Goal: Task Accomplishment & Management: Manage account settings

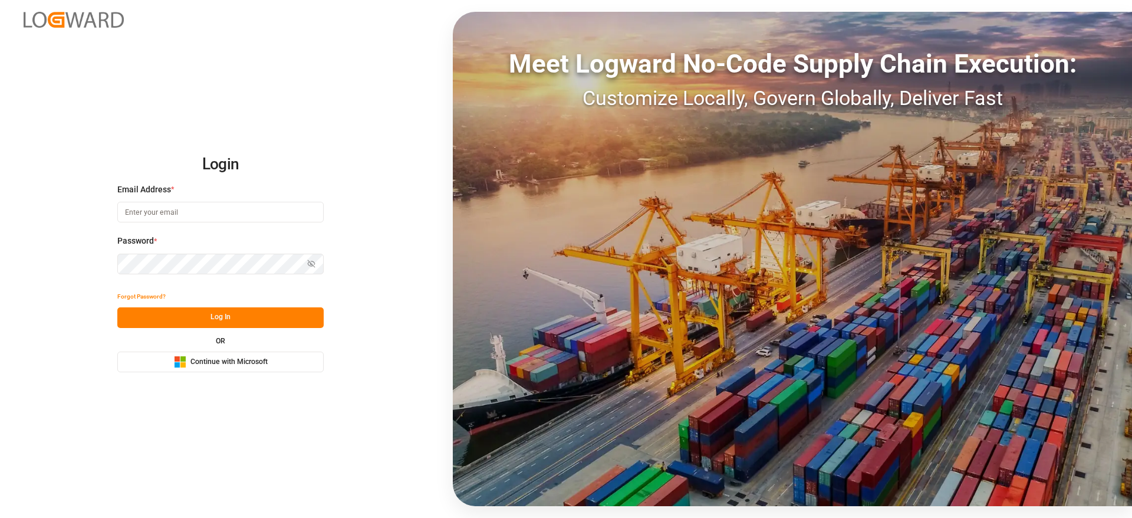
click at [272, 359] on button "Microsoft Logo Continue with Microsoft" at bounding box center [220, 361] width 206 height 21
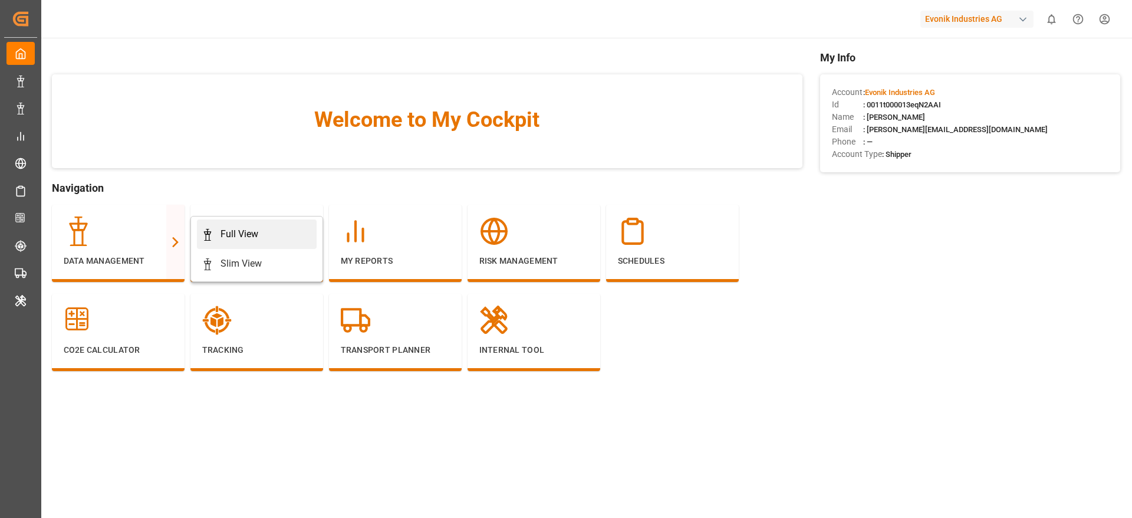
click at [234, 231] on div "Full View" at bounding box center [240, 234] width 38 height 14
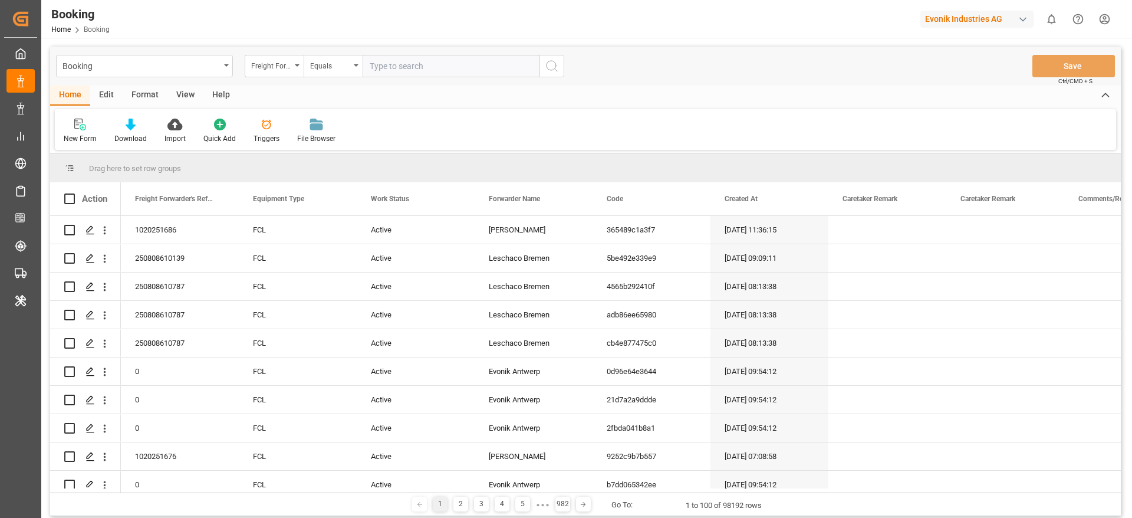
click at [151, 98] on div "Format" at bounding box center [145, 96] width 45 height 20
click at [86, 137] on div "Filter Rows" at bounding box center [81, 138] width 35 height 11
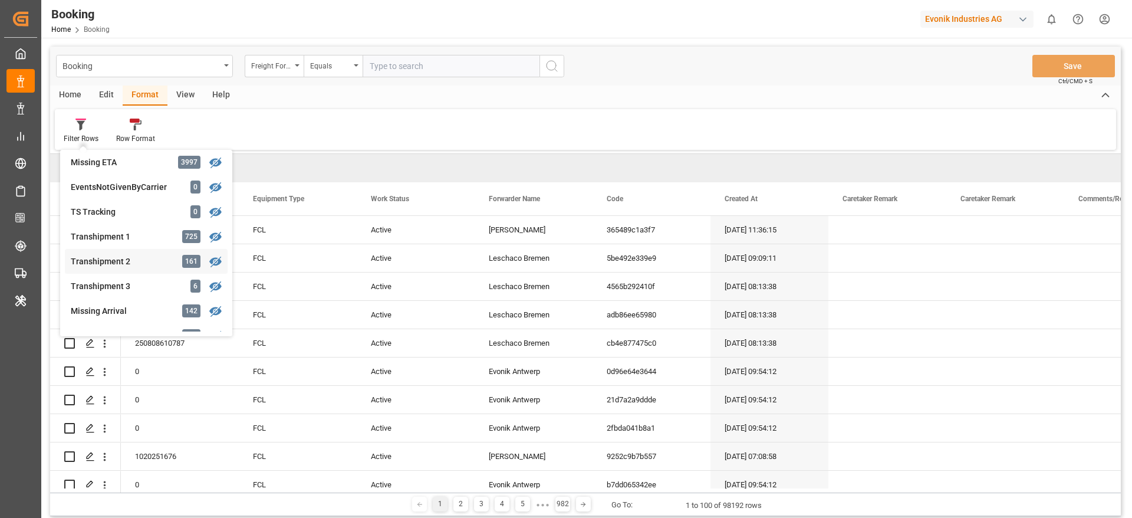
scroll to position [356, 0]
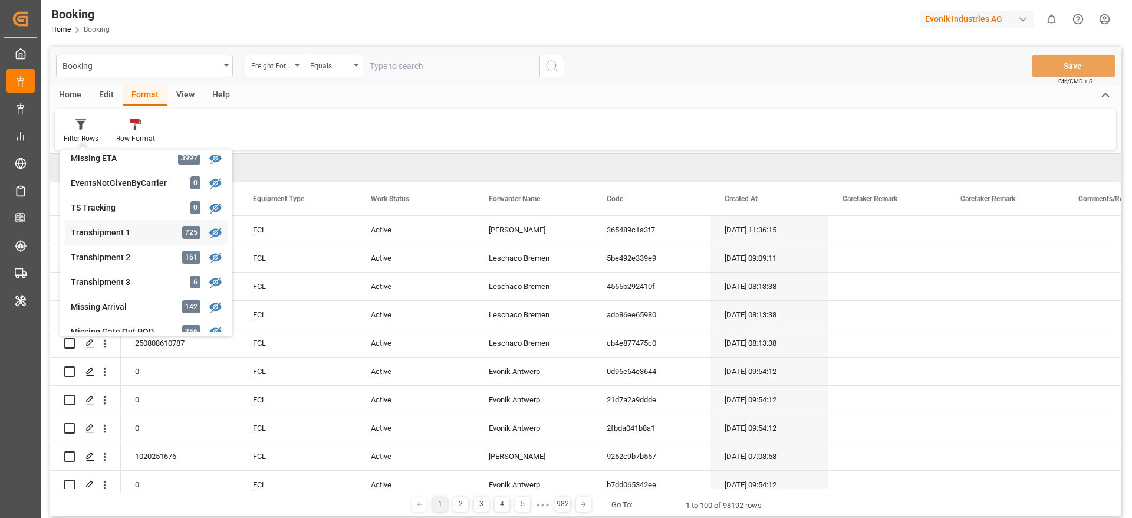
click at [144, 229] on div "Transhipment 1" at bounding box center [122, 232] width 103 height 12
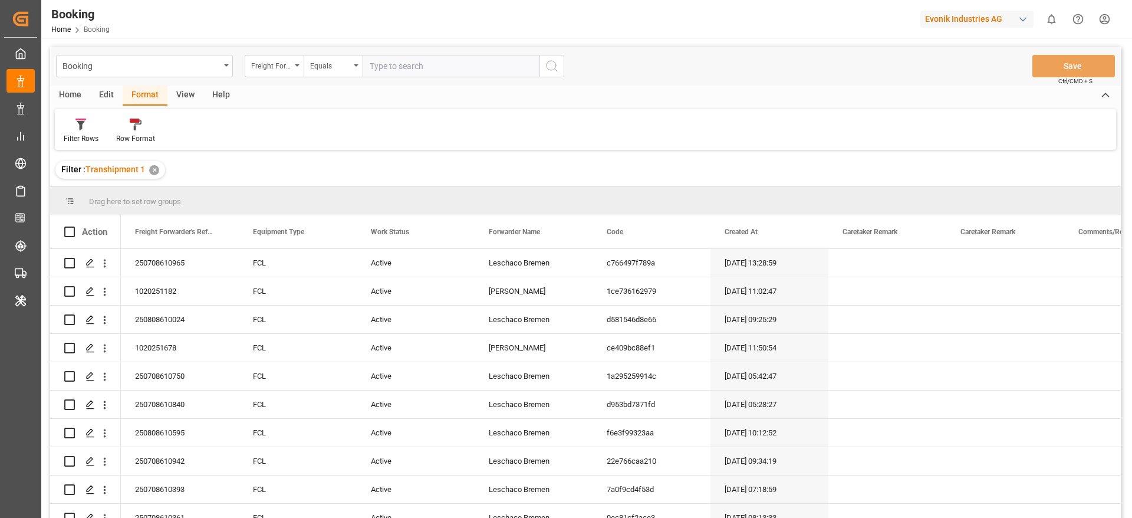
click at [186, 95] on div "View" at bounding box center [185, 96] width 36 height 20
click at [70, 139] on div "Default" at bounding box center [75, 138] width 23 height 11
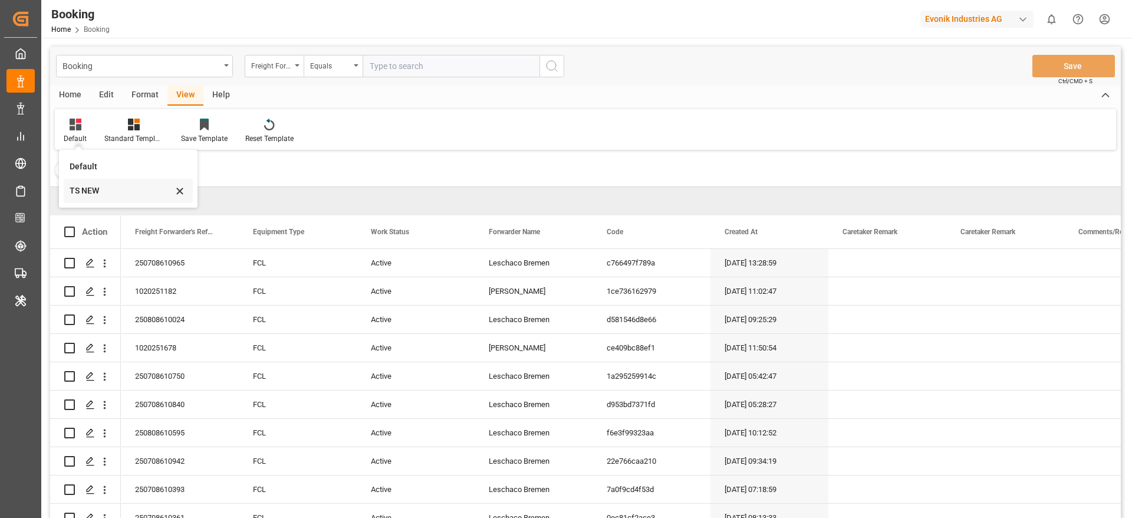
click at [90, 193] on div "TS NEW" at bounding box center [121, 191] width 103 height 12
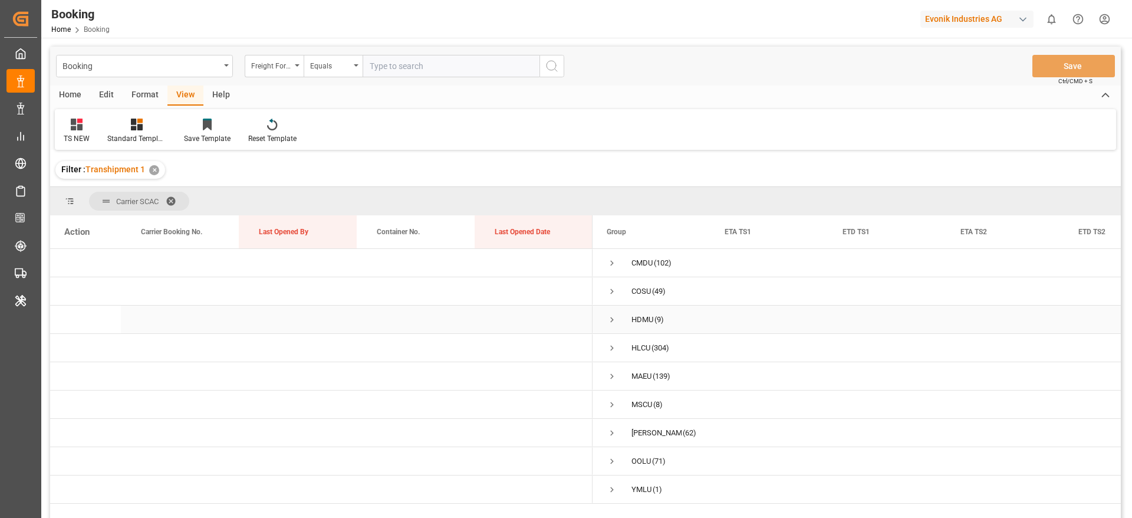
scroll to position [88, 0]
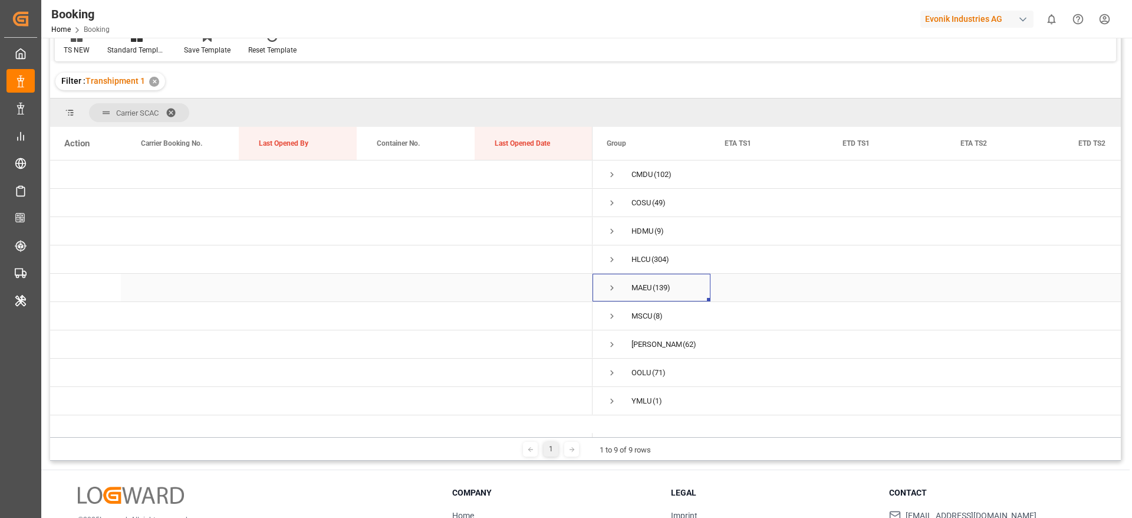
click at [615, 290] on span "Press SPACE to select this row." at bounding box center [612, 287] width 11 height 11
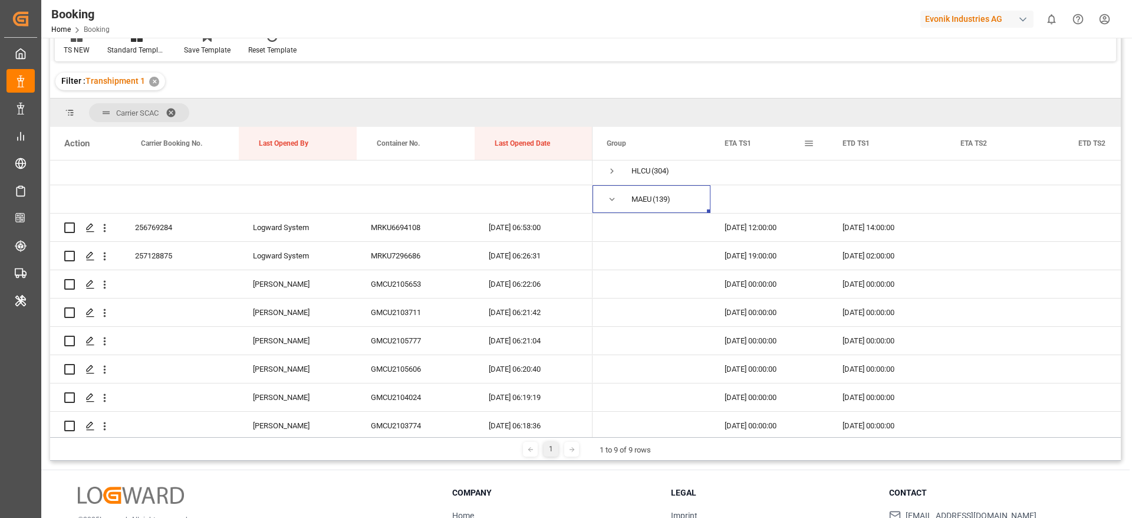
click at [809, 143] on span at bounding box center [809, 143] width 11 height 11
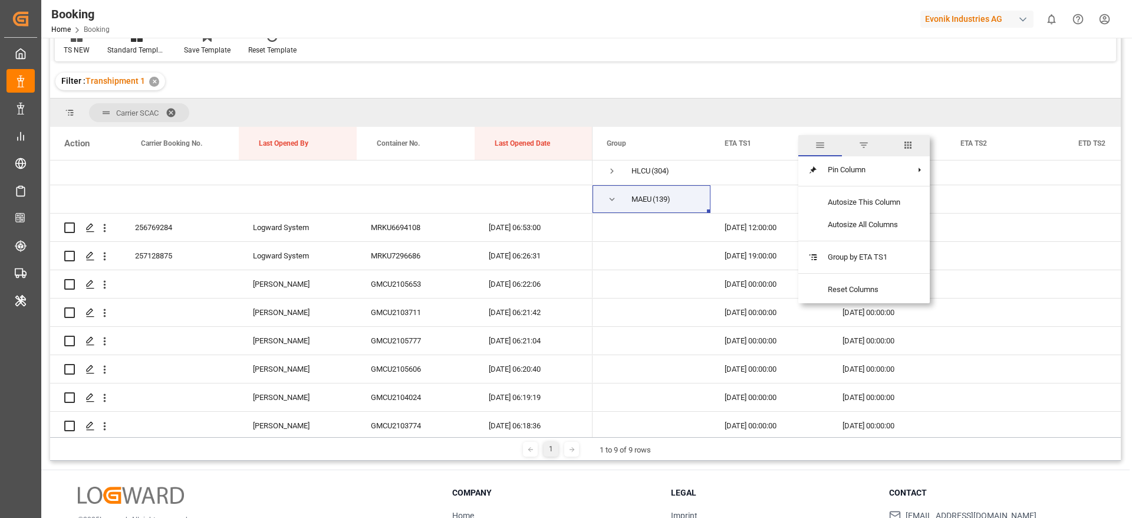
click at [904, 147] on span "columns" at bounding box center [908, 145] width 11 height 11
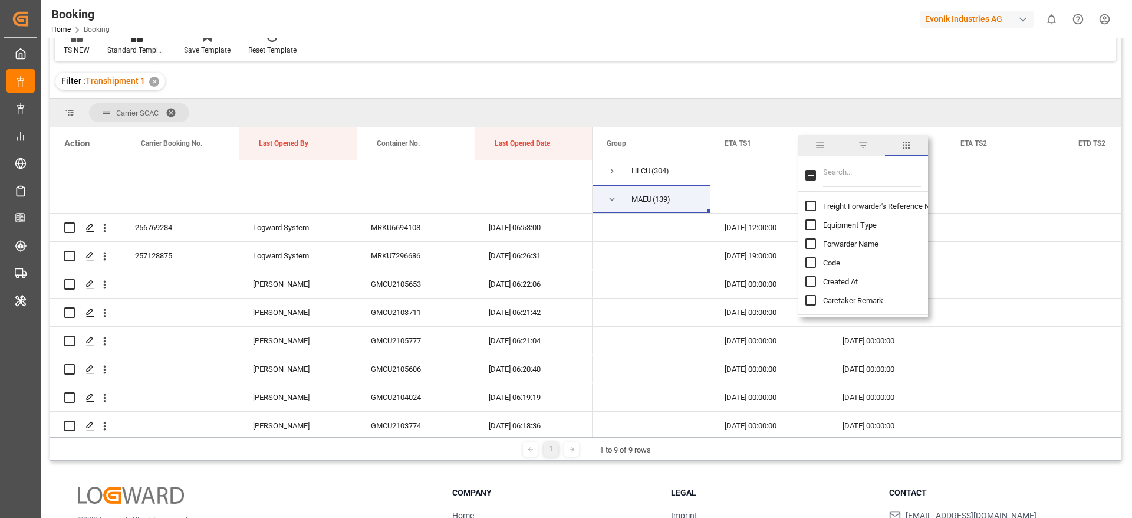
click at [879, 178] on input "Filter Columns Input" at bounding box center [872, 175] width 98 height 24
type input "update"
click at [868, 245] on span "Update Last Opened By" at bounding box center [862, 243] width 78 height 9
checkbox input "false"
checkbox input "true"
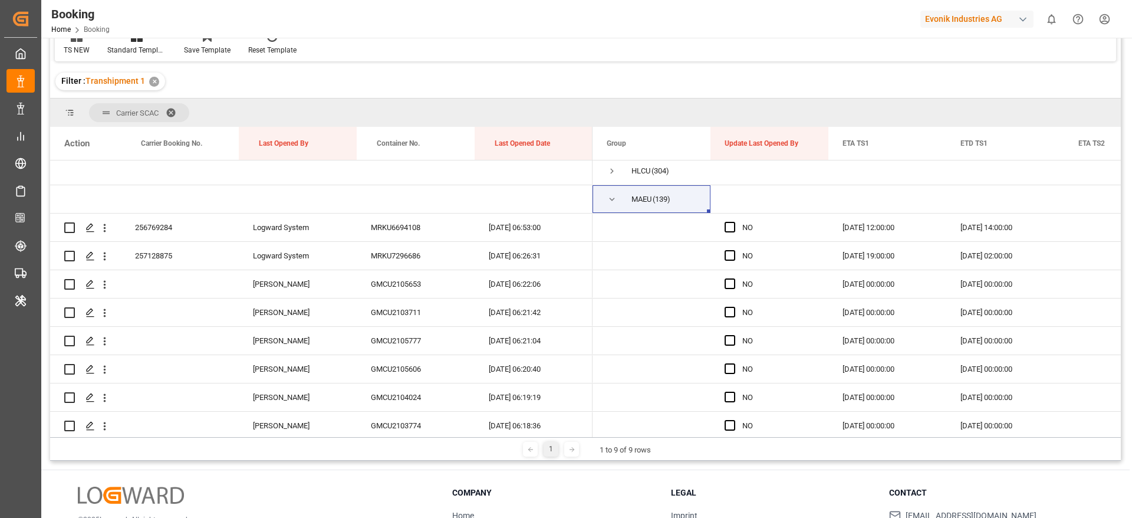
click at [820, 86] on div "Filter : Transhipment 1 ✕" at bounding box center [585, 81] width 1071 height 33
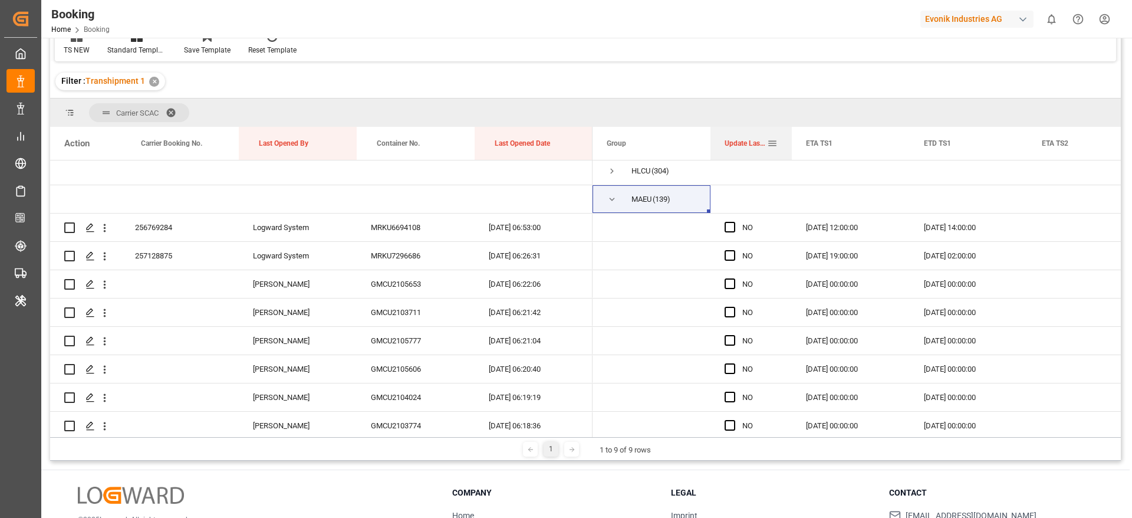
drag, startPoint x: 827, startPoint y: 145, endPoint x: 791, endPoint y: 152, distance: 37.1
click at [791, 152] on div at bounding box center [792, 143] width 5 height 33
drag, startPoint x: 732, startPoint y: 230, endPoint x: 731, endPoint y: 253, distance: 23.1
click at [732, 229] on span "Press SPACE to select this row." at bounding box center [730, 227] width 11 height 11
click at [734, 222] on input "Press SPACE to select this row." at bounding box center [734, 222] width 0 height 0
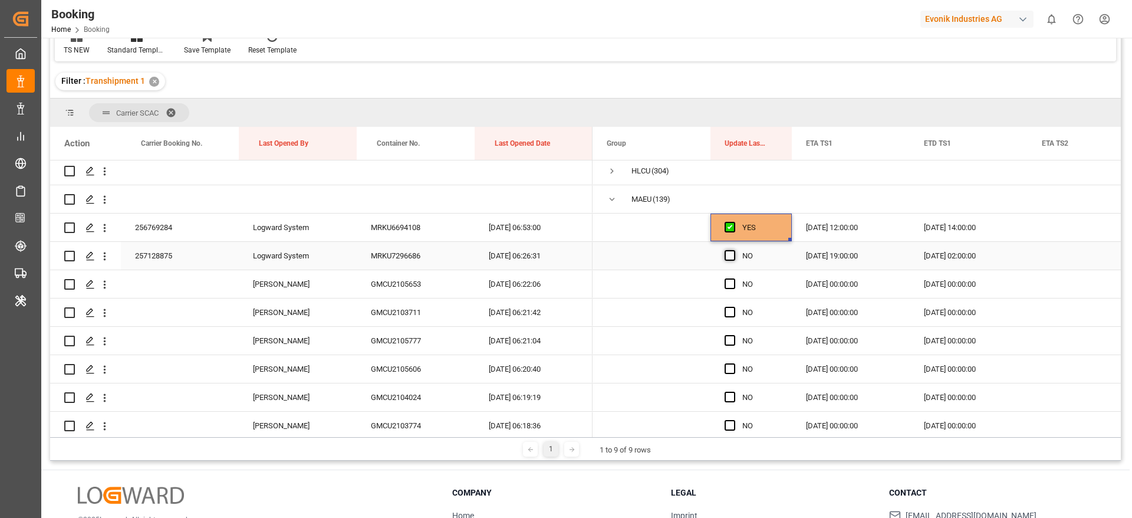
click at [731, 253] on span "Press SPACE to select this row." at bounding box center [730, 255] width 11 height 11
click at [734, 250] on input "Press SPACE to select this row." at bounding box center [734, 250] width 0 height 0
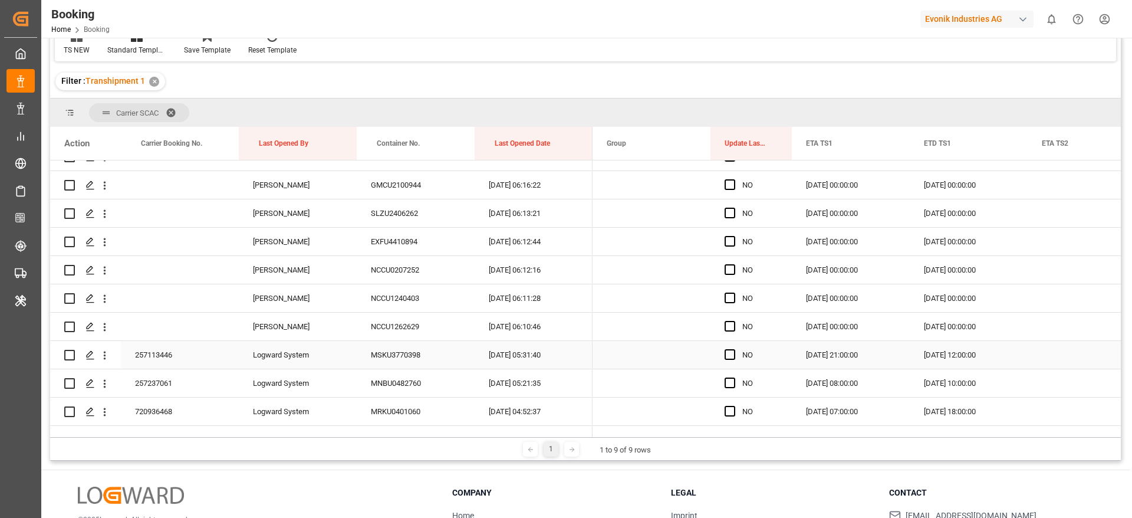
scroll to position [531, 0]
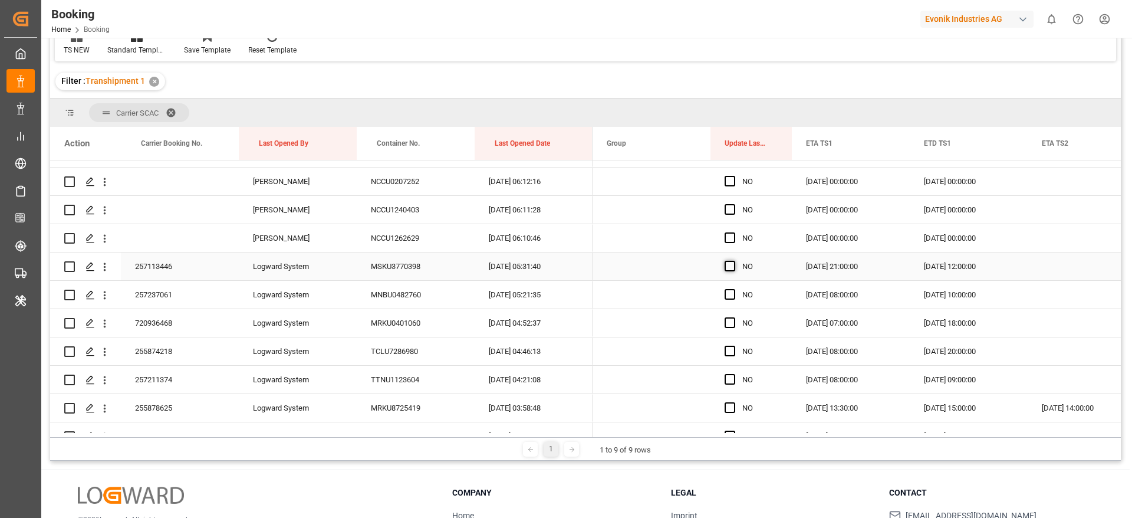
click at [734, 263] on span "Press SPACE to select this row." at bounding box center [730, 266] width 11 height 11
click at [734, 261] on input "Press SPACE to select this row." at bounding box center [734, 261] width 0 height 0
click at [732, 295] on span "Press SPACE to select this row." at bounding box center [730, 294] width 11 height 11
click at [734, 289] on input "Press SPACE to select this row." at bounding box center [734, 289] width 0 height 0
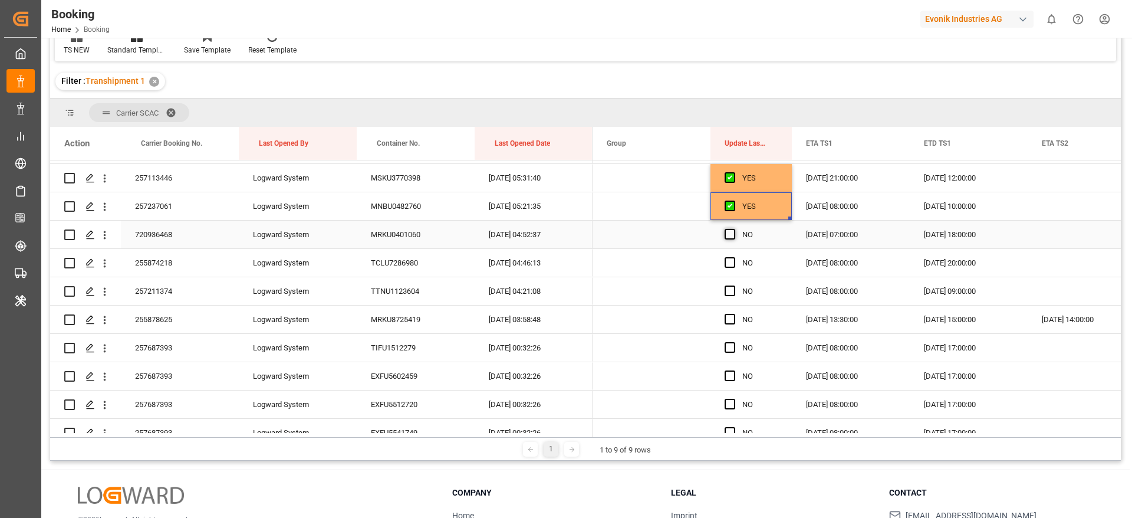
click at [730, 233] on span "Press SPACE to select this row." at bounding box center [730, 234] width 11 height 11
click at [734, 229] on input "Press SPACE to select this row." at bounding box center [734, 229] width 0 height 0
click at [729, 260] on span "Press SPACE to select this row." at bounding box center [730, 262] width 11 height 11
click at [734, 257] on input "Press SPACE to select this row." at bounding box center [734, 257] width 0 height 0
click at [731, 285] on span "Press SPACE to select this row." at bounding box center [730, 290] width 11 height 11
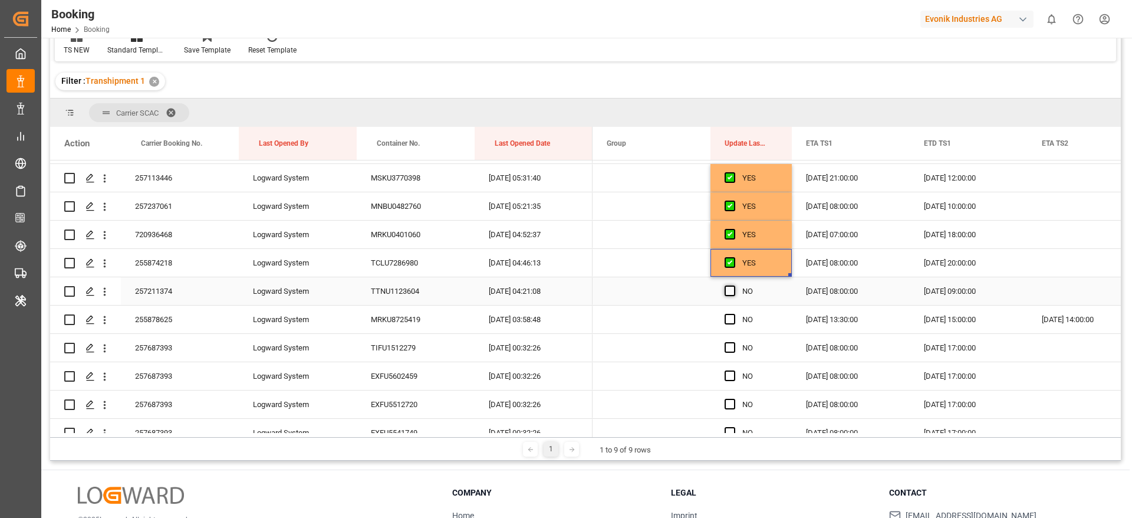
click at [734, 285] on input "Press SPACE to select this row." at bounding box center [734, 285] width 0 height 0
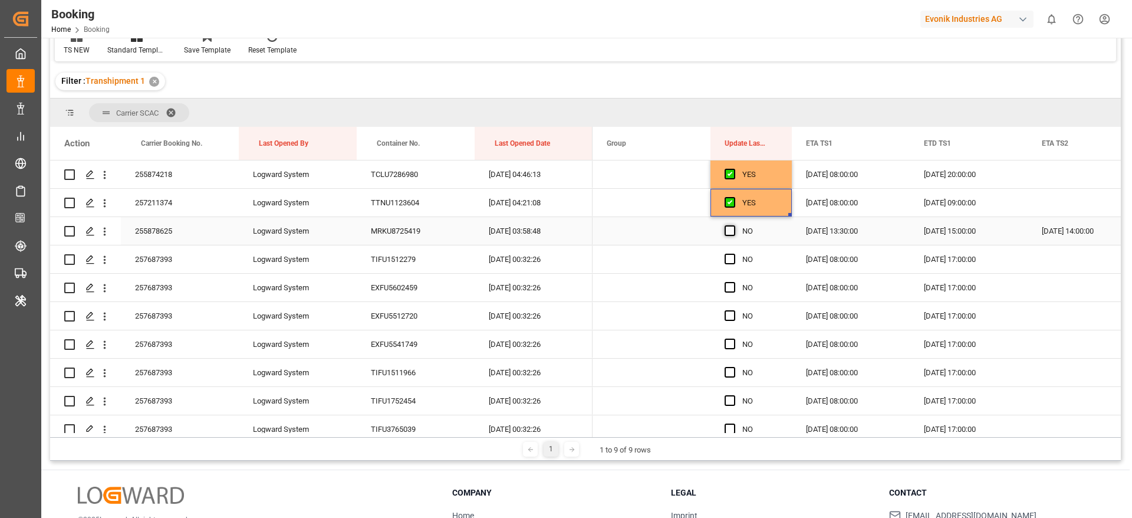
click at [731, 232] on span "Press SPACE to select this row." at bounding box center [730, 230] width 11 height 11
click at [734, 225] on input "Press SPACE to select this row." at bounding box center [734, 225] width 0 height 0
click at [730, 262] on span "Press SPACE to select this row." at bounding box center [730, 259] width 11 height 11
click at [734, 254] on input "Press SPACE to select this row." at bounding box center [734, 254] width 0 height 0
click at [730, 284] on span "Press SPACE to select this row." at bounding box center [730, 287] width 11 height 11
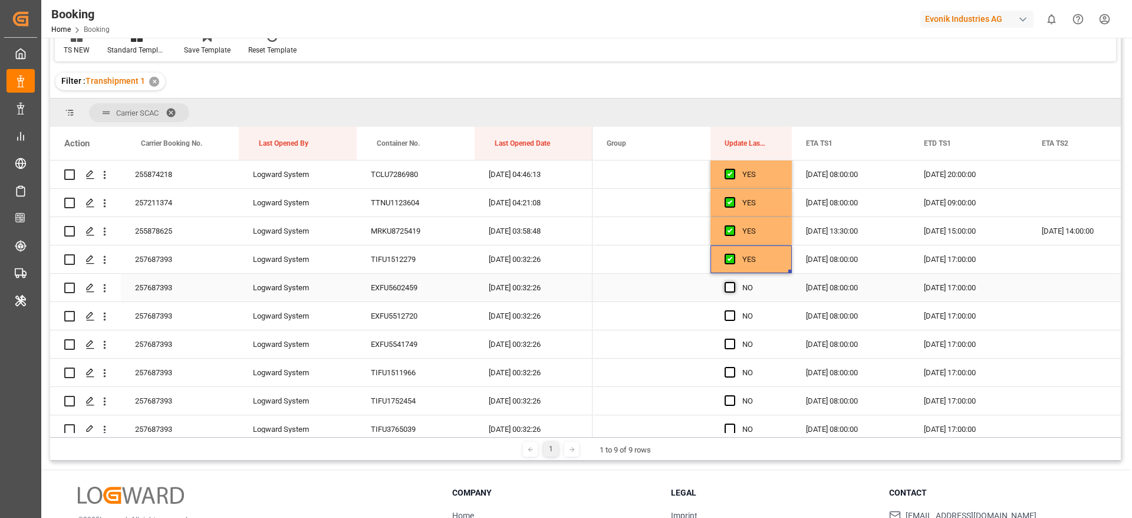
click at [734, 282] on input "Press SPACE to select this row." at bounding box center [734, 282] width 0 height 0
click at [730, 317] on span "Press SPACE to select this row." at bounding box center [730, 315] width 11 height 11
click at [734, 310] on input "Press SPACE to select this row." at bounding box center [734, 310] width 0 height 0
click at [729, 340] on span "Press SPACE to select this row." at bounding box center [730, 344] width 11 height 11
click at [734, 339] on input "Press SPACE to select this row." at bounding box center [734, 339] width 0 height 0
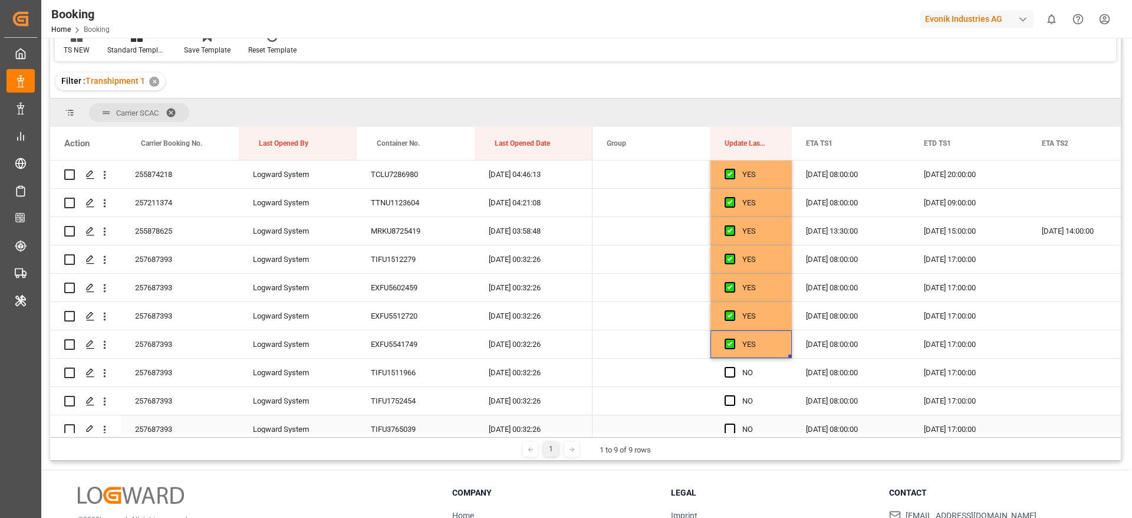
scroll to position [796, 0]
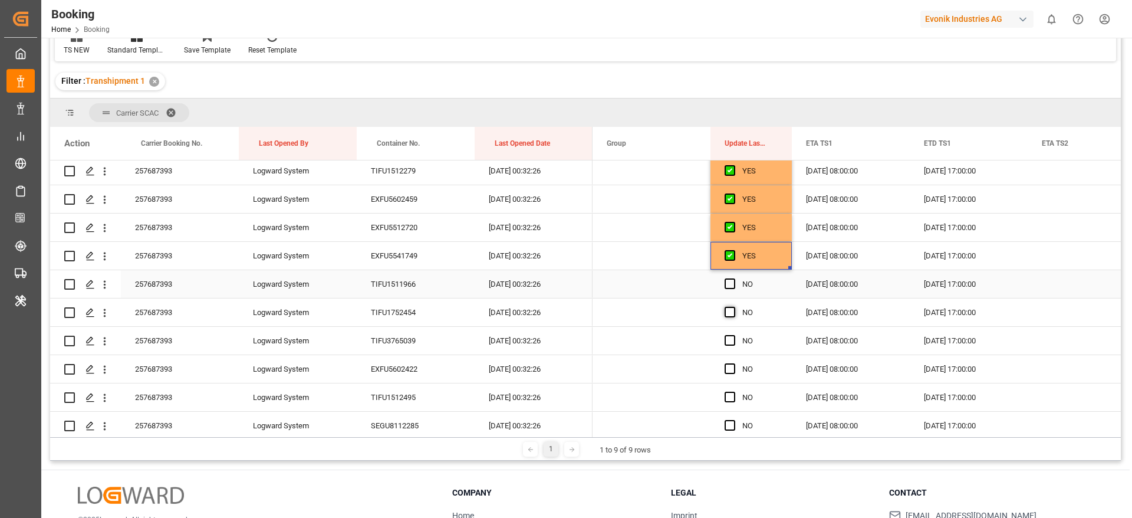
click at [732, 283] on span "Press SPACE to select this row." at bounding box center [730, 283] width 11 height 11
click at [734, 278] on input "Press SPACE to select this row." at bounding box center [734, 278] width 0 height 0
click at [732, 312] on span "Press SPACE to select this row." at bounding box center [730, 312] width 11 height 11
click at [734, 307] on input "Press SPACE to select this row." at bounding box center [734, 307] width 0 height 0
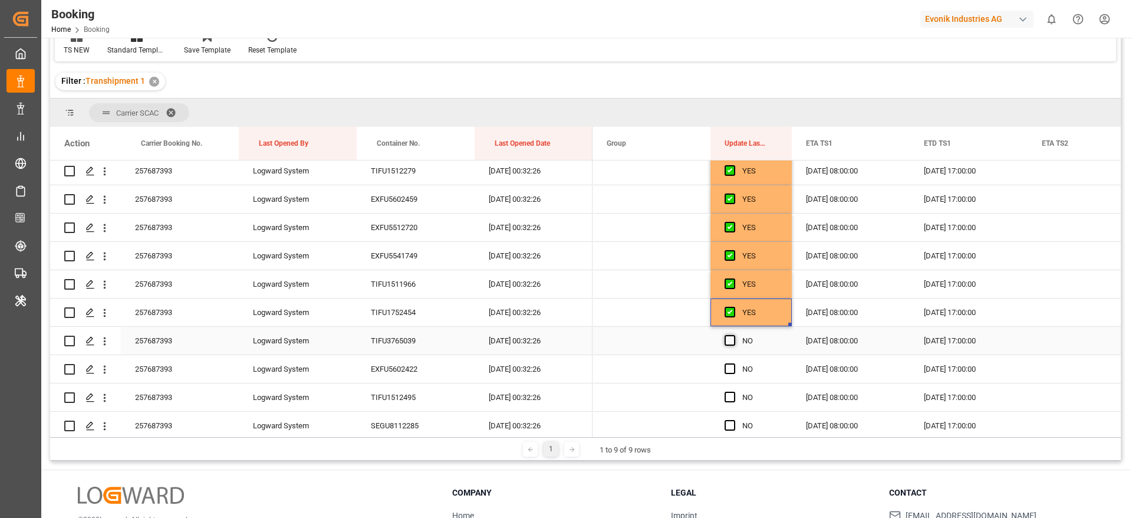
click at [730, 339] on span "Press SPACE to select this row." at bounding box center [730, 340] width 11 height 11
click at [734, 335] on input "Press SPACE to select this row." at bounding box center [734, 335] width 0 height 0
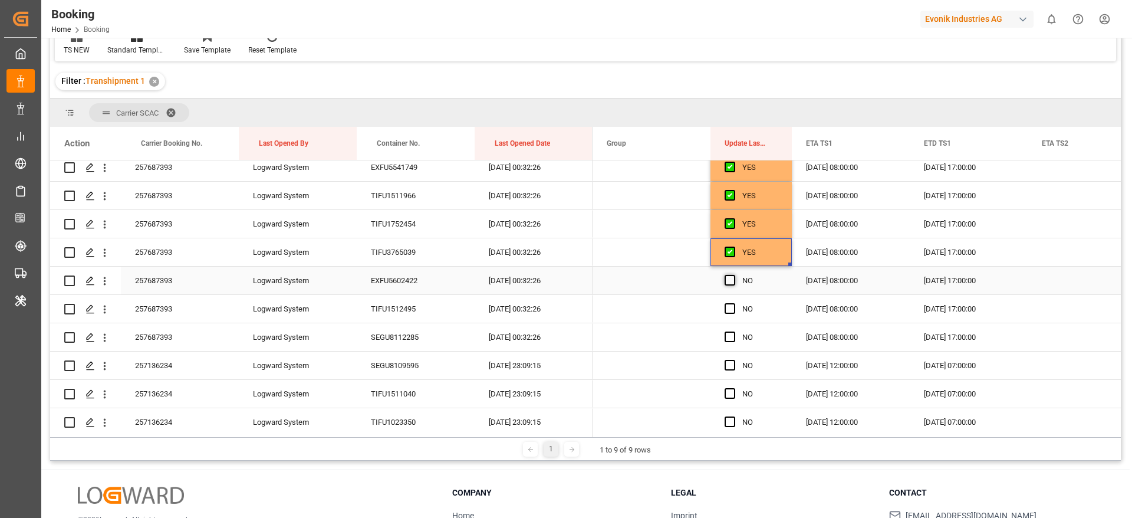
click at [733, 280] on span "Press SPACE to select this row." at bounding box center [730, 280] width 11 height 11
click at [734, 275] on input "Press SPACE to select this row." at bounding box center [734, 275] width 0 height 0
click at [730, 312] on span "Press SPACE to select this row." at bounding box center [730, 308] width 11 height 11
click at [734, 303] on input "Press SPACE to select this row." at bounding box center [734, 303] width 0 height 0
click at [727, 335] on span "Press SPACE to select this row." at bounding box center [730, 336] width 11 height 11
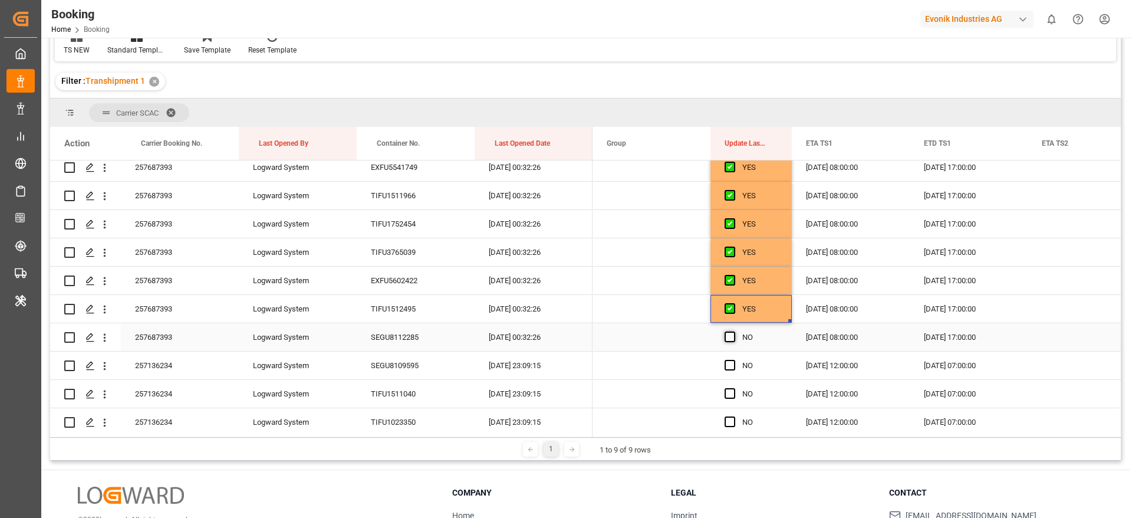
click at [734, 331] on input "Press SPACE to select this row." at bounding box center [734, 331] width 0 height 0
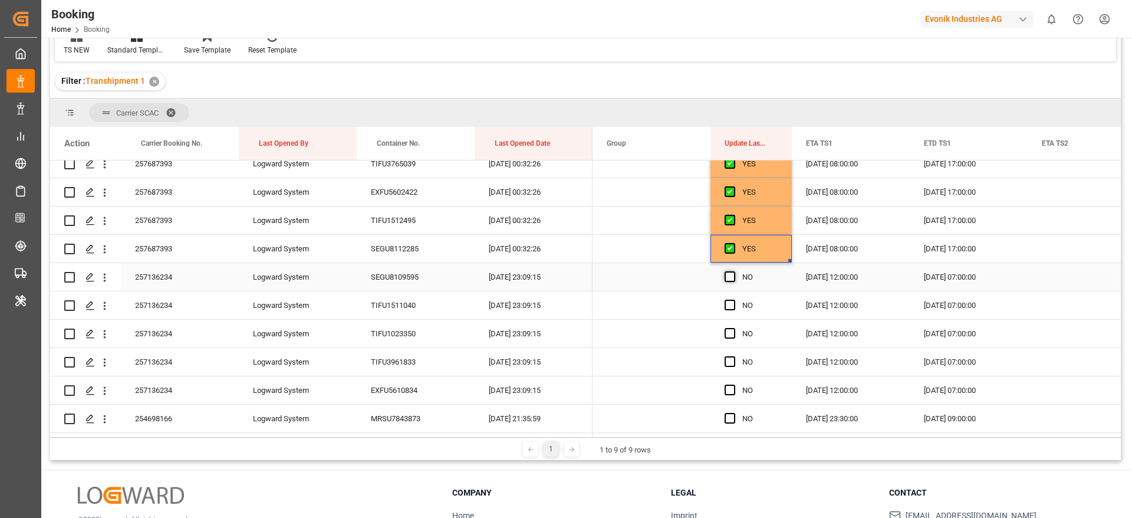
click at [734, 278] on span "Press SPACE to select this row." at bounding box center [730, 276] width 11 height 11
click at [734, 271] on input "Press SPACE to select this row." at bounding box center [734, 271] width 0 height 0
click at [730, 309] on span "Press SPACE to select this row." at bounding box center [730, 305] width 11 height 11
click at [734, 300] on input "Press SPACE to select this row." at bounding box center [734, 300] width 0 height 0
click at [730, 335] on span "Press SPACE to select this row." at bounding box center [730, 333] width 11 height 11
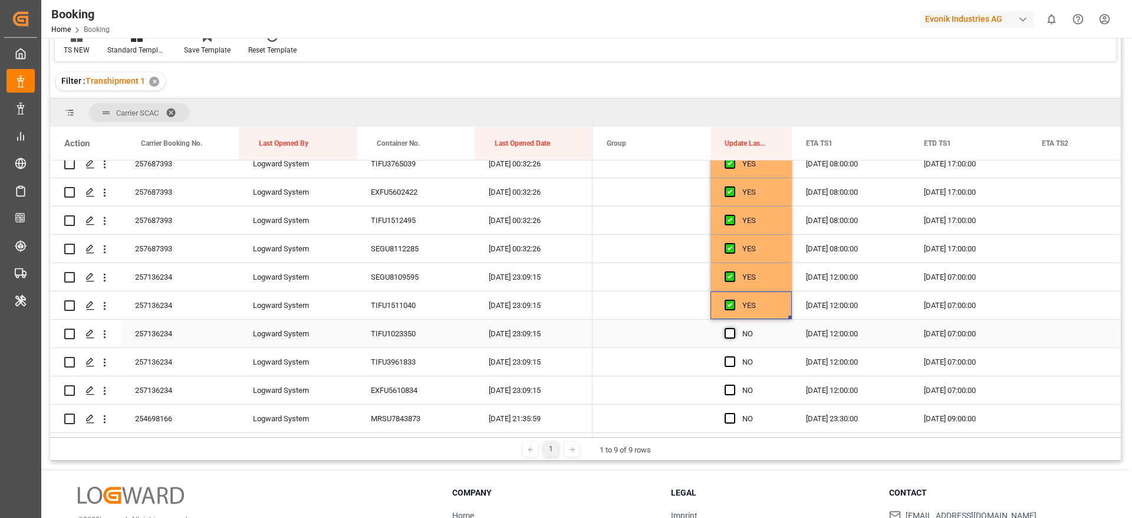
click at [734, 328] on input "Press SPACE to select this row." at bounding box center [734, 328] width 0 height 0
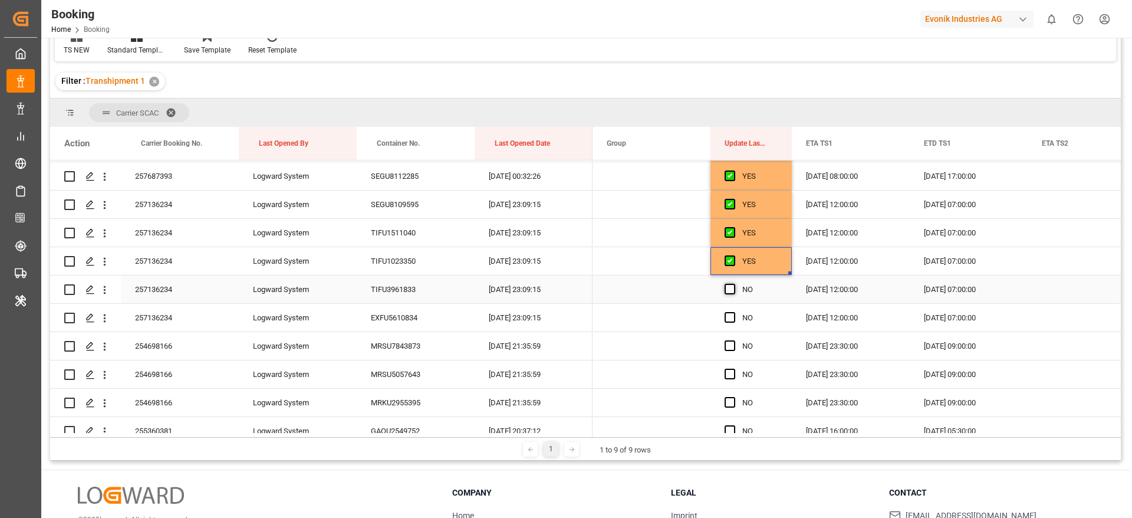
scroll to position [1062, 0]
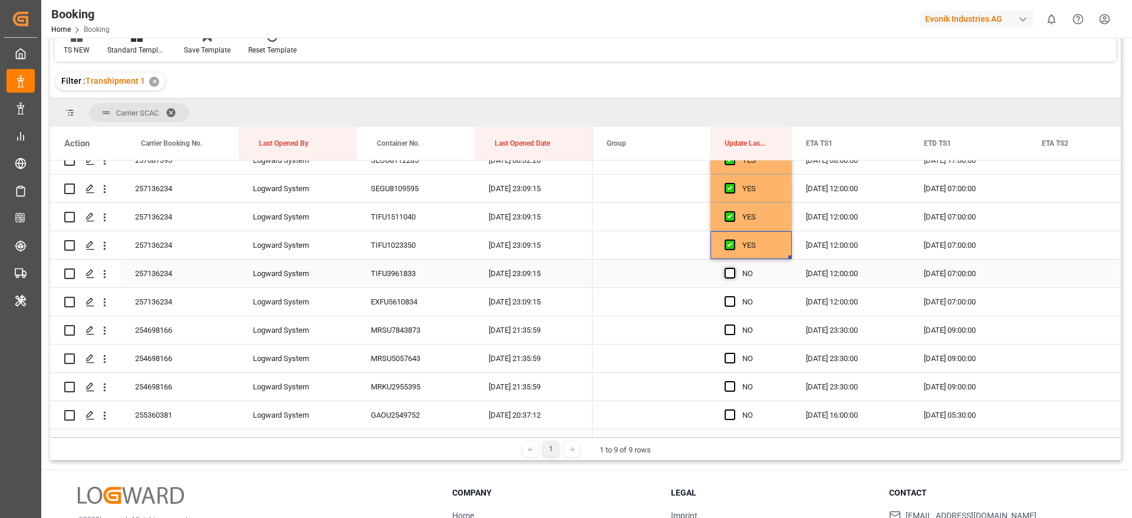
click at [729, 272] on span "Press SPACE to select this row." at bounding box center [730, 273] width 11 height 11
click at [734, 268] on input "Press SPACE to select this row." at bounding box center [734, 268] width 0 height 0
click at [730, 302] on span "Press SPACE to select this row." at bounding box center [730, 301] width 11 height 11
click at [734, 296] on input "Press SPACE to select this row." at bounding box center [734, 296] width 0 height 0
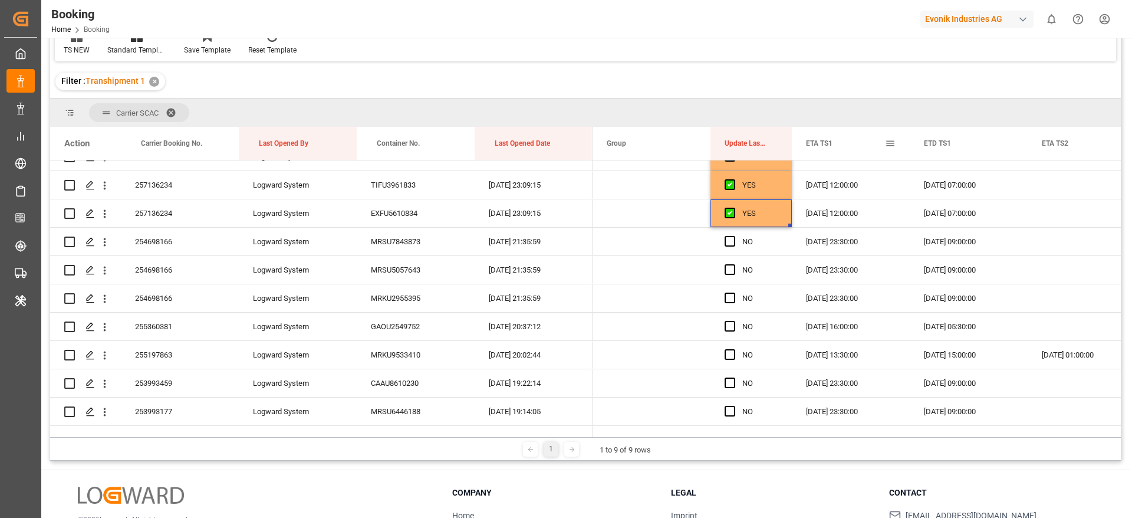
click at [890, 144] on span at bounding box center [890, 143] width 11 height 11
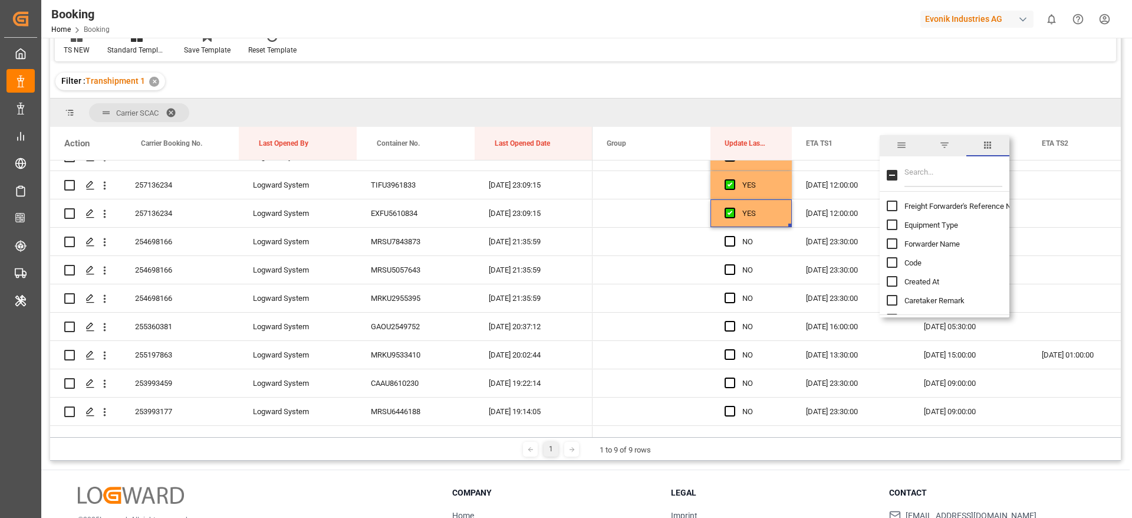
click at [916, 170] on input "Filter Columns Input" at bounding box center [954, 175] width 98 height 24
type input "ata"
click at [891, 280] on input "ATA TS1 column toggle visibility (hidden)" at bounding box center [892, 281] width 11 height 11
checkbox input "true"
checkbox input "false"
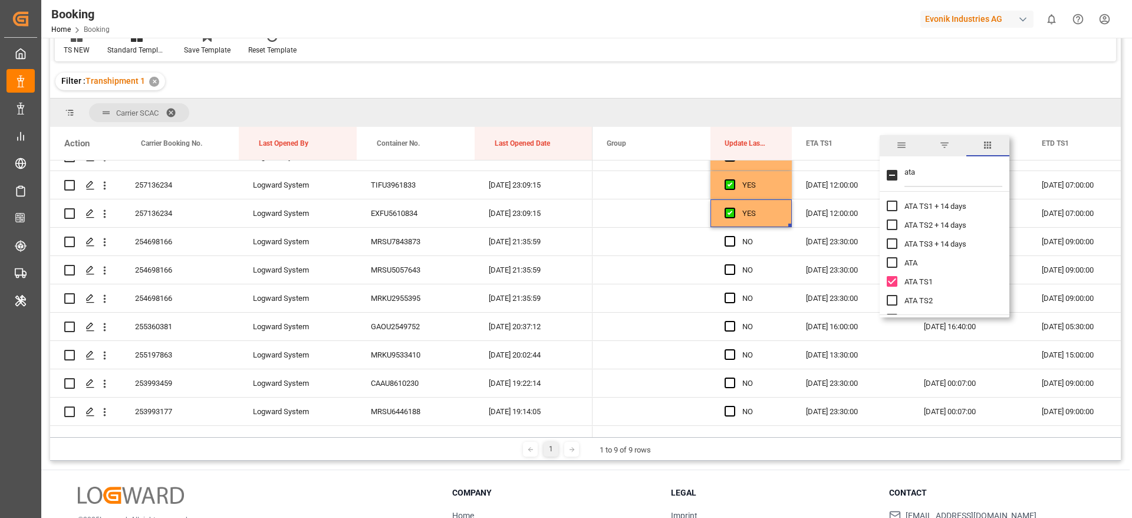
click at [904, 98] on div at bounding box center [585, 98] width 1071 height 1
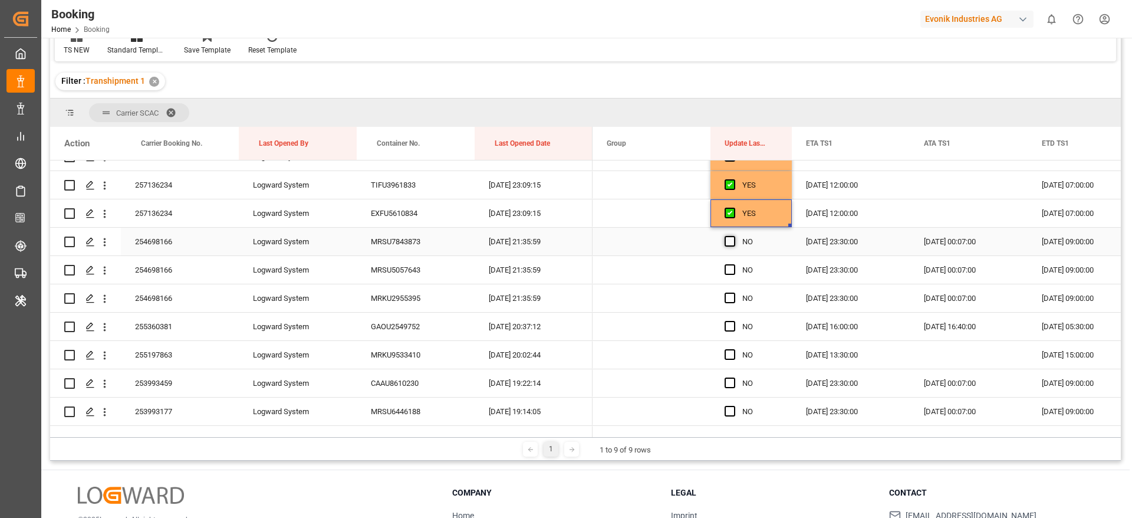
click at [730, 239] on span "Press SPACE to select this row." at bounding box center [730, 241] width 11 height 11
click at [734, 236] on input "Press SPACE to select this row." at bounding box center [734, 236] width 0 height 0
click at [734, 266] on span "Press SPACE to select this row." at bounding box center [730, 269] width 11 height 11
click at [734, 264] on input "Press SPACE to select this row." at bounding box center [734, 264] width 0 height 0
click at [729, 293] on span "Press SPACE to select this row." at bounding box center [730, 298] width 11 height 11
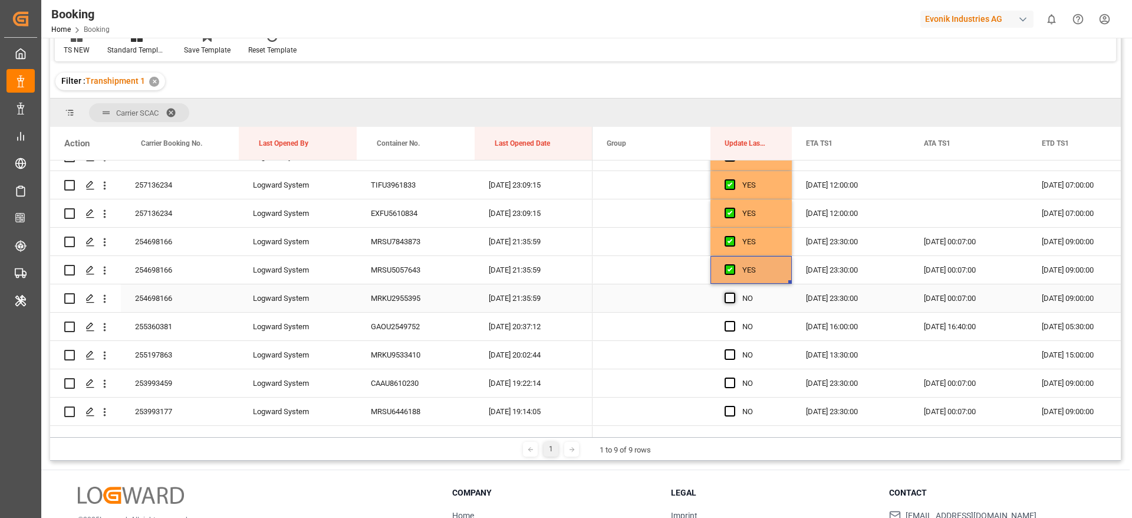
click at [734, 293] on input "Press SPACE to select this row." at bounding box center [734, 293] width 0 height 0
drag, startPoint x: 729, startPoint y: 323, endPoint x: 725, endPoint y: 344, distance: 21.5
click at [730, 323] on span "Press SPACE to select this row." at bounding box center [730, 326] width 11 height 11
click at [734, 321] on input "Press SPACE to select this row." at bounding box center [734, 321] width 0 height 0
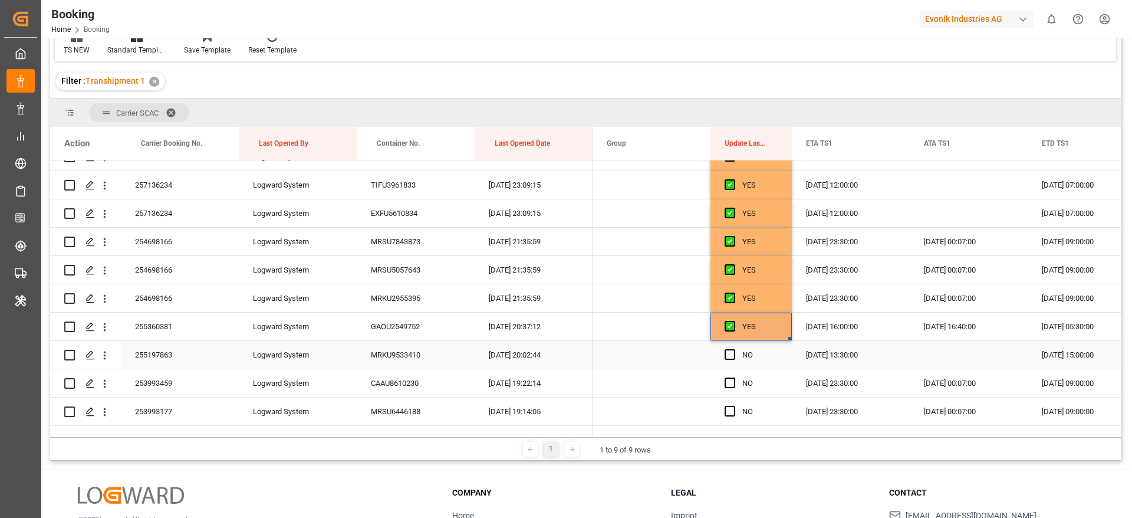
click at [738, 355] on div "Press SPACE to select this row." at bounding box center [734, 354] width 18 height 27
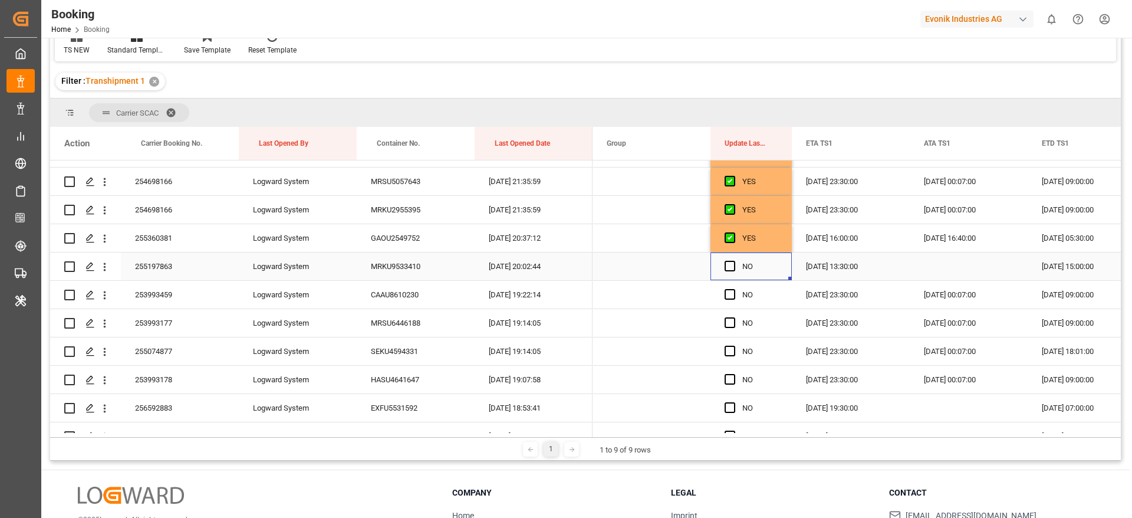
click at [731, 271] on span "Press SPACE to select this row." at bounding box center [730, 266] width 11 height 11
click at [734, 261] on input "Press SPACE to select this row." at bounding box center [734, 261] width 0 height 0
click at [731, 301] on div "Press SPACE to select this row." at bounding box center [734, 294] width 18 height 27
click at [731, 291] on span "Press SPACE to select this row." at bounding box center [730, 294] width 11 height 11
click at [734, 289] on input "Press SPACE to select this row." at bounding box center [734, 289] width 0 height 0
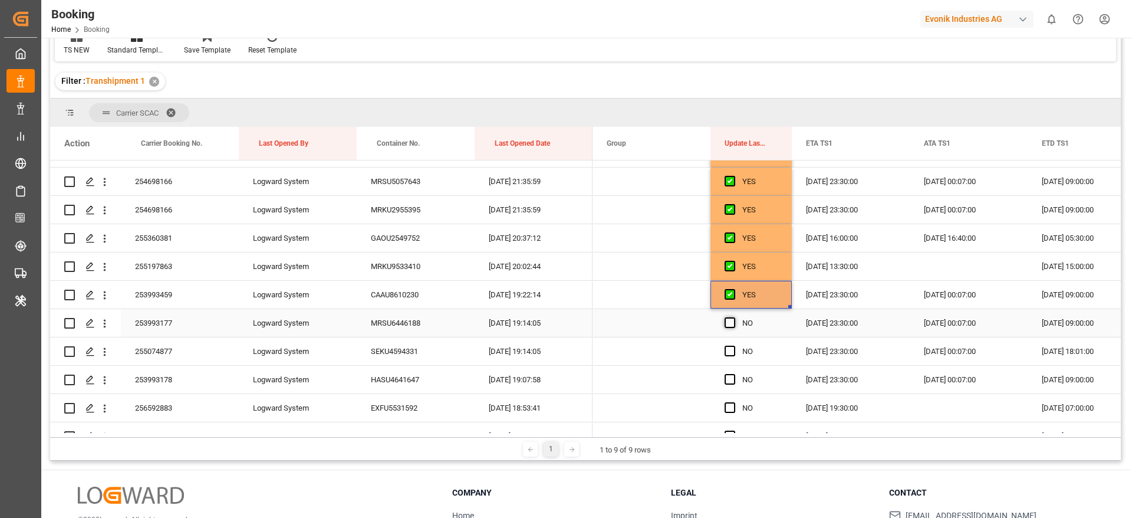
click at [731, 323] on span "Press SPACE to select this row." at bounding box center [730, 322] width 11 height 11
click at [734, 317] on input "Press SPACE to select this row." at bounding box center [734, 317] width 0 height 0
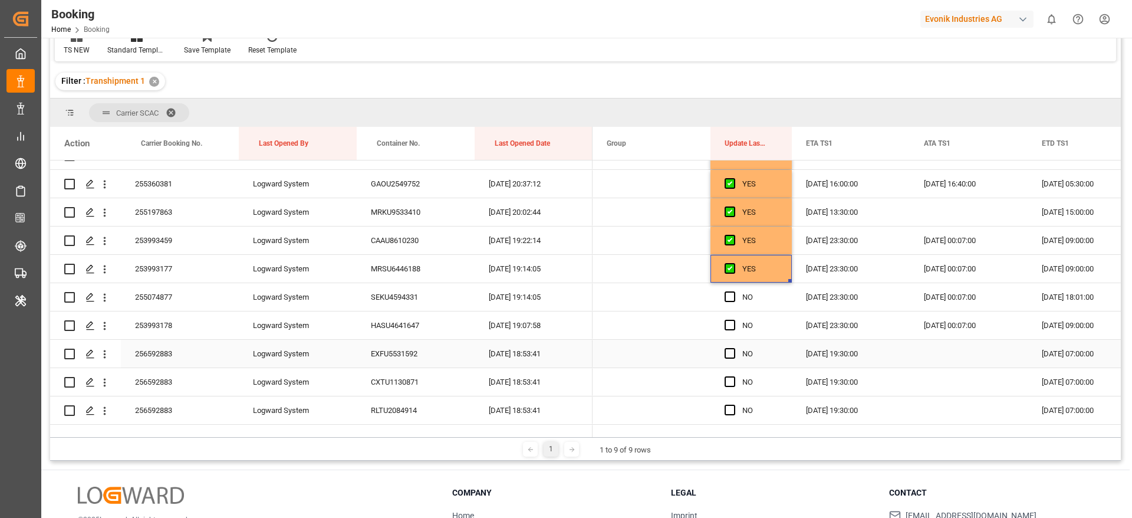
scroll to position [1327, 0]
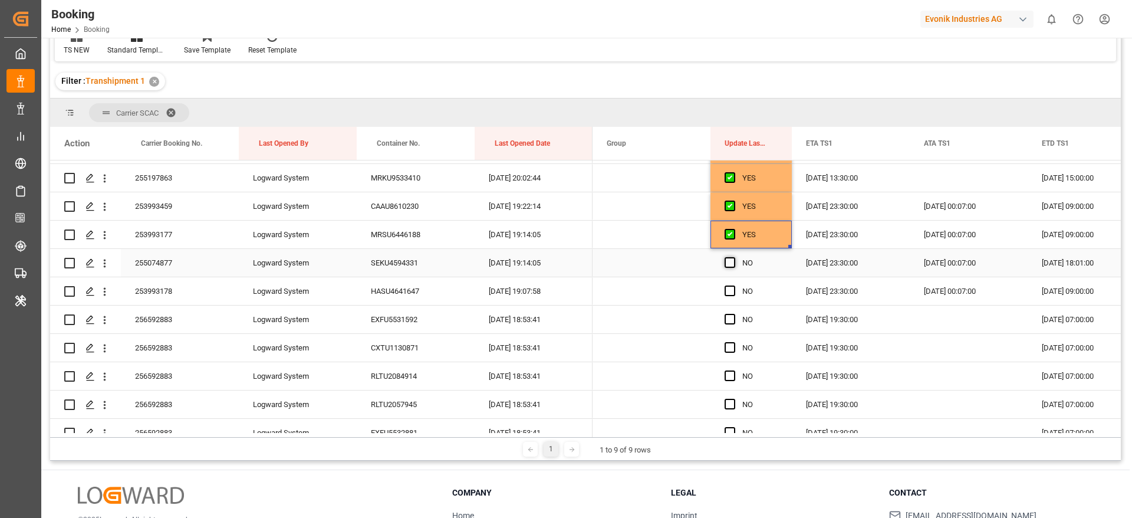
drag, startPoint x: 728, startPoint y: 267, endPoint x: 726, endPoint y: 284, distance: 17.8
click at [728, 265] on span "Press SPACE to select this row." at bounding box center [730, 262] width 11 height 11
click at [734, 257] on input "Press SPACE to select this row." at bounding box center [734, 257] width 0 height 0
click at [730, 292] on span "Press SPACE to select this row." at bounding box center [730, 290] width 11 height 11
click at [734, 285] on input "Press SPACE to select this row." at bounding box center [734, 285] width 0 height 0
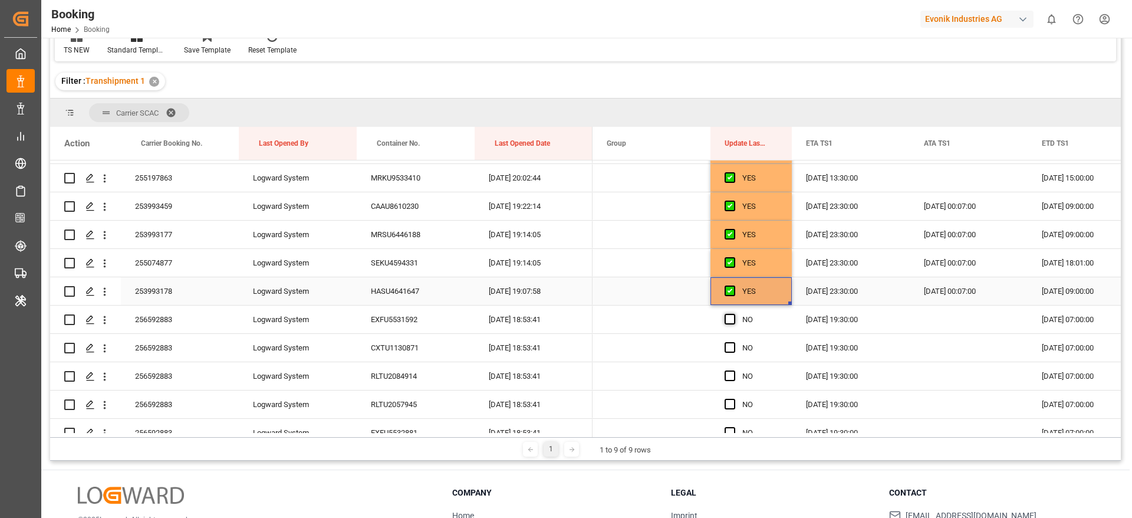
click at [730, 321] on span "Press SPACE to select this row." at bounding box center [730, 319] width 11 height 11
click at [734, 314] on input "Press SPACE to select this row." at bounding box center [734, 314] width 0 height 0
click at [731, 348] on span "Press SPACE to select this row." at bounding box center [730, 347] width 11 height 11
click at [734, 342] on input "Press SPACE to select this row." at bounding box center [734, 342] width 0 height 0
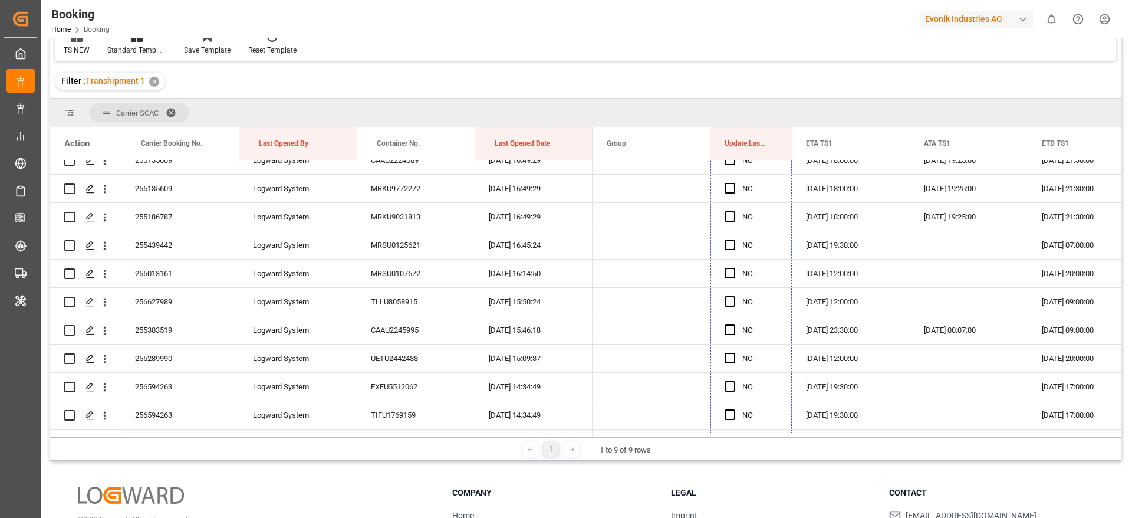
scroll to position [1793, 0]
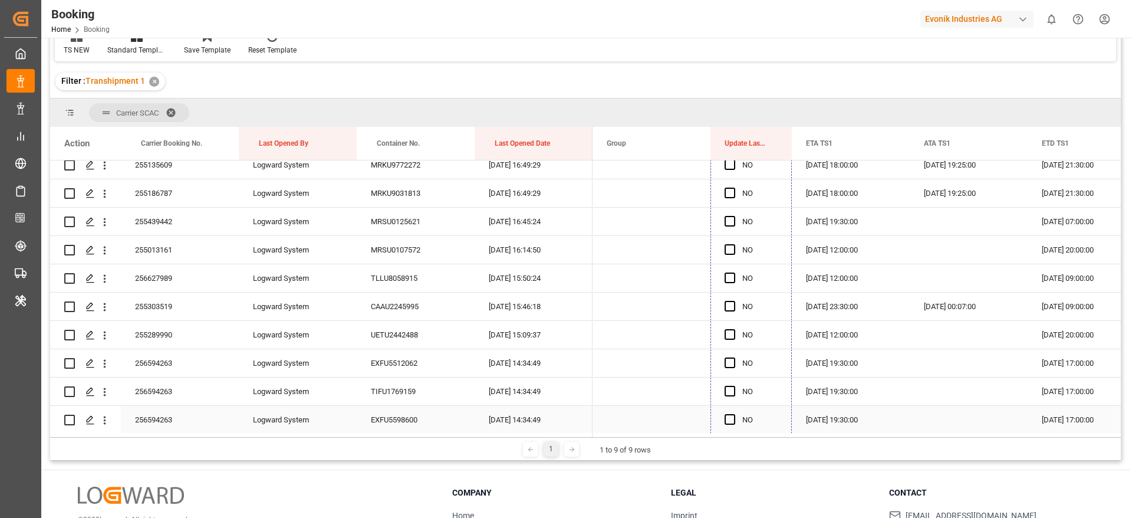
drag, startPoint x: 788, startPoint y: 271, endPoint x: 737, endPoint y: 418, distance: 156.3
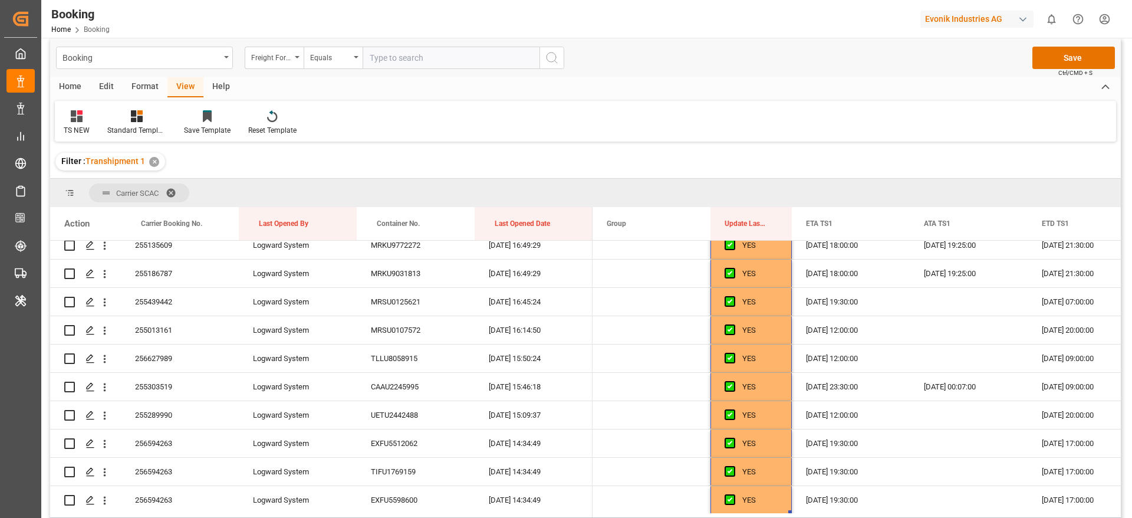
scroll to position [0, 0]
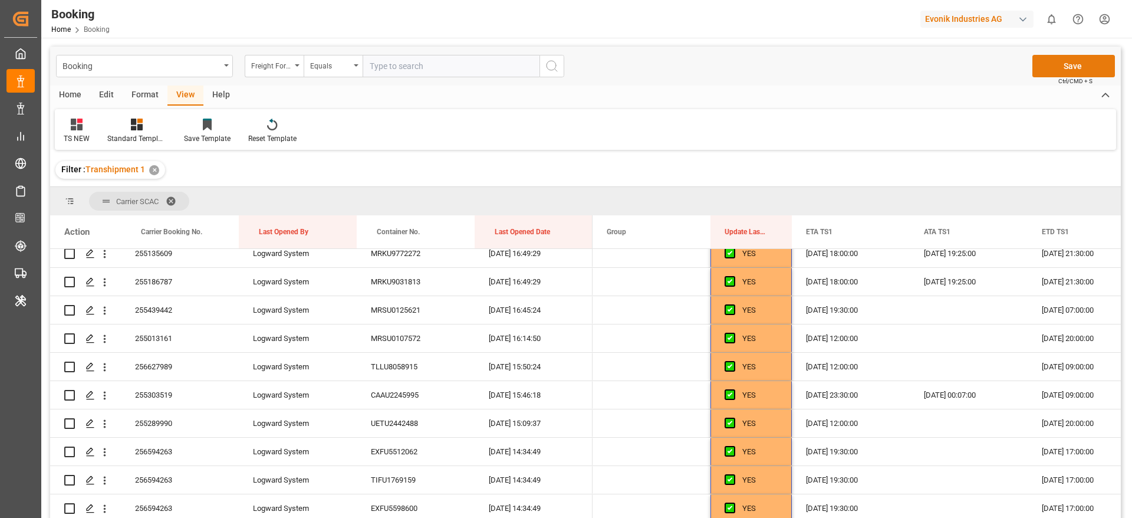
click at [1050, 69] on button "Save" at bounding box center [1074, 66] width 83 height 22
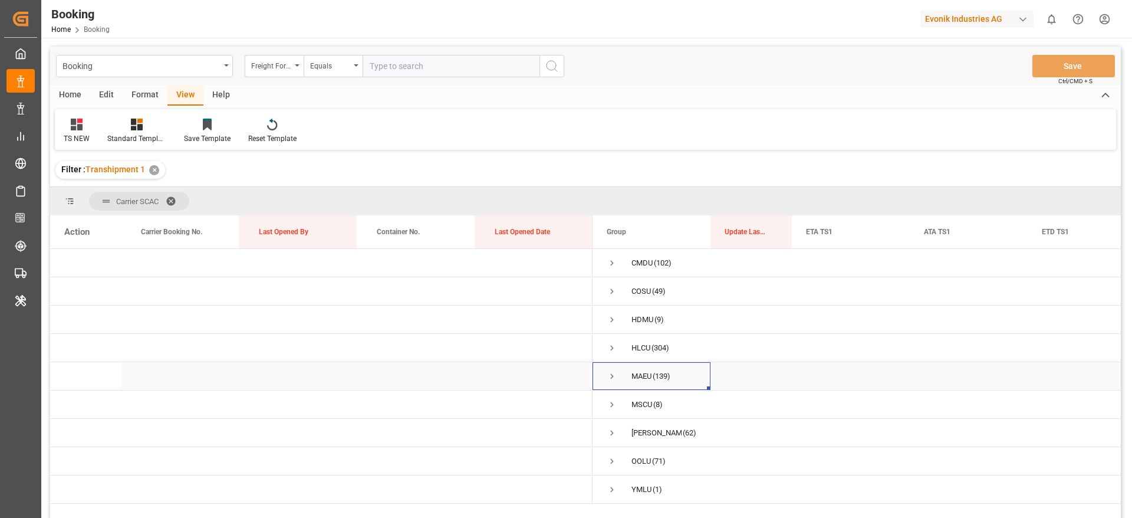
click at [613, 382] on span "Press SPACE to select this row." at bounding box center [612, 376] width 11 height 27
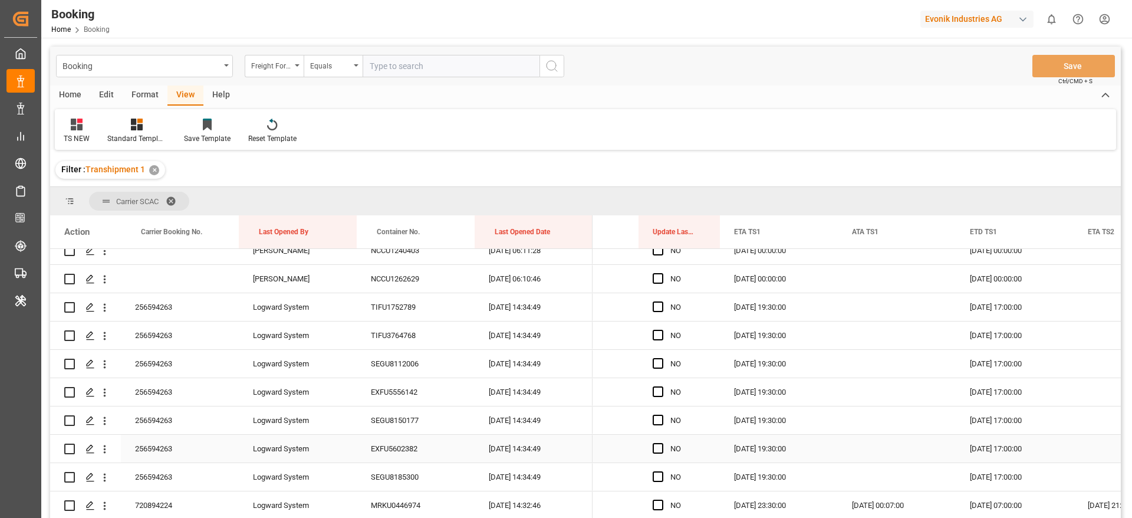
scroll to position [2023, 0]
click at [659, 304] on span "Press SPACE to select this row." at bounding box center [658, 305] width 11 height 11
click at [662, 300] on input "Press SPACE to select this row." at bounding box center [662, 300] width 0 height 0
click at [652, 336] on div "NO" at bounding box center [679, 334] width 81 height 28
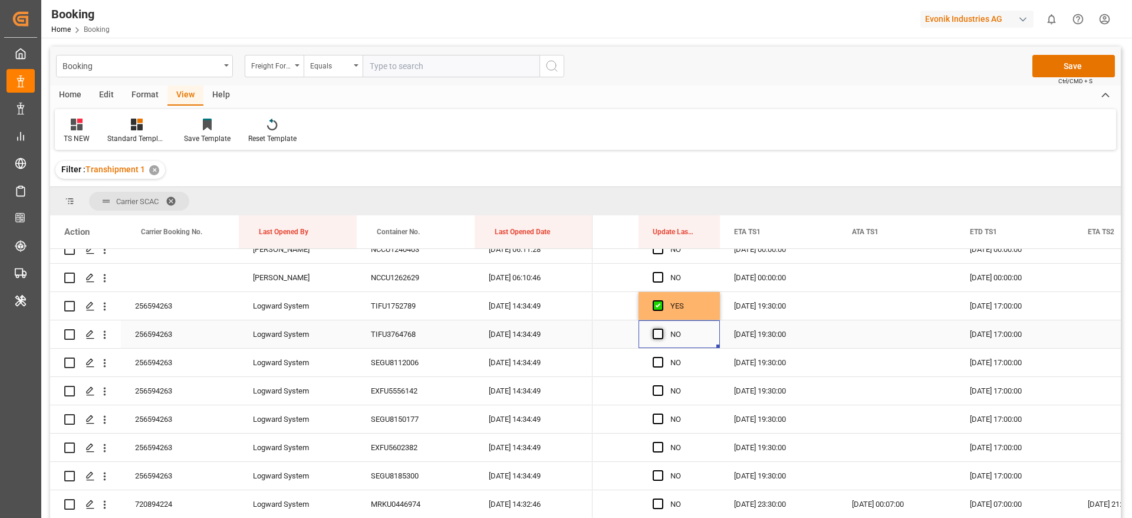
click at [654, 336] on span "Press SPACE to select this row." at bounding box center [658, 333] width 11 height 11
click at [662, 328] on input "Press SPACE to select this row." at bounding box center [662, 328] width 0 height 0
click at [659, 362] on span "Press SPACE to select this row." at bounding box center [658, 362] width 11 height 11
click at [662, 357] on input "Press SPACE to select this row." at bounding box center [662, 357] width 0 height 0
click at [656, 391] on span "Press SPACE to select this row." at bounding box center [658, 390] width 11 height 11
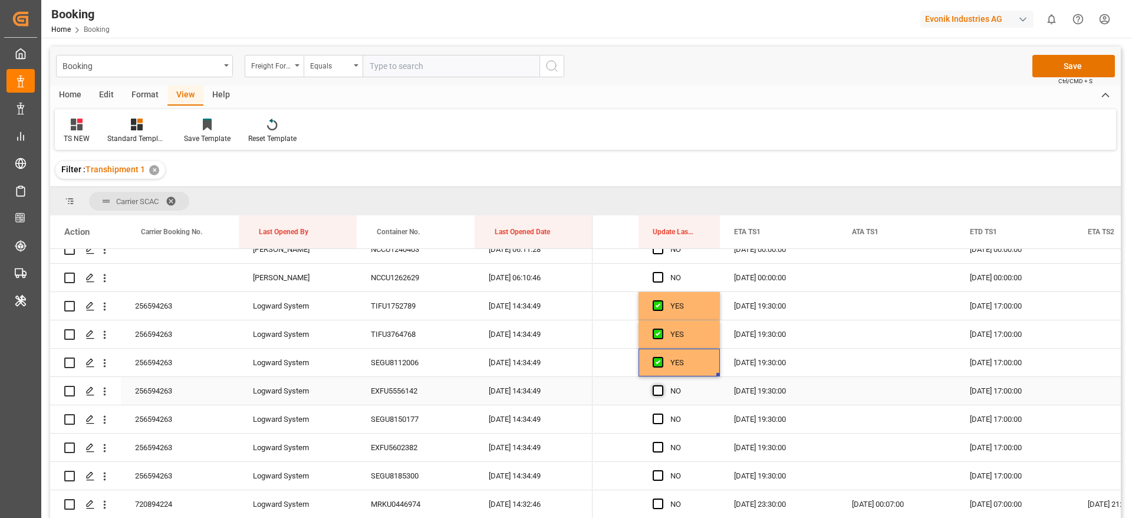
click at [662, 385] on input "Press SPACE to select this row." at bounding box center [662, 385] width 0 height 0
click at [657, 422] on span "Press SPACE to select this row." at bounding box center [658, 418] width 11 height 11
click at [662, 413] on input "Press SPACE to select this row." at bounding box center [662, 413] width 0 height 0
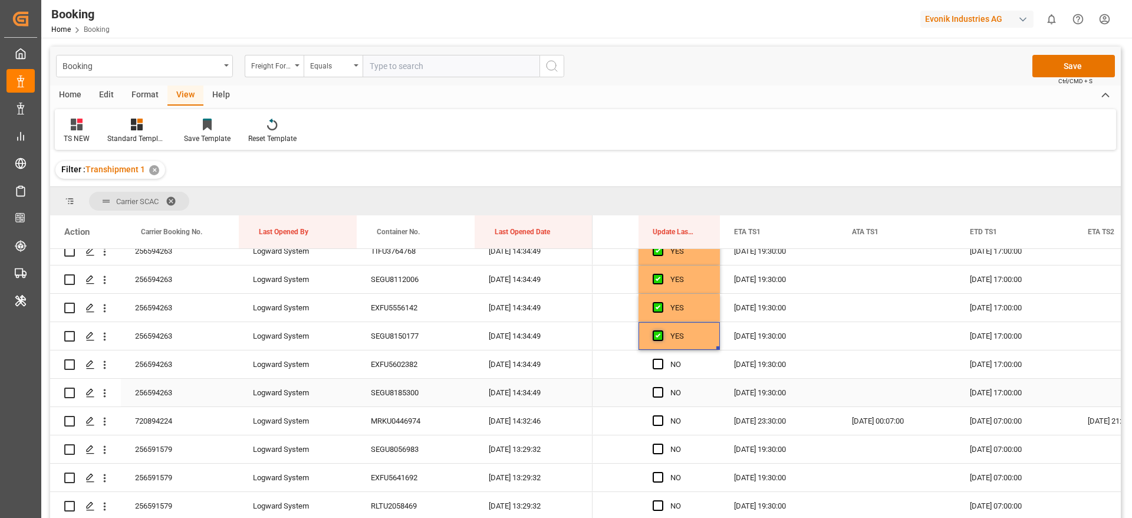
scroll to position [2116, 0]
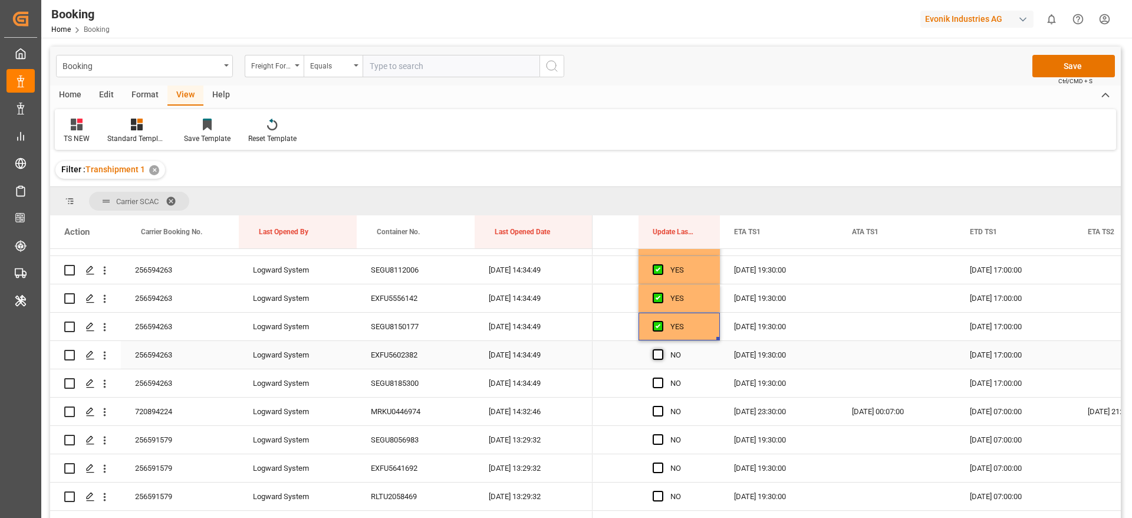
click at [660, 356] on span "Press SPACE to select this row." at bounding box center [658, 354] width 11 height 11
click at [662, 349] on input "Press SPACE to select this row." at bounding box center [662, 349] width 0 height 0
click at [656, 386] on span "Press SPACE to select this row." at bounding box center [658, 382] width 11 height 11
click at [662, 377] on input "Press SPACE to select this row." at bounding box center [662, 377] width 0 height 0
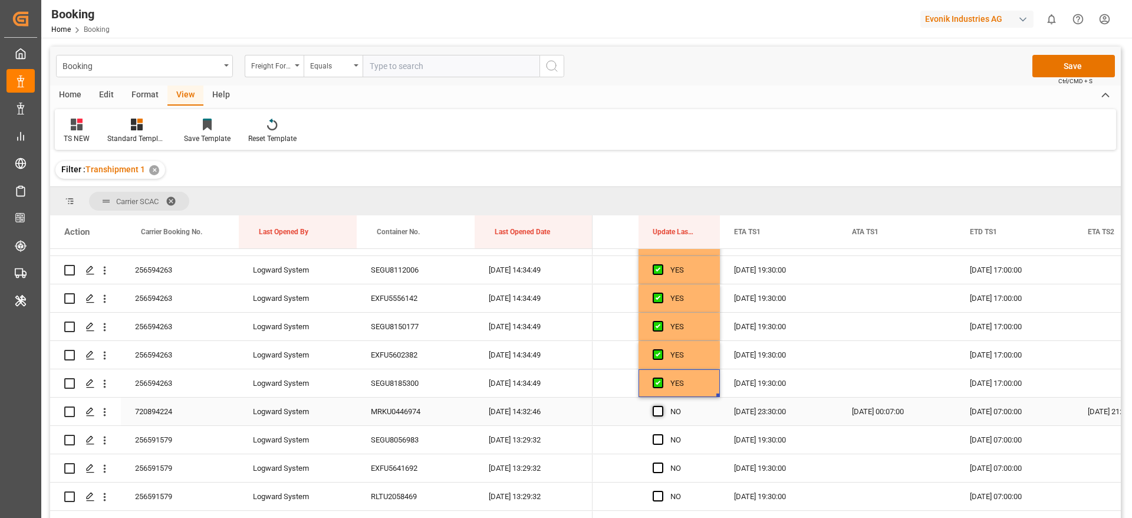
click at [658, 409] on span "Press SPACE to select this row." at bounding box center [658, 411] width 11 height 11
click at [662, 406] on input "Press SPACE to select this row." at bounding box center [662, 406] width 0 height 0
click at [661, 439] on span "Press SPACE to select this row." at bounding box center [658, 439] width 11 height 11
click at [662, 434] on input "Press SPACE to select this row." at bounding box center [662, 434] width 0 height 0
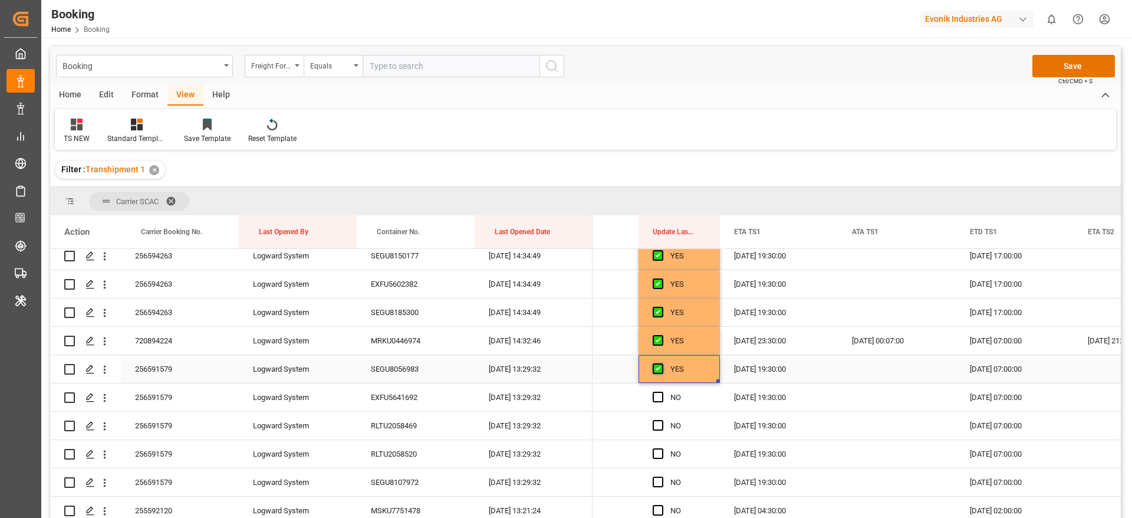
scroll to position [2201, 0]
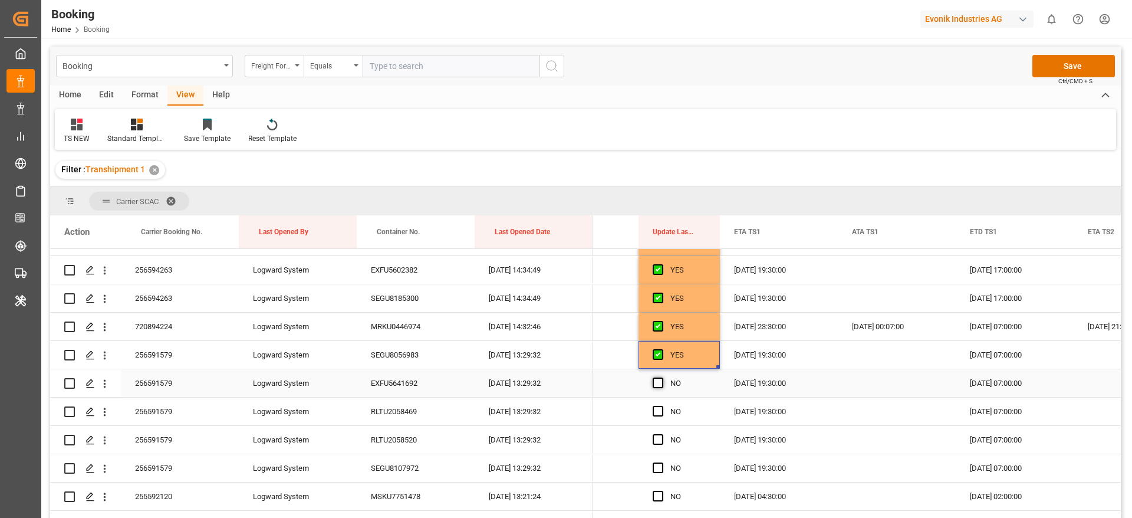
click at [658, 385] on span "Press SPACE to select this row." at bounding box center [658, 382] width 11 height 11
click at [662, 377] on input "Press SPACE to select this row." at bounding box center [662, 377] width 0 height 0
click at [659, 409] on span "Press SPACE to select this row." at bounding box center [658, 411] width 11 height 11
click at [662, 406] on input "Press SPACE to select this row." at bounding box center [662, 406] width 0 height 0
click at [659, 436] on span "Press SPACE to select this row." at bounding box center [658, 439] width 11 height 11
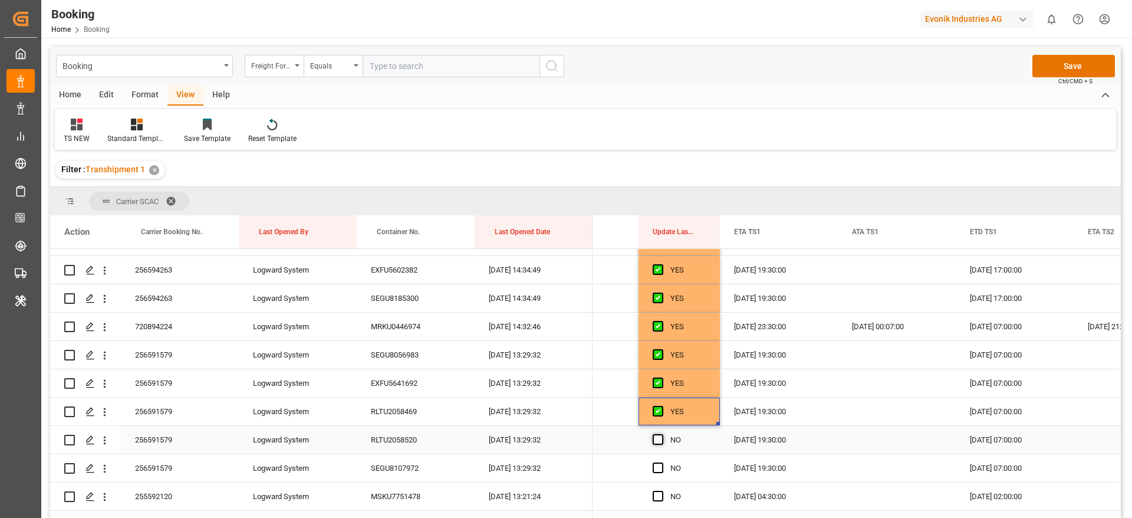
click at [662, 434] on input "Press SPACE to select this row." at bounding box center [662, 434] width 0 height 0
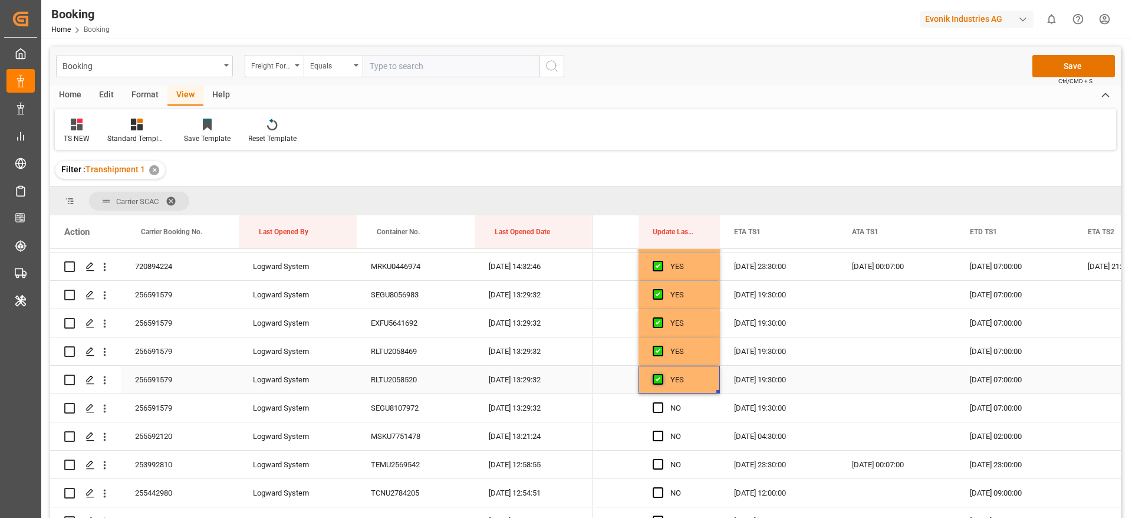
scroll to position [2265, 0]
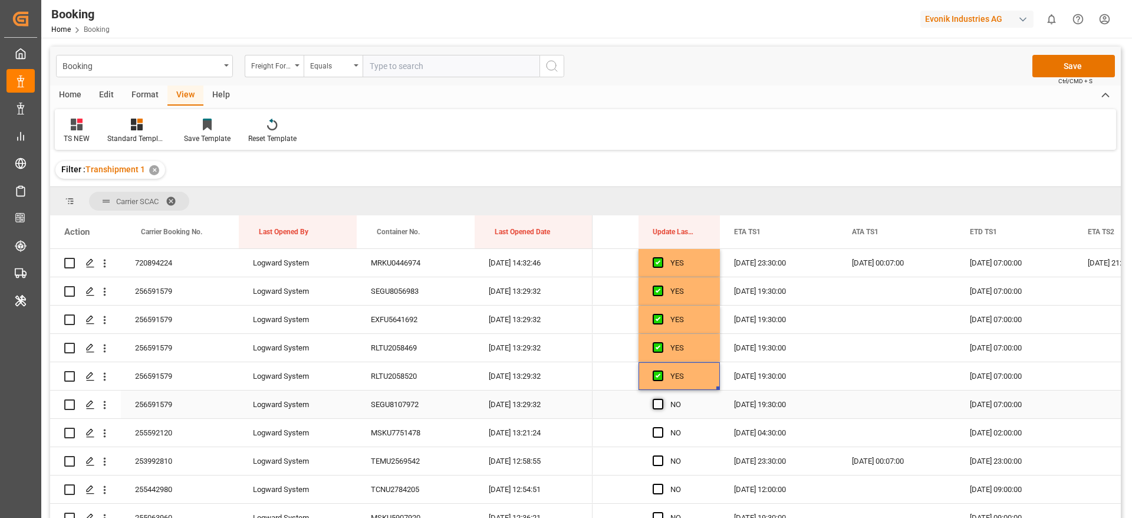
click at [659, 407] on span "Press SPACE to select this row." at bounding box center [658, 404] width 11 height 11
click at [662, 399] on input "Press SPACE to select this row." at bounding box center [662, 399] width 0 height 0
click at [656, 438] on div "Press SPACE to select this row." at bounding box center [662, 432] width 18 height 27
click at [655, 436] on span "Press SPACE to select this row." at bounding box center [658, 432] width 11 height 11
click at [662, 427] on input "Press SPACE to select this row." at bounding box center [662, 427] width 0 height 0
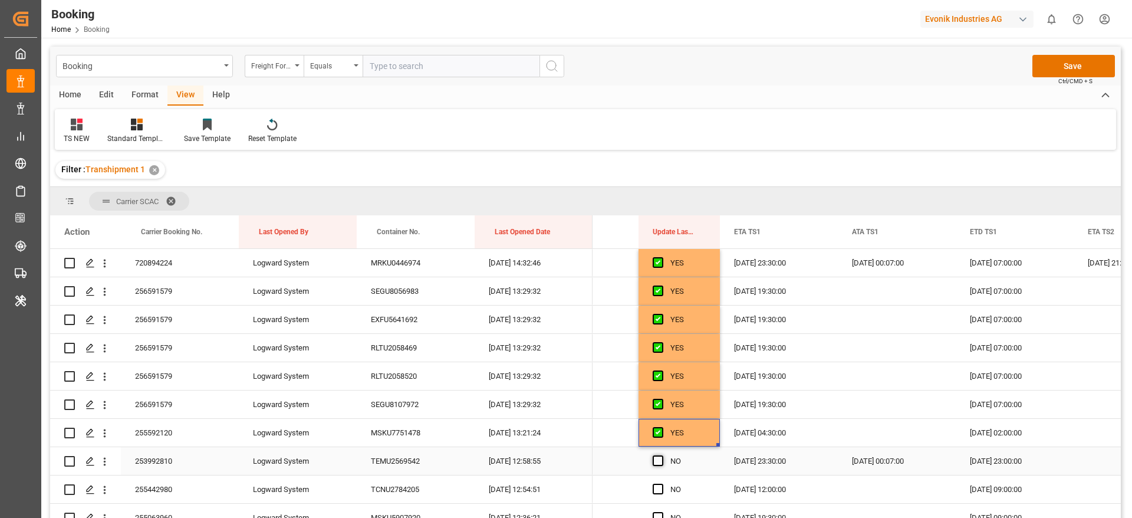
click at [658, 462] on span "Press SPACE to select this row." at bounding box center [658, 460] width 11 height 11
click at [662, 455] on input "Press SPACE to select this row." at bounding box center [662, 455] width 0 height 0
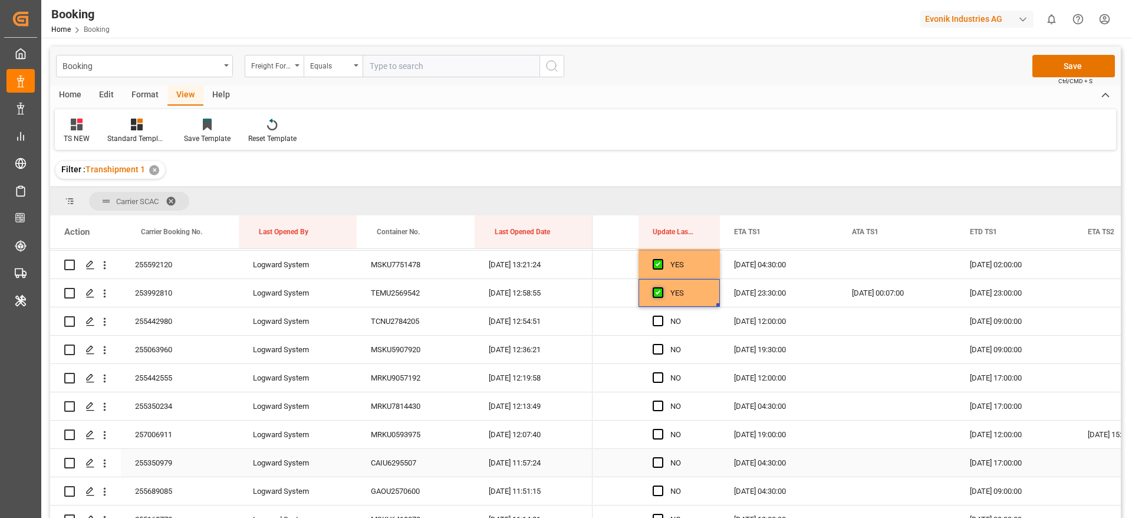
scroll to position [2434, 0]
click at [659, 321] on span "Press SPACE to select this row." at bounding box center [658, 319] width 11 height 11
click at [662, 314] on input "Press SPACE to select this row." at bounding box center [662, 314] width 0 height 0
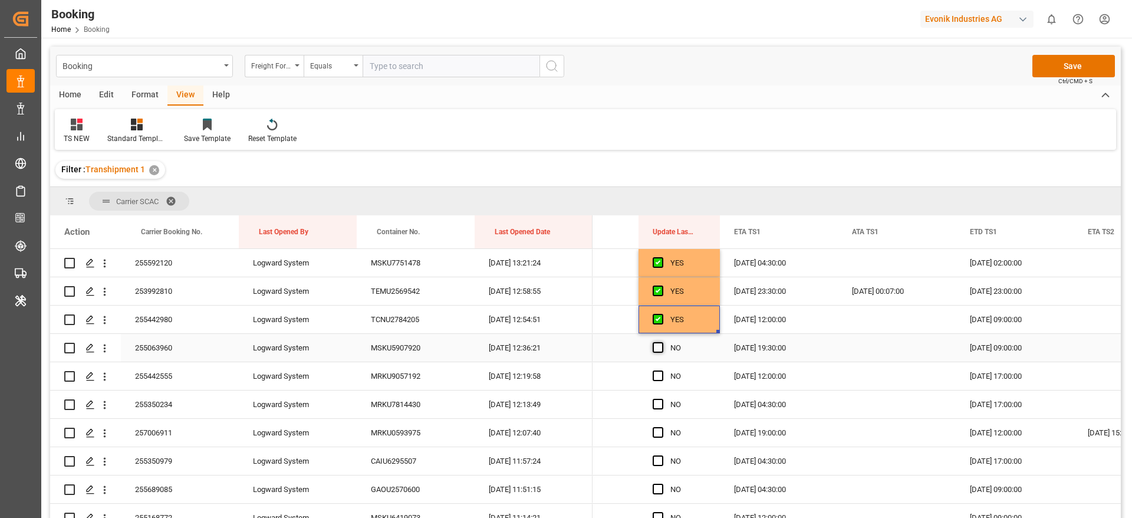
click at [657, 349] on span "Press SPACE to select this row." at bounding box center [658, 347] width 11 height 11
click at [662, 342] on input "Press SPACE to select this row." at bounding box center [662, 342] width 0 height 0
click at [658, 376] on span "Press SPACE to select this row." at bounding box center [658, 375] width 11 height 11
click at [662, 370] on input "Press SPACE to select this row." at bounding box center [662, 370] width 0 height 0
click at [657, 403] on span "Press SPACE to select this row." at bounding box center [658, 404] width 11 height 11
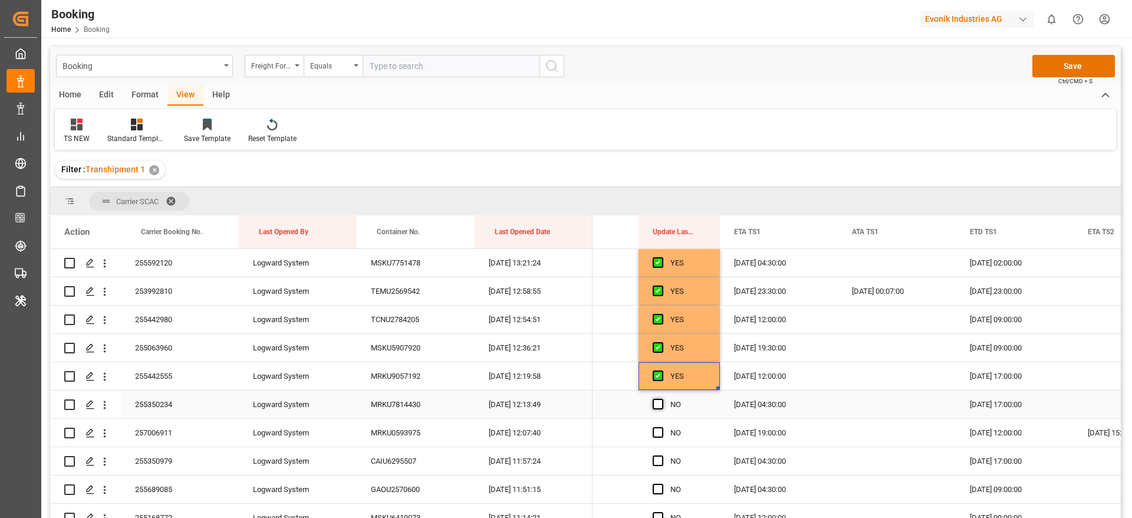
click at [662, 399] on input "Press SPACE to select this row." at bounding box center [662, 399] width 0 height 0
click at [657, 432] on span "Press SPACE to select this row." at bounding box center [658, 432] width 11 height 11
click at [662, 427] on input "Press SPACE to select this row." at bounding box center [662, 427] width 0 height 0
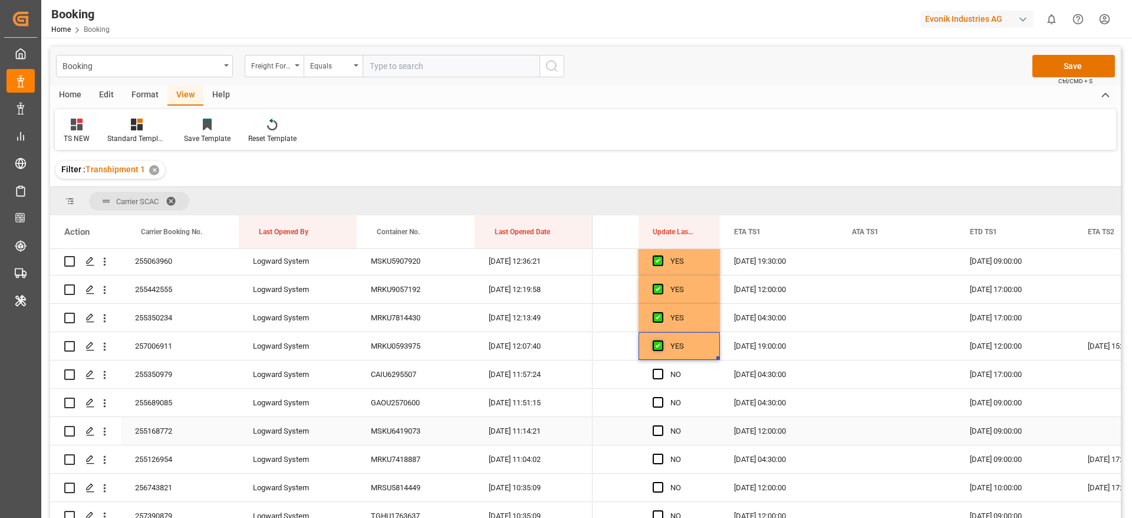
scroll to position [2522, 0]
click at [658, 375] on span "Press SPACE to select this row." at bounding box center [658, 372] width 11 height 11
click at [662, 367] on input "Press SPACE to select this row." at bounding box center [662, 367] width 0 height 0
click at [658, 400] on span "Press SPACE to select this row." at bounding box center [658, 401] width 11 height 11
click at [662, 396] on input "Press SPACE to select this row." at bounding box center [662, 396] width 0 height 0
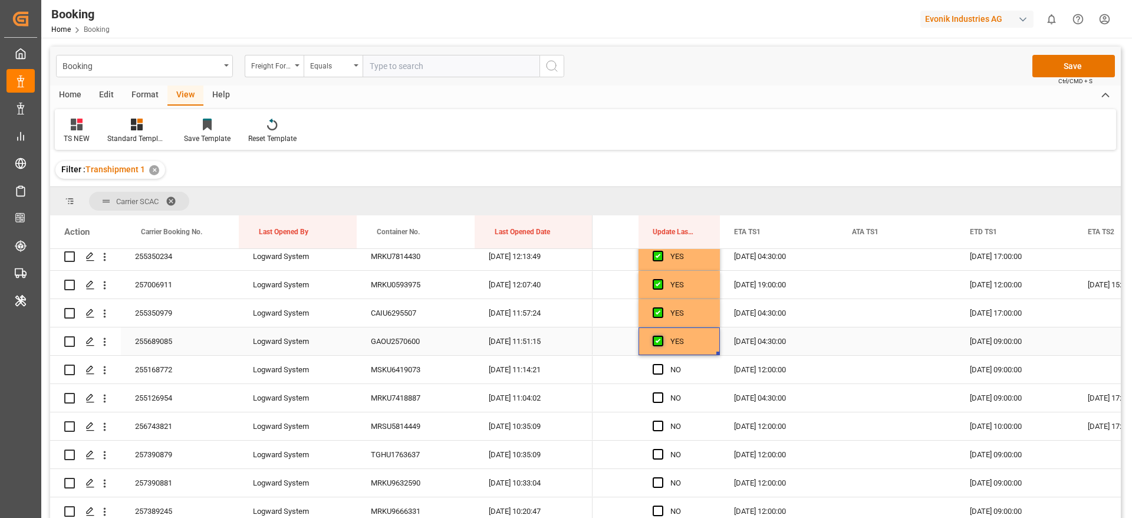
scroll to position [2584, 0]
click at [657, 373] on div "Press SPACE to select this row." at bounding box center [662, 367] width 18 height 27
click at [657, 369] on span "Press SPACE to select this row." at bounding box center [658, 367] width 11 height 11
click at [662, 362] on input "Press SPACE to select this row." at bounding box center [662, 362] width 0 height 0
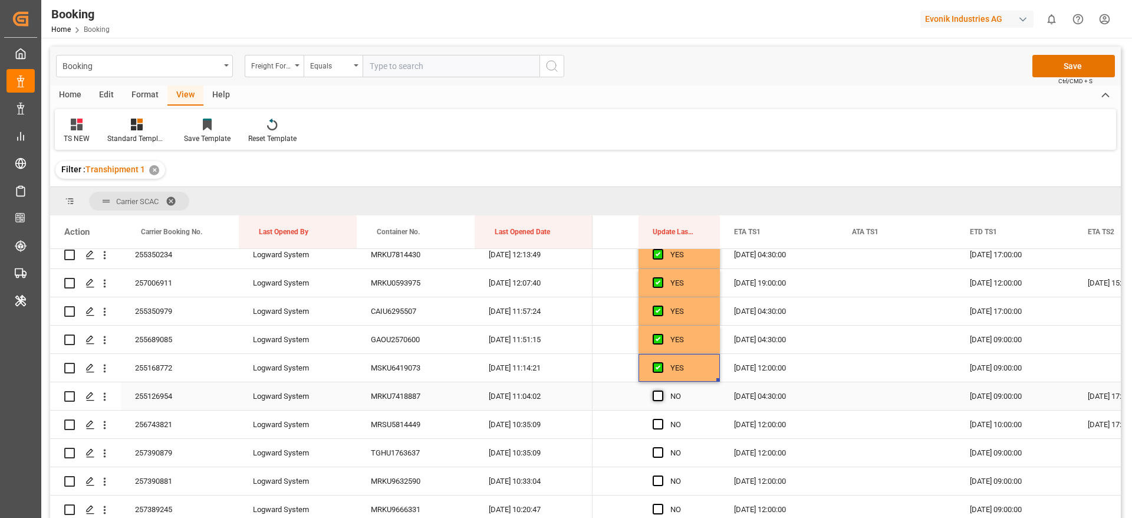
click at [656, 391] on span "Press SPACE to select this row." at bounding box center [658, 395] width 11 height 11
click at [662, 390] on input "Press SPACE to select this row." at bounding box center [662, 390] width 0 height 0
click at [652, 423] on div "NO" at bounding box center [679, 424] width 81 height 28
click at [659, 421] on span "Press SPACE to select this row." at bounding box center [658, 424] width 11 height 11
click at [662, 419] on input "Press SPACE to select this row." at bounding box center [662, 419] width 0 height 0
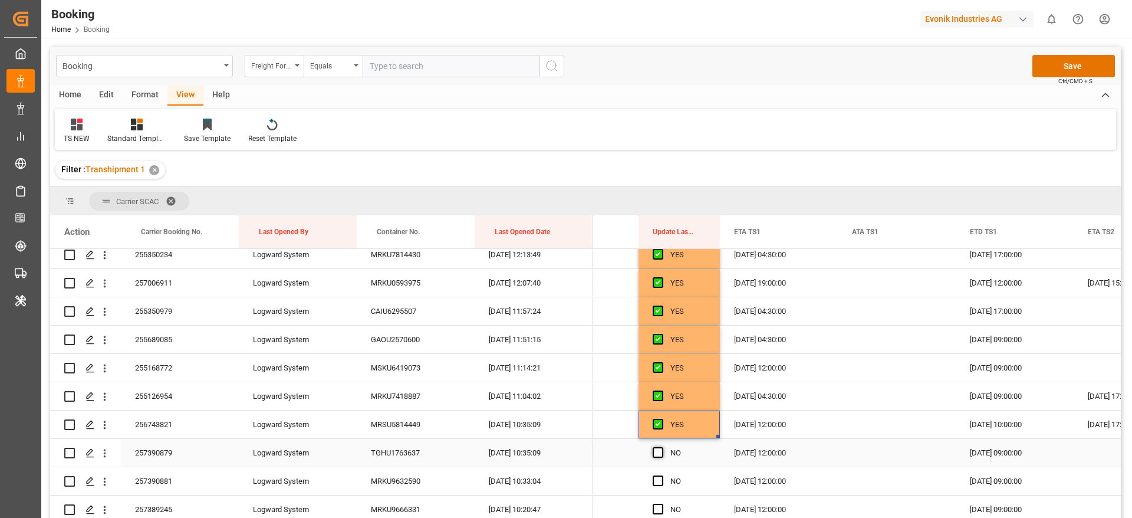
click at [659, 449] on span "Press SPACE to select this row." at bounding box center [658, 452] width 11 height 11
click at [662, 447] on input "Press SPACE to select this row." at bounding box center [662, 447] width 0 height 0
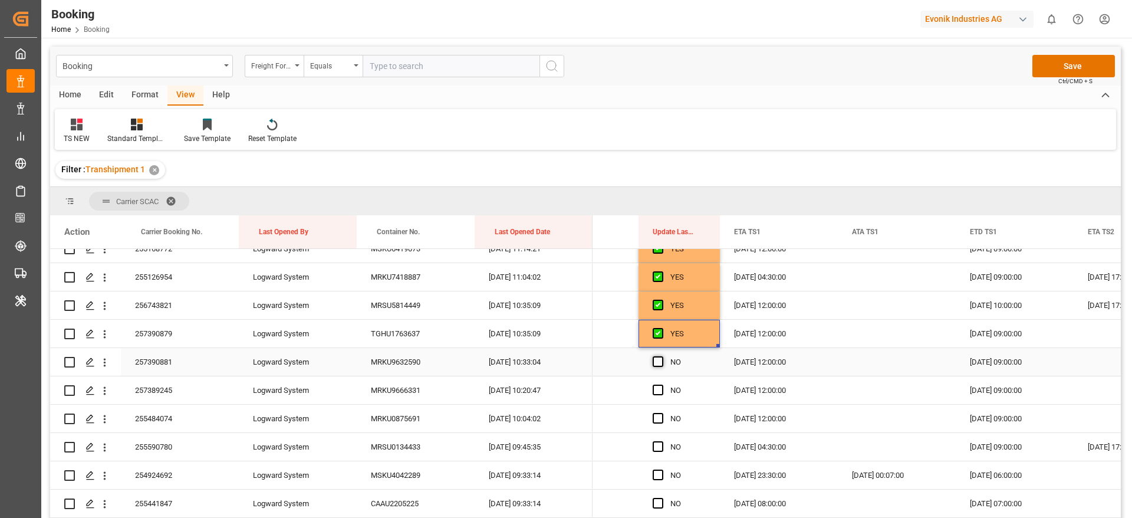
click at [659, 360] on span "Press SPACE to select this row." at bounding box center [658, 361] width 11 height 11
click at [662, 356] on input "Press SPACE to select this row." at bounding box center [662, 356] width 0 height 0
click at [658, 389] on span "Press SPACE to select this row." at bounding box center [658, 390] width 11 height 11
click at [662, 385] on input "Press SPACE to select this row." at bounding box center [662, 385] width 0 height 0
click at [662, 422] on span "Press SPACE to select this row." at bounding box center [658, 418] width 11 height 11
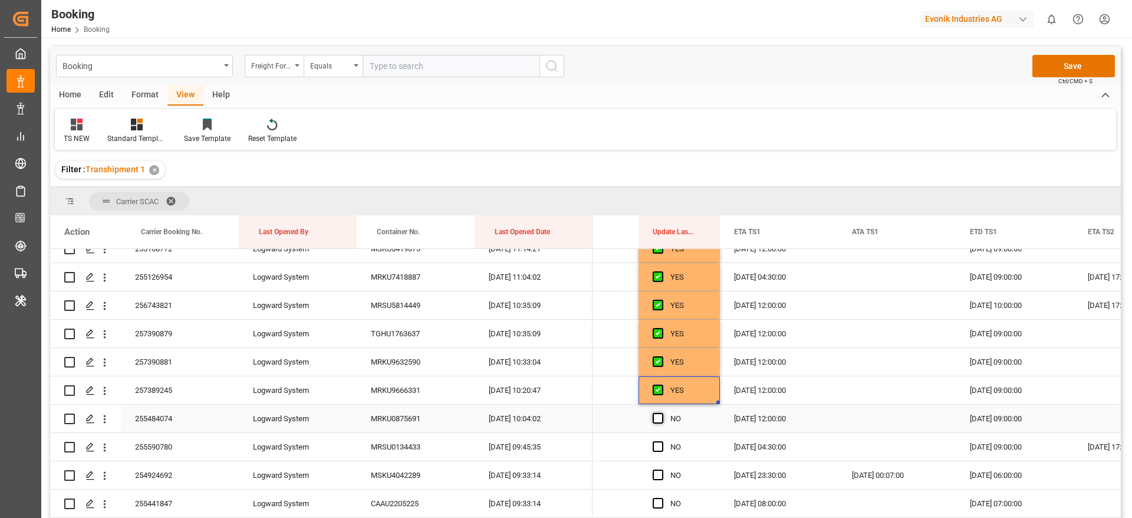
click at [662, 413] on input "Press SPACE to select this row." at bounding box center [662, 413] width 0 height 0
click at [661, 442] on span "Press SPACE to select this row." at bounding box center [658, 446] width 11 height 11
click at [662, 441] on input "Press SPACE to select this row." at bounding box center [662, 441] width 0 height 0
click at [658, 471] on span "Press SPACE to select this row." at bounding box center [658, 474] width 11 height 11
click at [662, 469] on input "Press SPACE to select this row." at bounding box center [662, 469] width 0 height 0
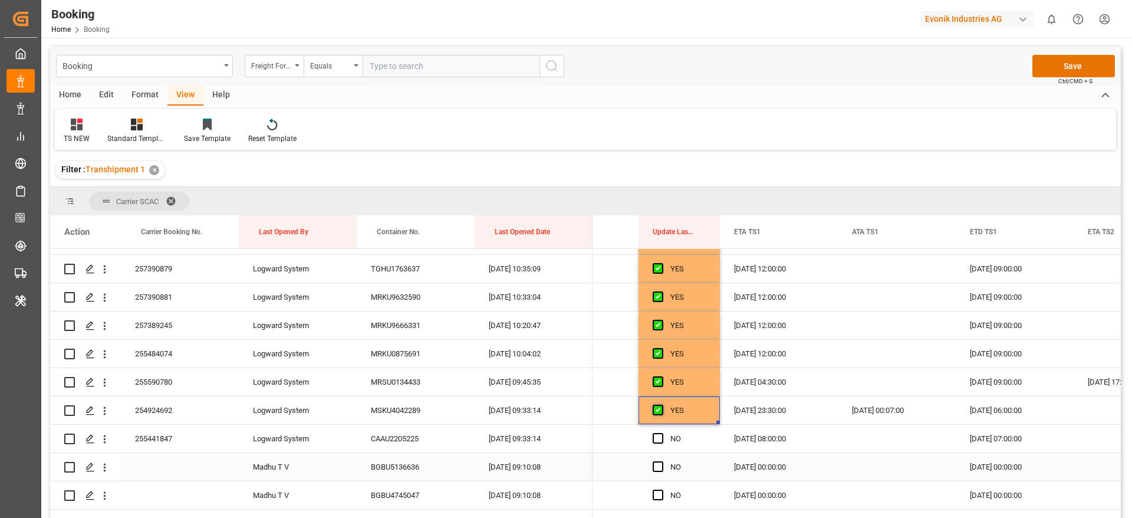
scroll to position [2769, 0]
click at [662, 439] on span "Press SPACE to select this row." at bounding box center [658, 437] width 11 height 11
click at [662, 432] on input "Press SPACE to select this row." at bounding box center [662, 432] width 0 height 0
click at [659, 465] on span "Press SPACE to select this row." at bounding box center [658, 466] width 11 height 11
click at [662, 461] on input "Press SPACE to select this row." at bounding box center [662, 461] width 0 height 0
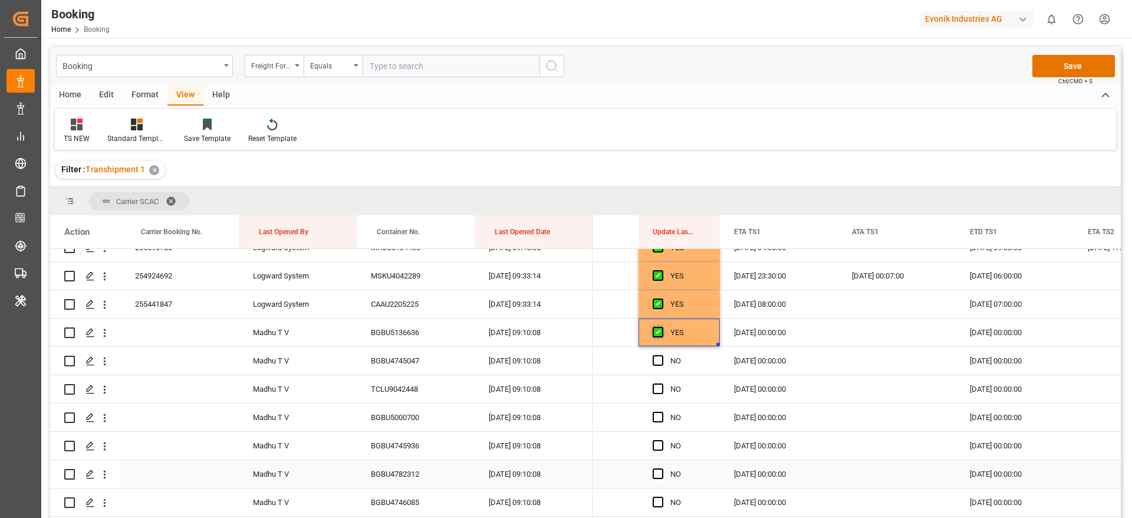
scroll to position [2905, 0]
click at [660, 354] on span "Press SPACE to select this row." at bounding box center [658, 358] width 11 height 11
click at [662, 353] on input "Press SPACE to select this row." at bounding box center [662, 353] width 0 height 0
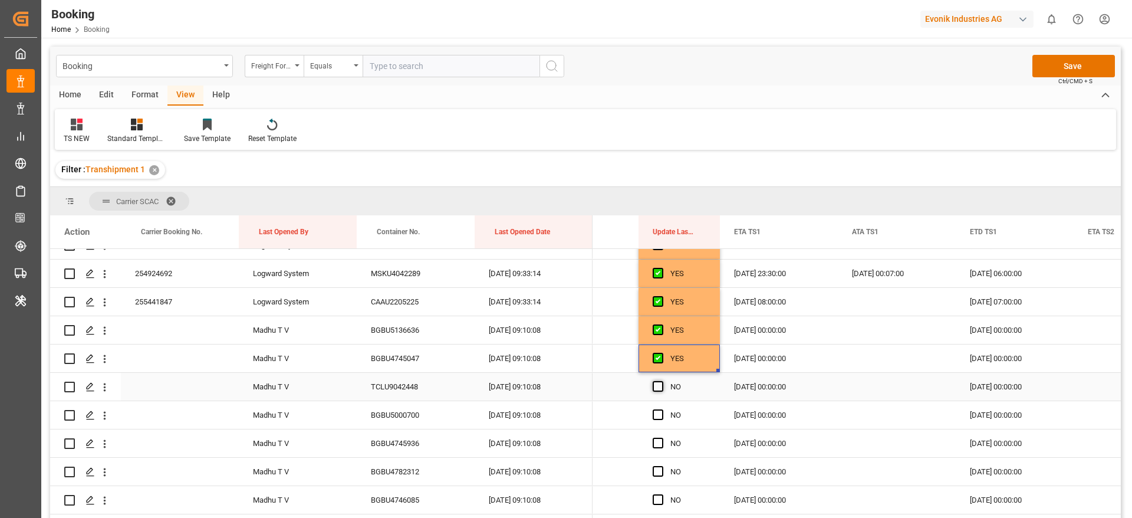
click at [660, 385] on span "Press SPACE to select this row." at bounding box center [658, 386] width 11 height 11
click at [662, 381] on input "Press SPACE to select this row." at bounding box center [662, 381] width 0 height 0
click at [661, 413] on span "Press SPACE to select this row." at bounding box center [658, 414] width 11 height 11
click at [662, 409] on input "Press SPACE to select this row." at bounding box center [662, 409] width 0 height 0
click at [659, 439] on span "Press SPACE to select this row." at bounding box center [658, 443] width 11 height 11
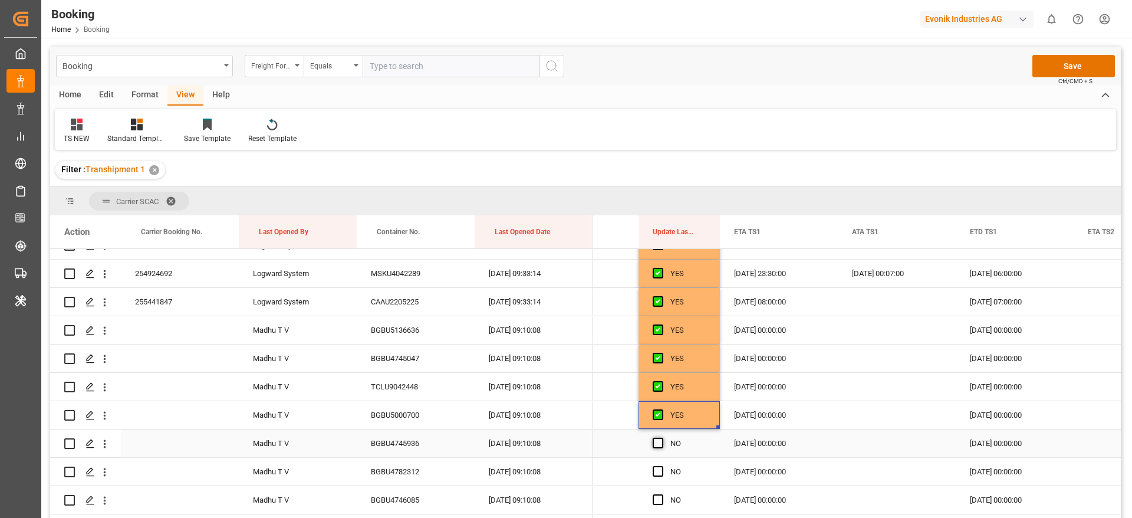
click at [662, 438] on input "Press SPACE to select this row." at bounding box center [662, 438] width 0 height 0
click at [661, 469] on span "Press SPACE to select this row." at bounding box center [658, 471] width 11 height 11
click at [662, 466] on input "Press SPACE to select this row." at bounding box center [662, 466] width 0 height 0
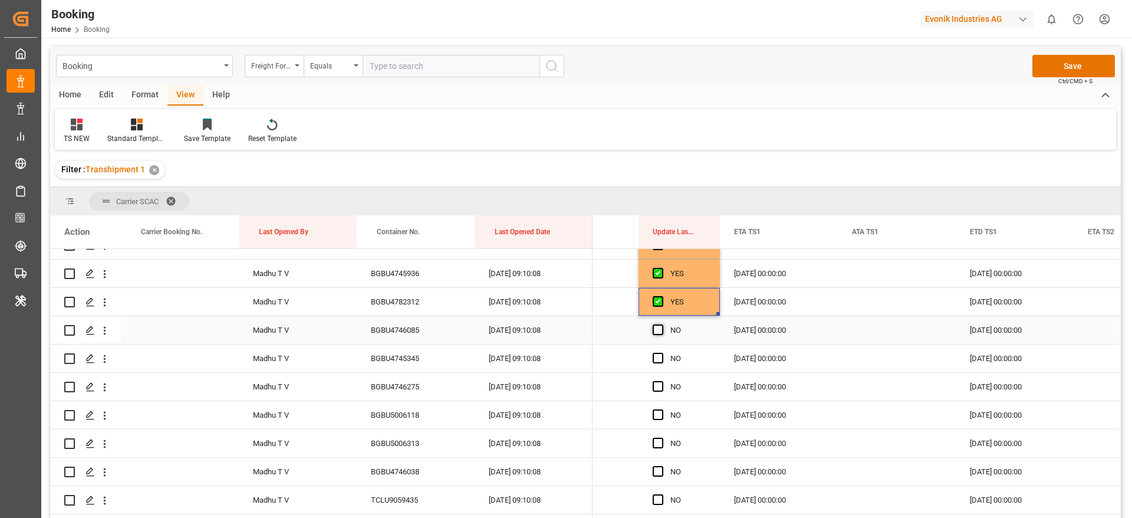
click at [661, 325] on span "Press SPACE to select this row." at bounding box center [658, 329] width 11 height 11
click at [662, 324] on input "Press SPACE to select this row." at bounding box center [662, 324] width 0 height 0
click at [661, 358] on span "Press SPACE to select this row." at bounding box center [658, 358] width 11 height 11
click at [662, 353] on input "Press SPACE to select this row." at bounding box center [662, 353] width 0 height 0
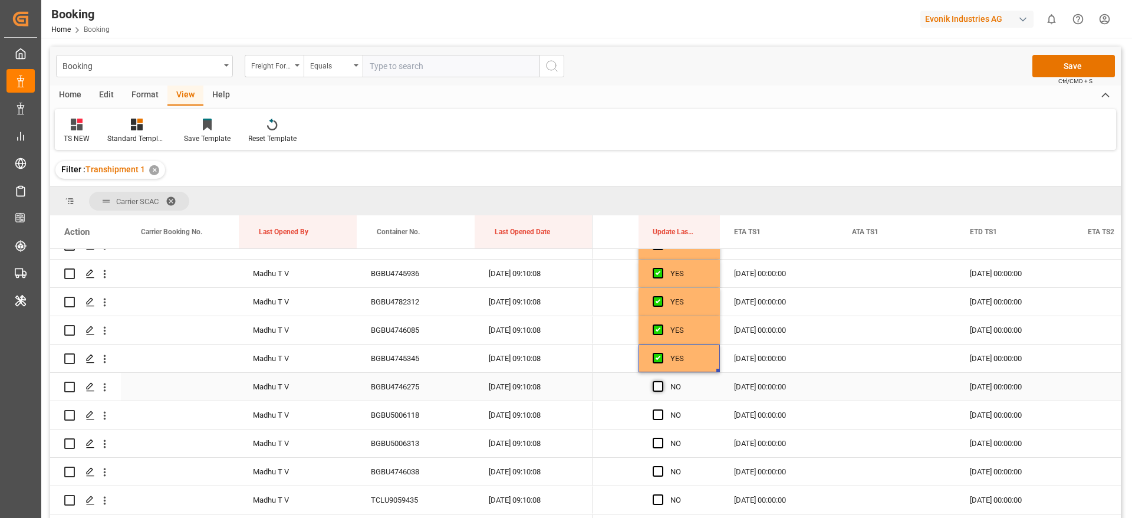
click at [659, 381] on span "Press SPACE to select this row." at bounding box center [658, 386] width 11 height 11
click at [662, 381] on input "Press SPACE to select this row." at bounding box center [662, 381] width 0 height 0
click at [659, 409] on span "Press SPACE to select this row." at bounding box center [658, 414] width 11 height 11
click at [662, 409] on input "Press SPACE to select this row." at bounding box center [662, 409] width 0 height 0
click at [661, 442] on span "Press SPACE to select this row." at bounding box center [658, 443] width 11 height 11
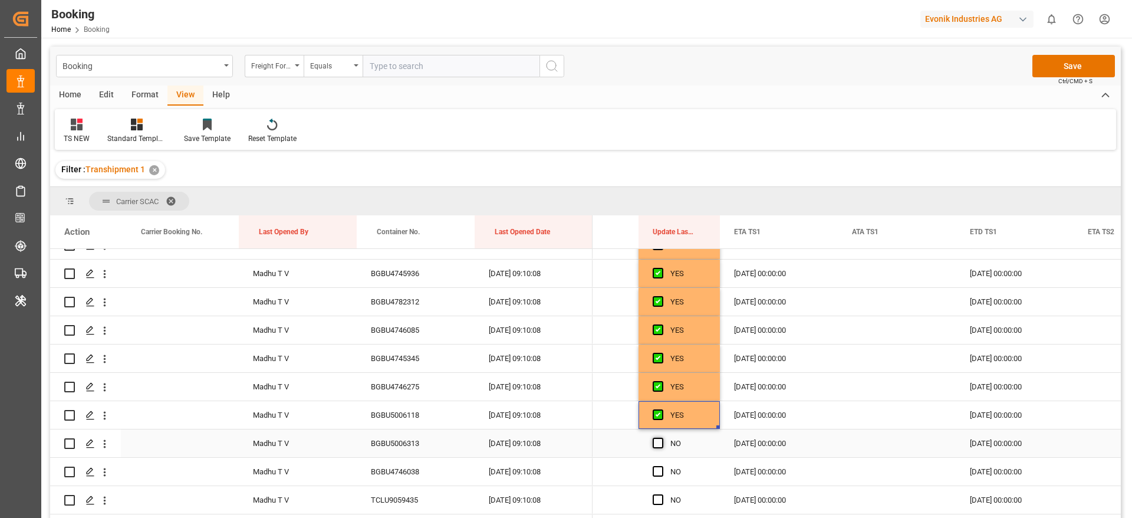
click at [662, 438] on input "Press SPACE to select this row." at bounding box center [662, 438] width 0 height 0
click at [659, 467] on span "Press SPACE to select this row." at bounding box center [658, 471] width 11 height 11
click at [662, 466] on input "Press SPACE to select this row." at bounding box center [662, 466] width 0 height 0
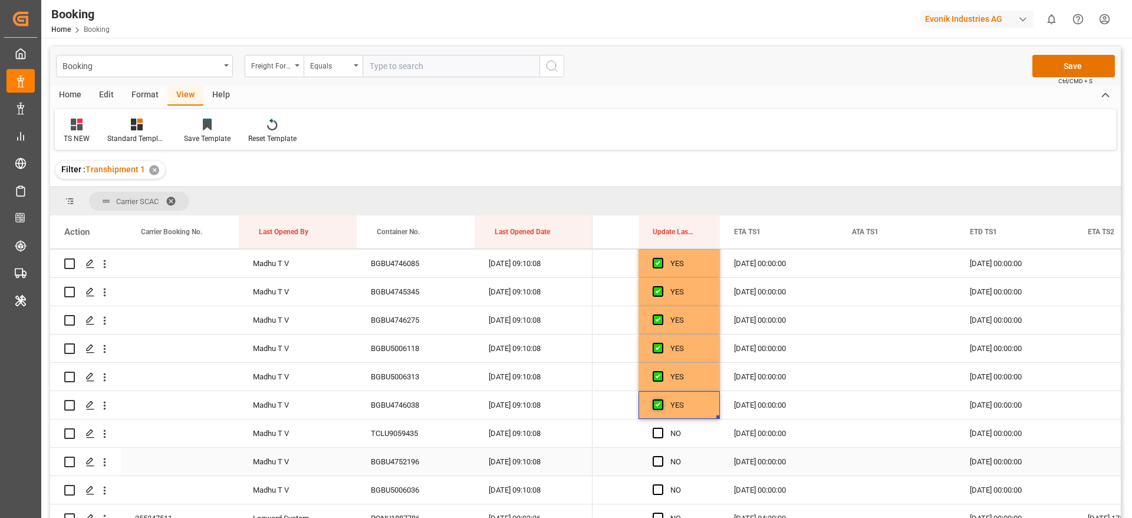
scroll to position [3156, 0]
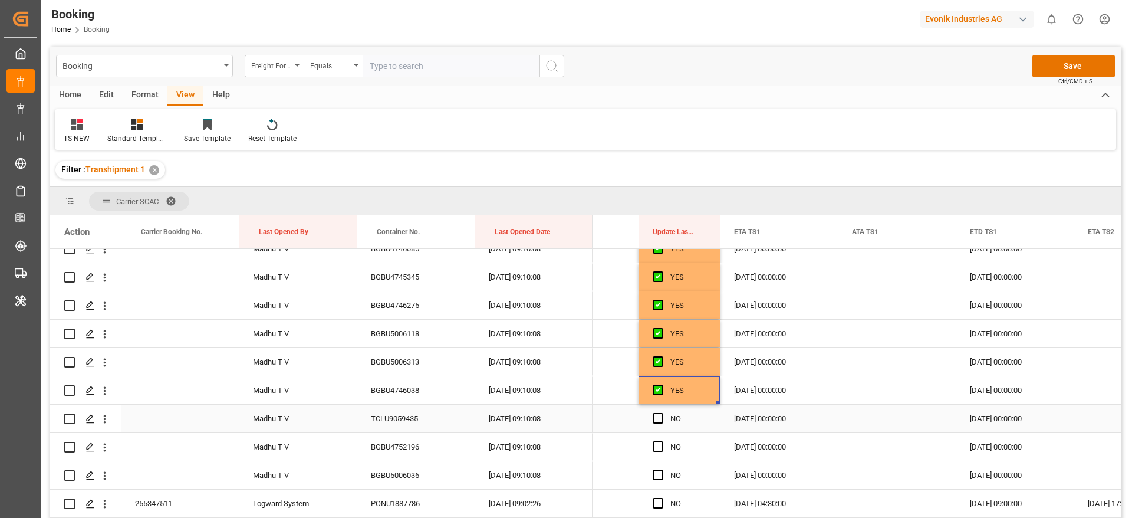
click at [419, 420] on div "TCLU9059435" at bounding box center [416, 419] width 118 height 28
click at [108, 420] on icon "open menu" at bounding box center [104, 419] width 12 height 12
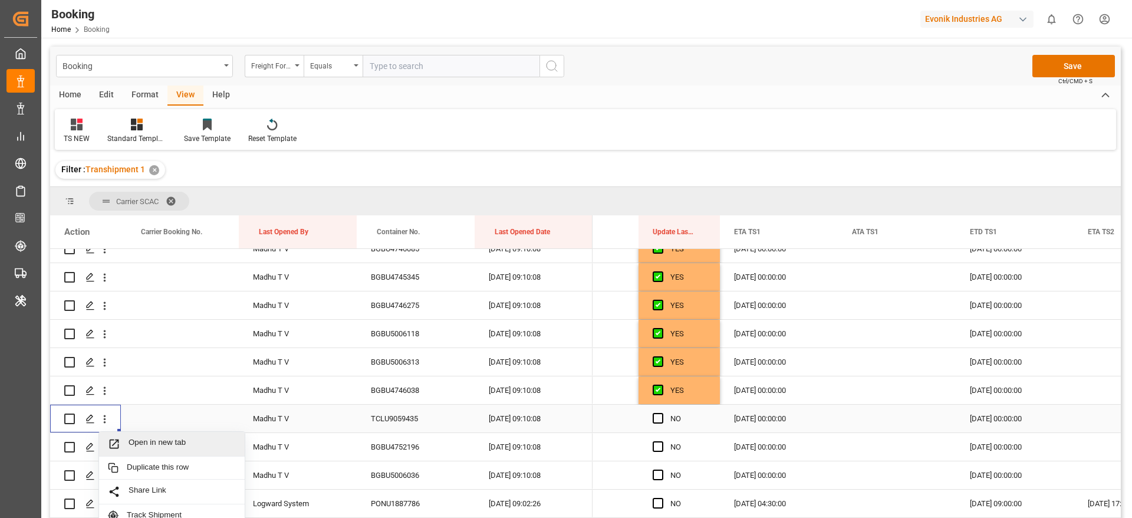
click at [159, 445] on span "Open in new tab" at bounding box center [182, 444] width 107 height 12
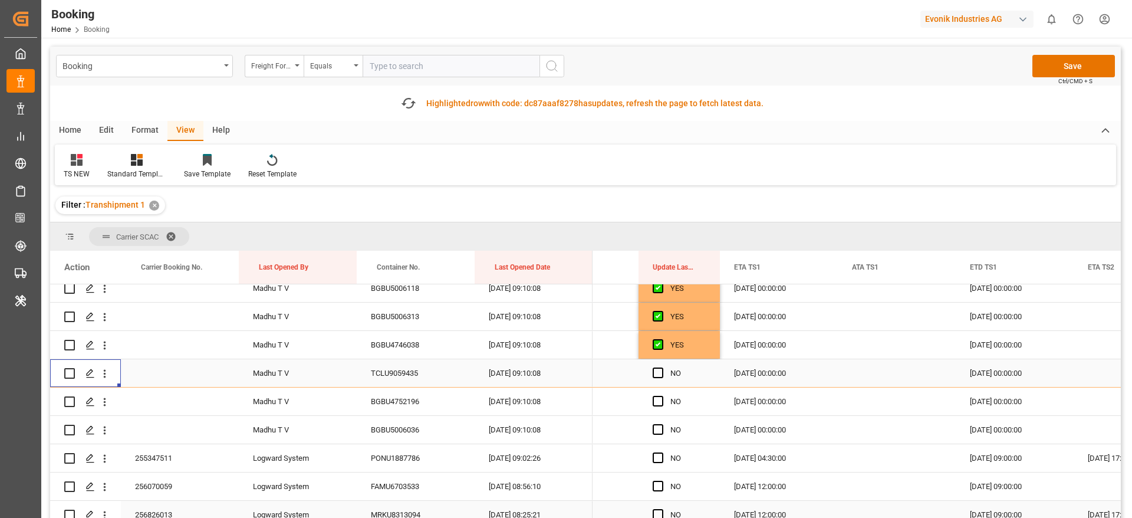
scroll to position [3259, 0]
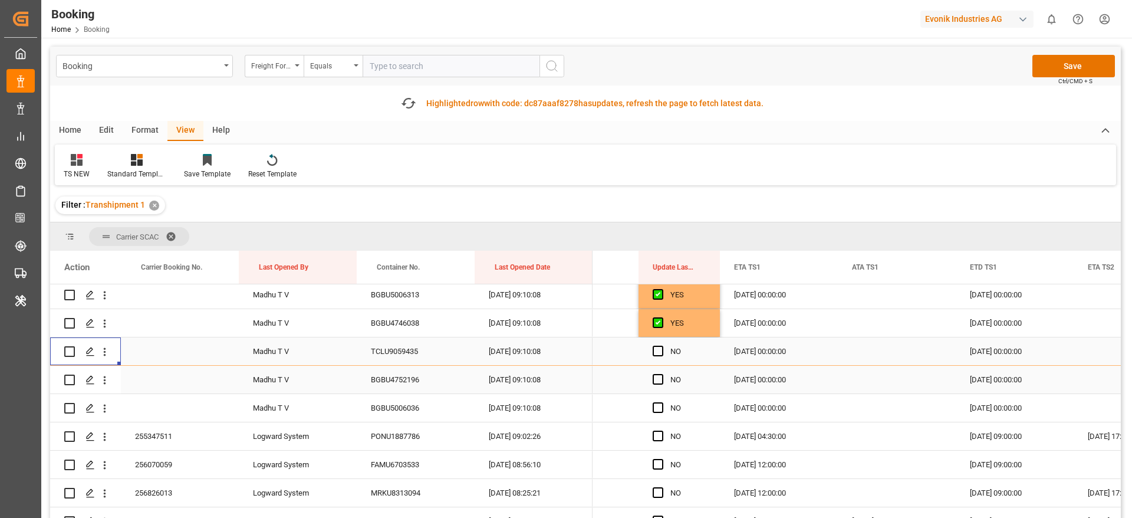
click at [665, 383] on div "Press SPACE to select this row." at bounding box center [662, 379] width 18 height 27
click at [658, 383] on span "Press SPACE to select this row." at bounding box center [658, 379] width 11 height 11
click at [662, 374] on input "Press SPACE to select this row." at bounding box center [662, 374] width 0 height 0
click at [658, 403] on span "Press SPACE to select this row." at bounding box center [658, 407] width 11 height 11
click at [662, 402] on input "Press SPACE to select this row." at bounding box center [662, 402] width 0 height 0
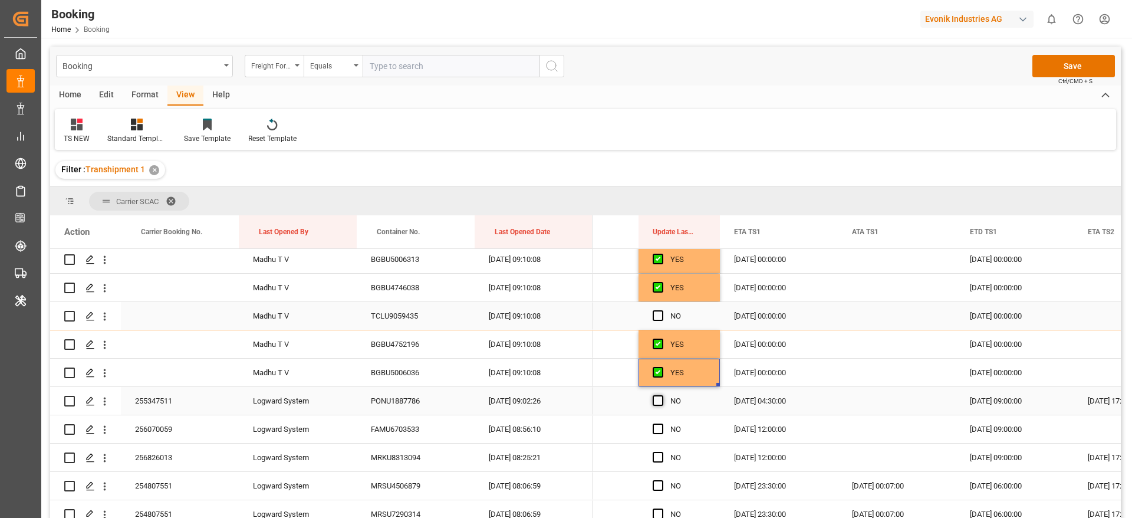
click at [657, 399] on span "Press SPACE to select this row." at bounding box center [658, 400] width 11 height 11
click at [662, 395] on input "Press SPACE to select this row." at bounding box center [662, 395] width 0 height 0
click at [658, 429] on span "Press SPACE to select this row." at bounding box center [658, 428] width 11 height 11
click at [662, 423] on input "Press SPACE to select this row." at bounding box center [662, 423] width 0 height 0
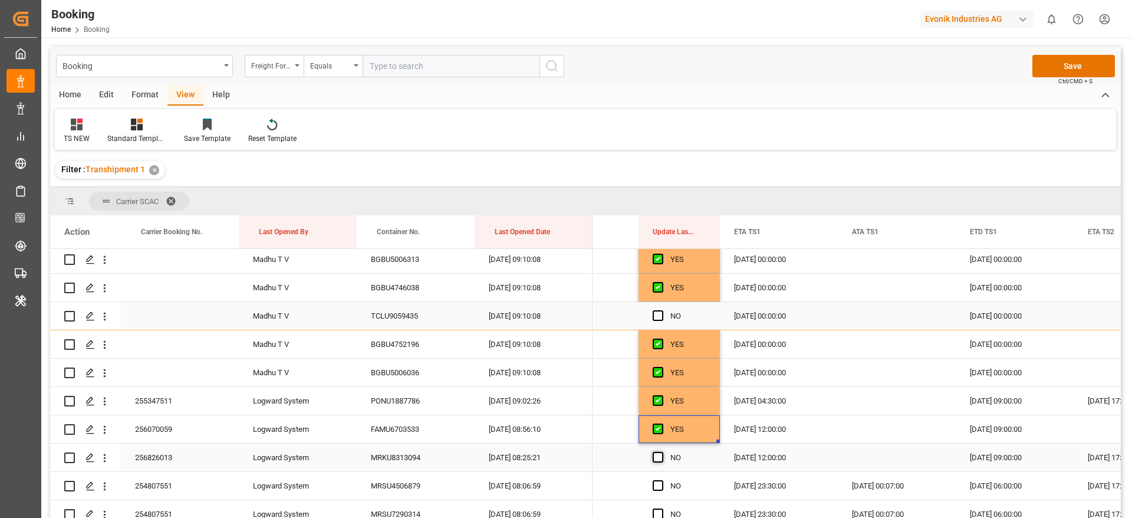
click at [659, 452] on span "Press SPACE to select this row." at bounding box center [658, 457] width 11 height 11
click at [662, 452] on input "Press SPACE to select this row." at bounding box center [662, 452] width 0 height 0
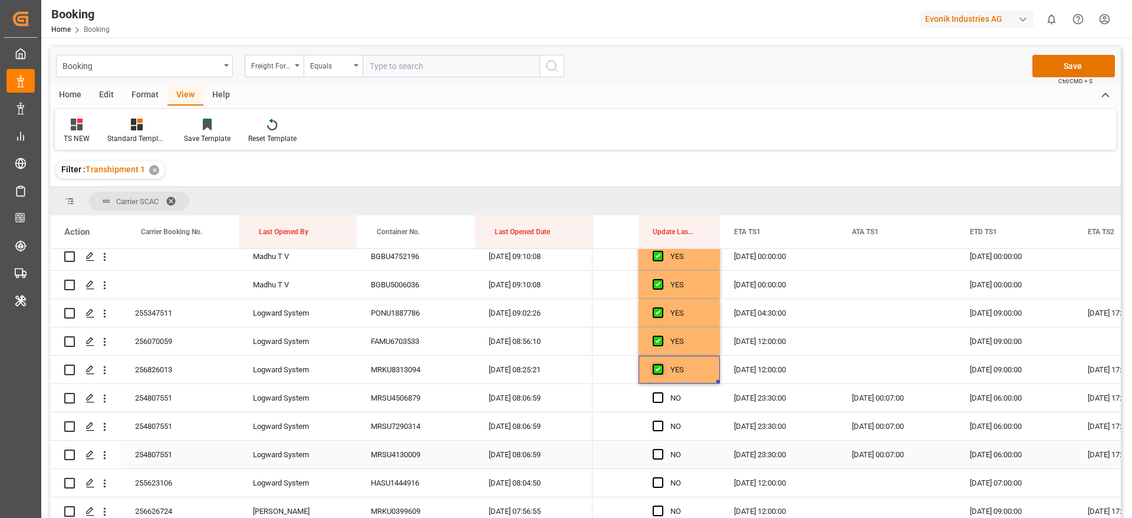
scroll to position [3354, 0]
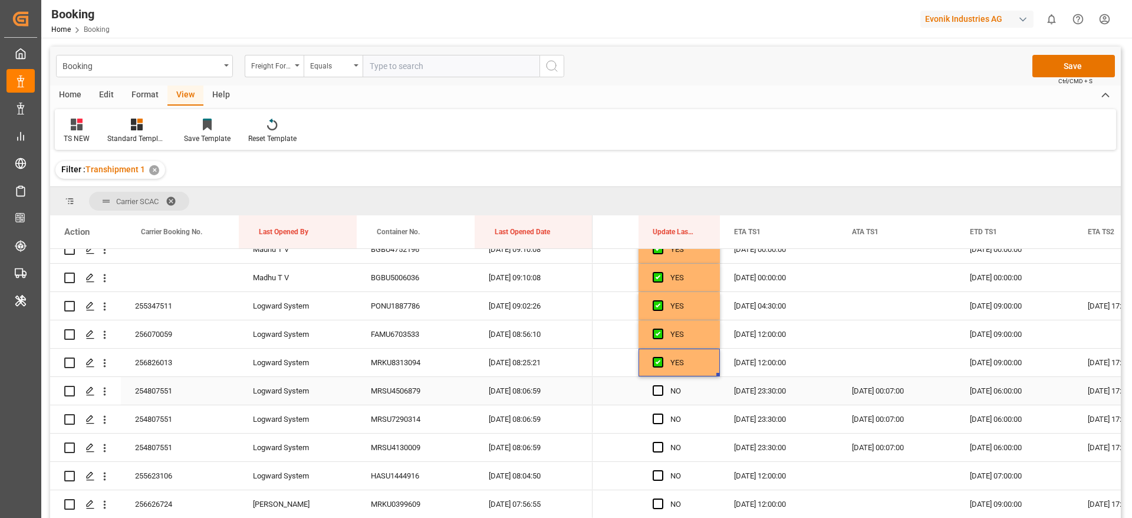
click at [652, 393] on div "NO" at bounding box center [679, 391] width 81 height 28
click at [659, 418] on span "Press SPACE to select this row." at bounding box center [658, 418] width 11 height 11
click at [662, 413] on input "Press SPACE to select this row." at bounding box center [662, 413] width 0 height 0
click at [658, 391] on span "Press SPACE to select this row." at bounding box center [658, 390] width 11 height 11
click at [662, 385] on input "Press SPACE to select this row." at bounding box center [662, 385] width 0 height 0
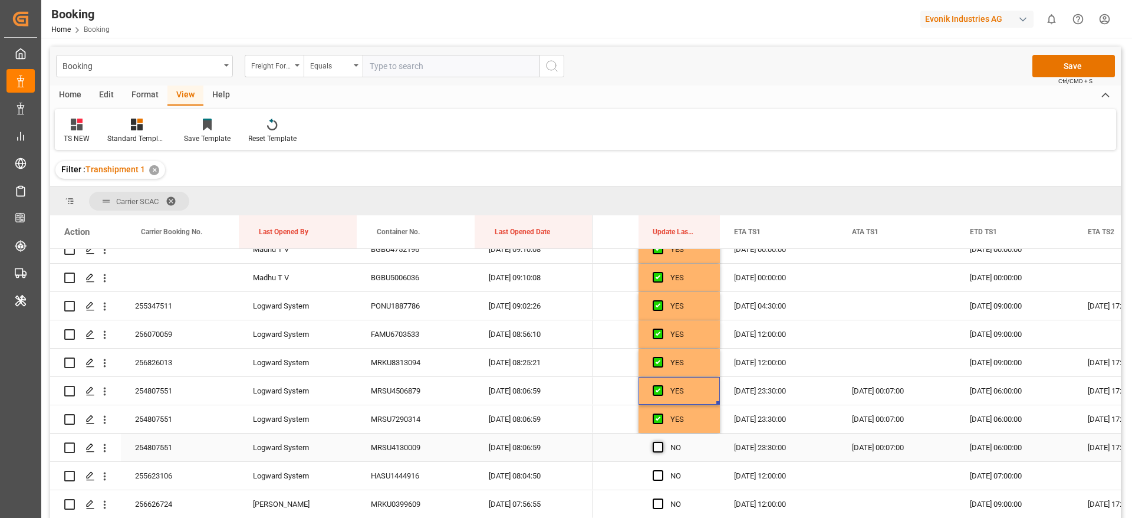
click at [661, 442] on span "Press SPACE to select this row." at bounding box center [658, 447] width 11 height 11
click at [662, 442] on input "Press SPACE to select this row." at bounding box center [662, 442] width 0 height 0
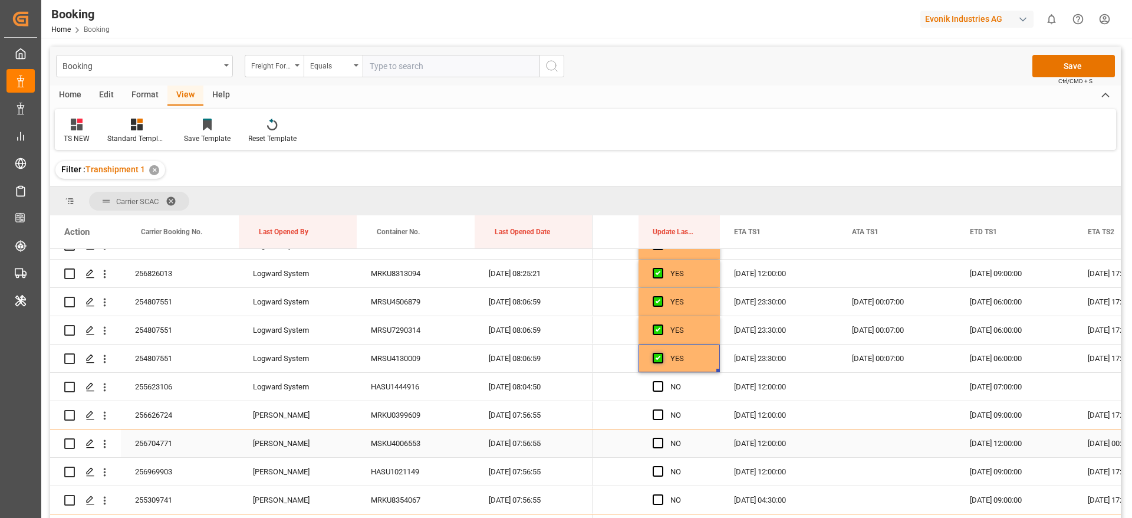
scroll to position [3444, 0]
click at [656, 383] on span "Press SPACE to select this row." at bounding box center [658, 385] width 11 height 11
click at [662, 380] on input "Press SPACE to select this row." at bounding box center [662, 380] width 0 height 0
click at [655, 442] on span "Press SPACE to select this row." at bounding box center [658, 441] width 11 height 11
click at [662, 436] on input "Press SPACE to select this row." at bounding box center [662, 436] width 0 height 0
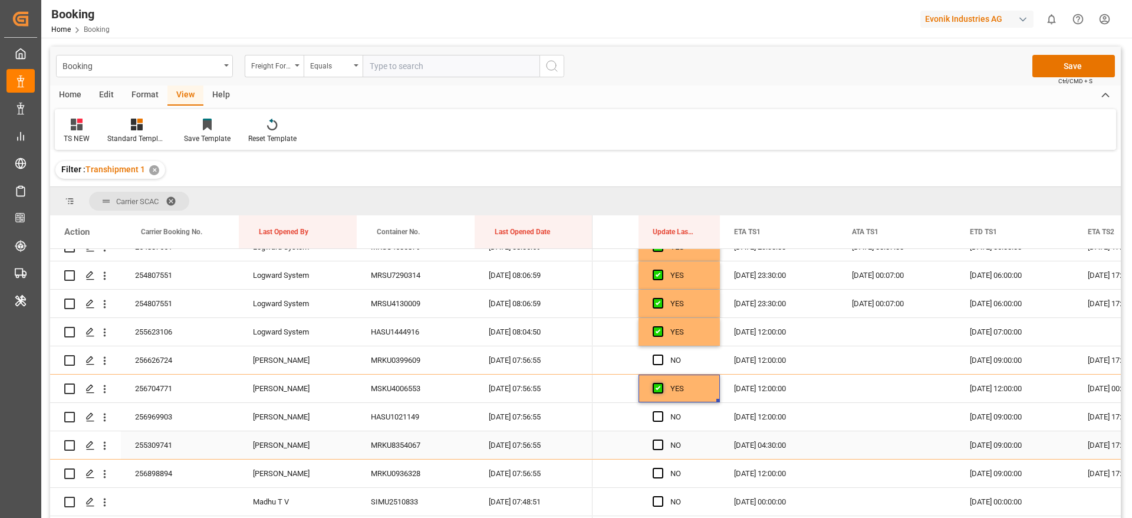
scroll to position [3501, 0]
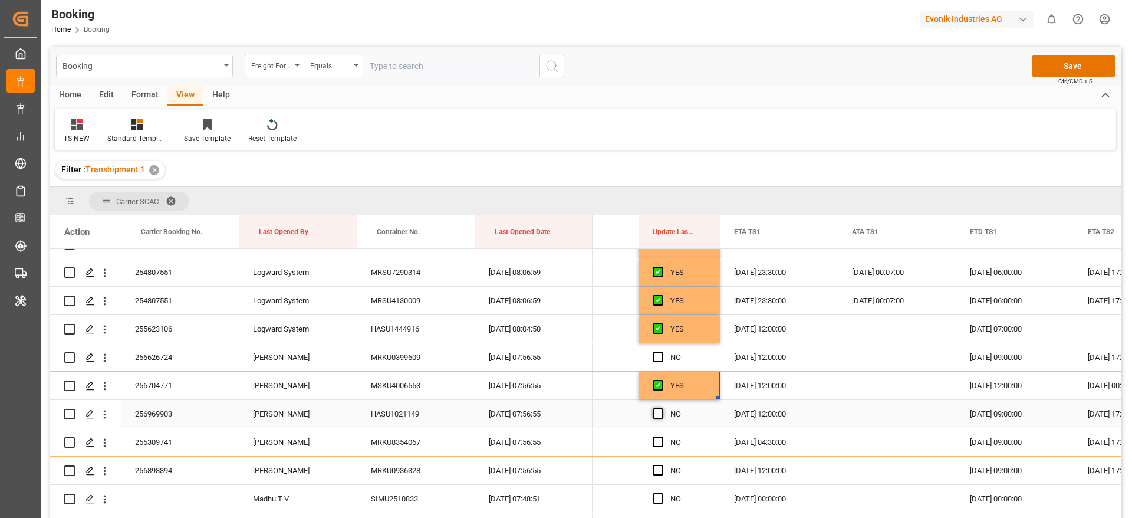
click at [656, 415] on span "Press SPACE to select this row." at bounding box center [658, 413] width 11 height 11
click at [662, 408] on input "Press SPACE to select this row." at bounding box center [662, 408] width 0 height 0
click at [659, 475] on div "Press SPACE to select this row." at bounding box center [662, 470] width 18 height 27
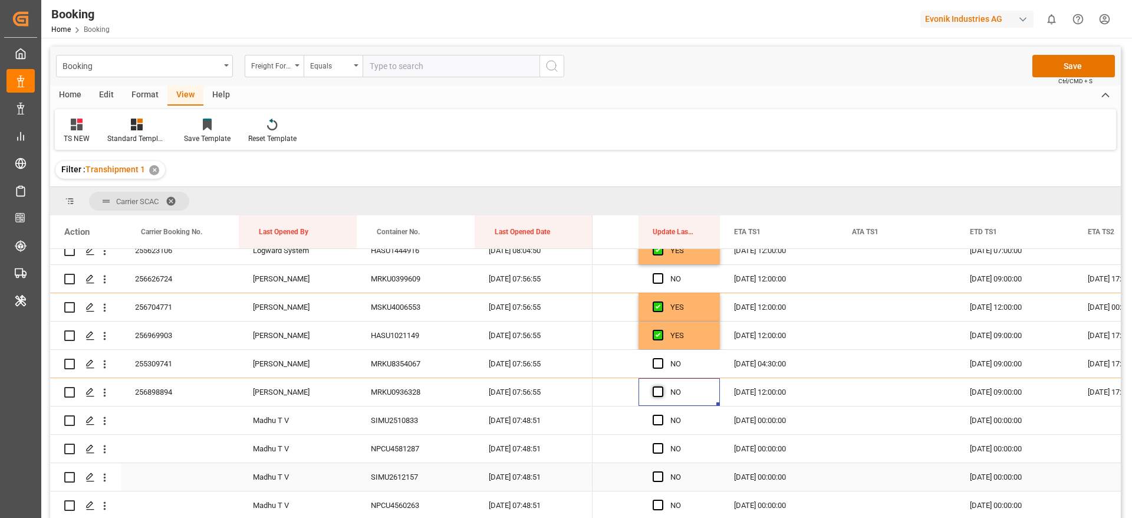
scroll to position [3581, 0]
click at [659, 394] on span "Press SPACE to select this row." at bounding box center [658, 390] width 11 height 11
click at [662, 385] on input "Press SPACE to select this row." at bounding box center [662, 385] width 0 height 0
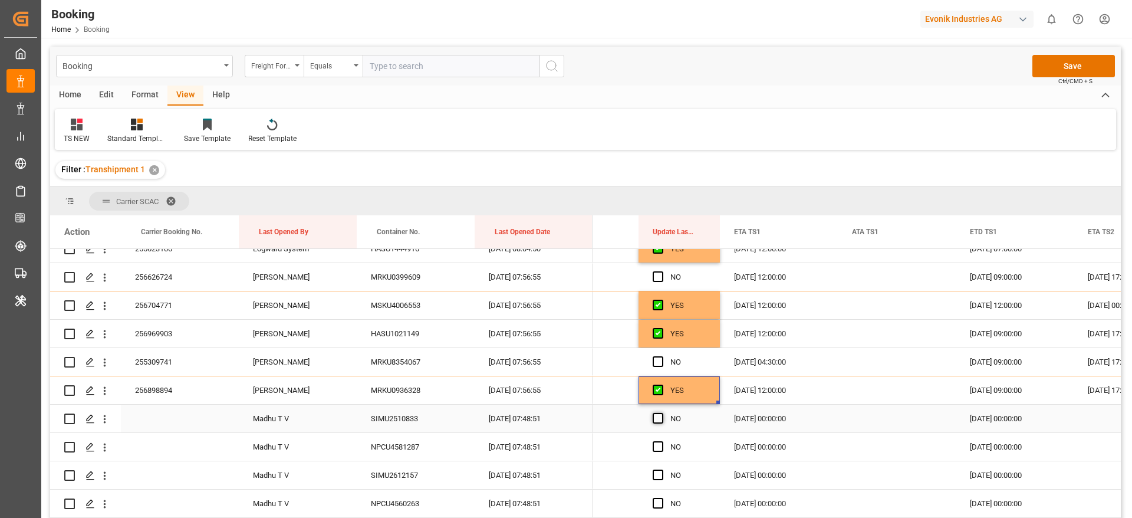
click at [657, 420] on span "Press SPACE to select this row." at bounding box center [658, 418] width 11 height 11
click at [662, 413] on input "Press SPACE to select this row." at bounding box center [662, 413] width 0 height 0
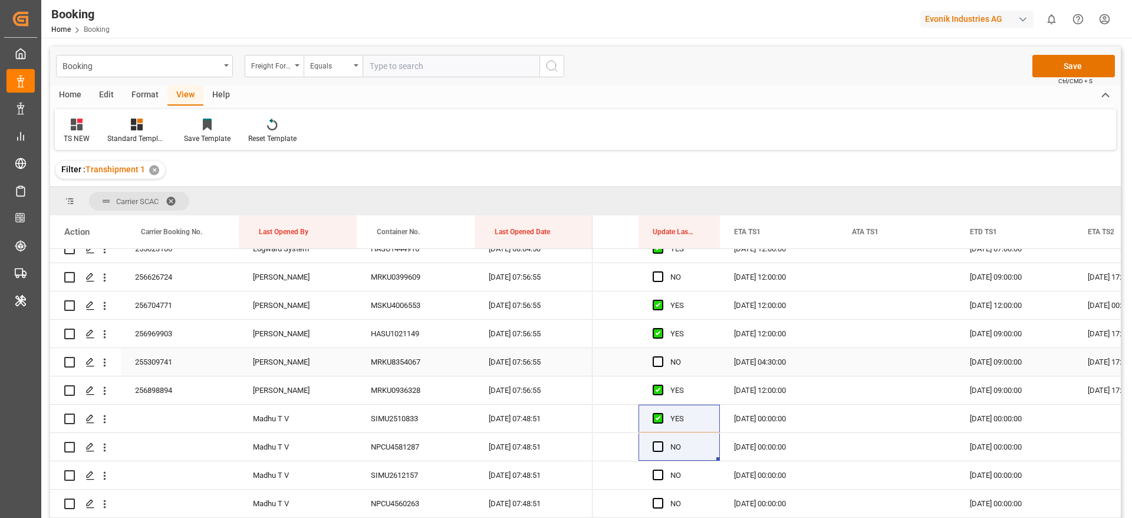
scroll to position [3521, 0]
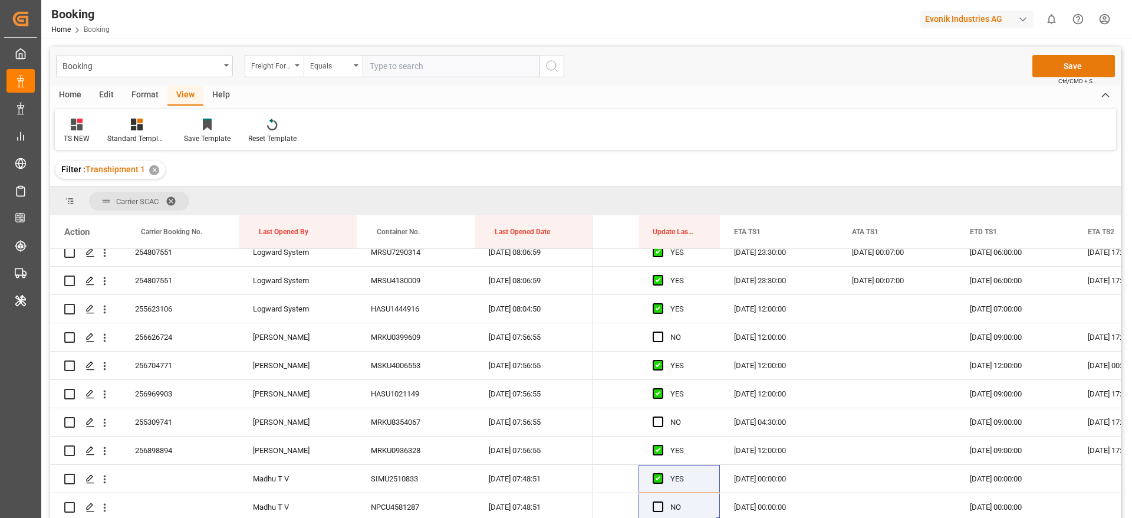
click at [1069, 68] on button "Save" at bounding box center [1074, 66] width 83 height 22
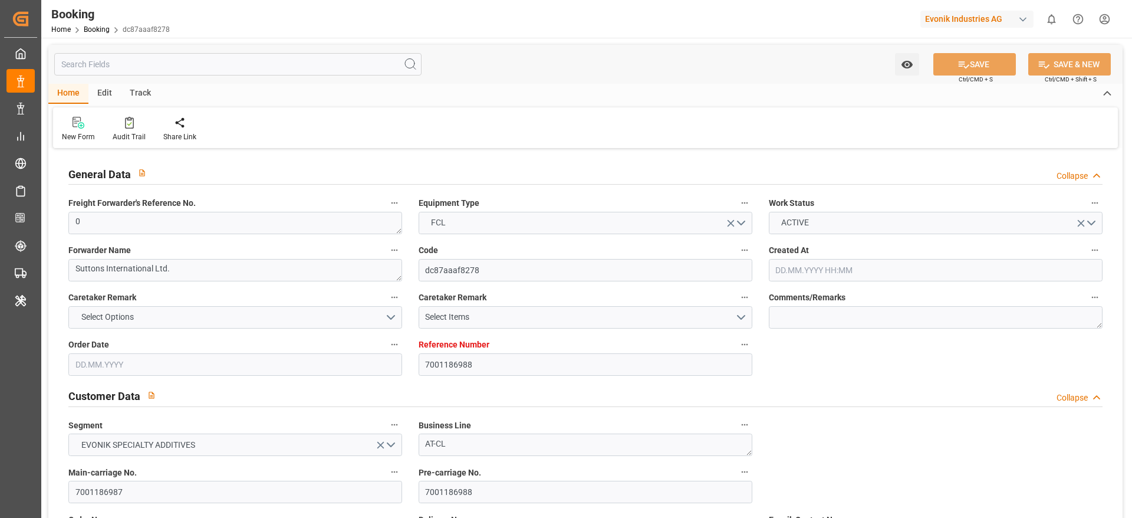
type input "7001186988"
type input "9632117"
type input "Maersk"
type input "Maersk Line AS"
type input "NLRTM"
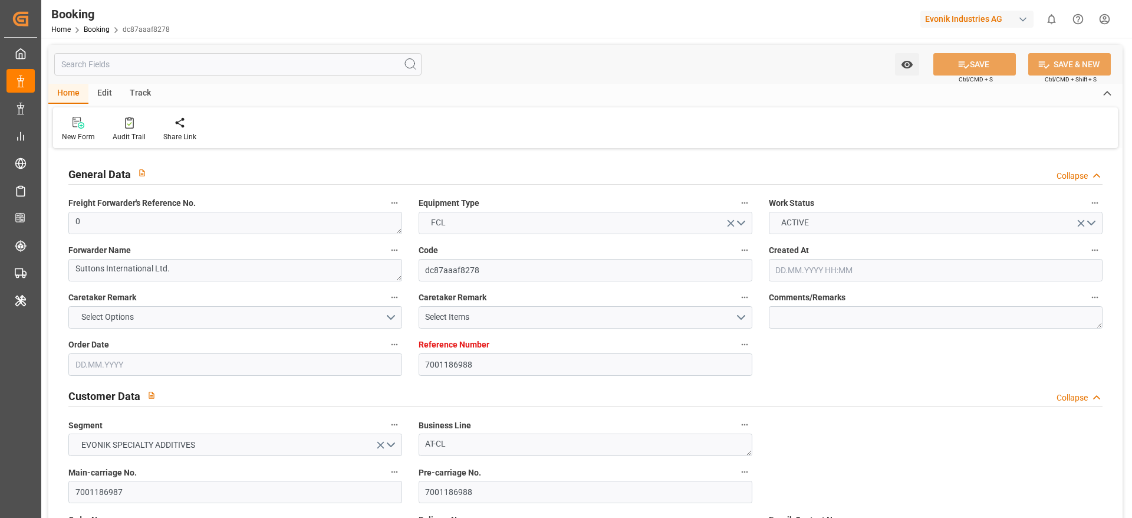
type input "CNNSA"
type input "MYTPP"
type input "0"
type input "04.06.2025 16:39"
type input "04.06.2025"
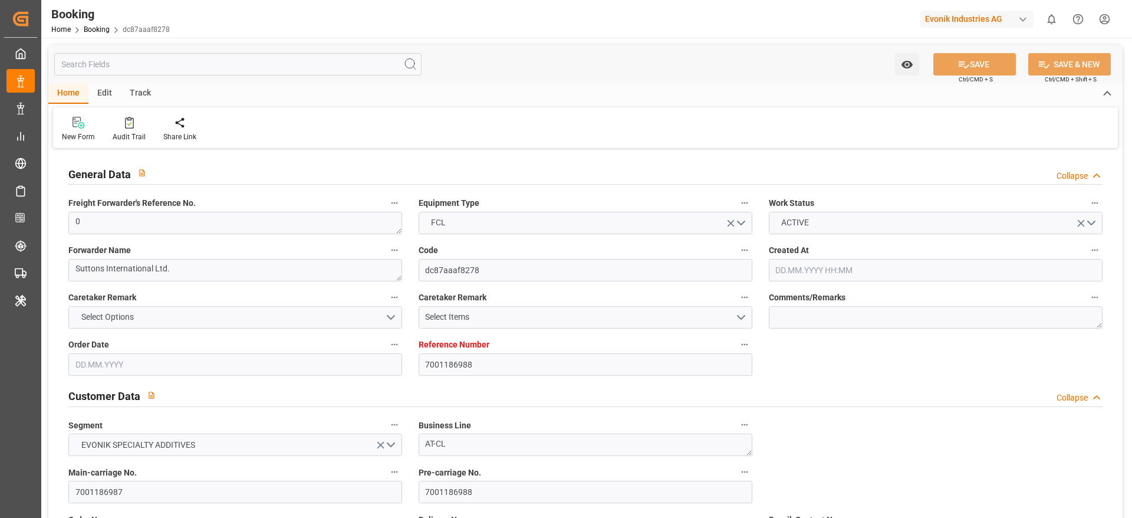
type input "16.08.2025"
type input "[DATE]"
type input "07.07.2025 00:00"
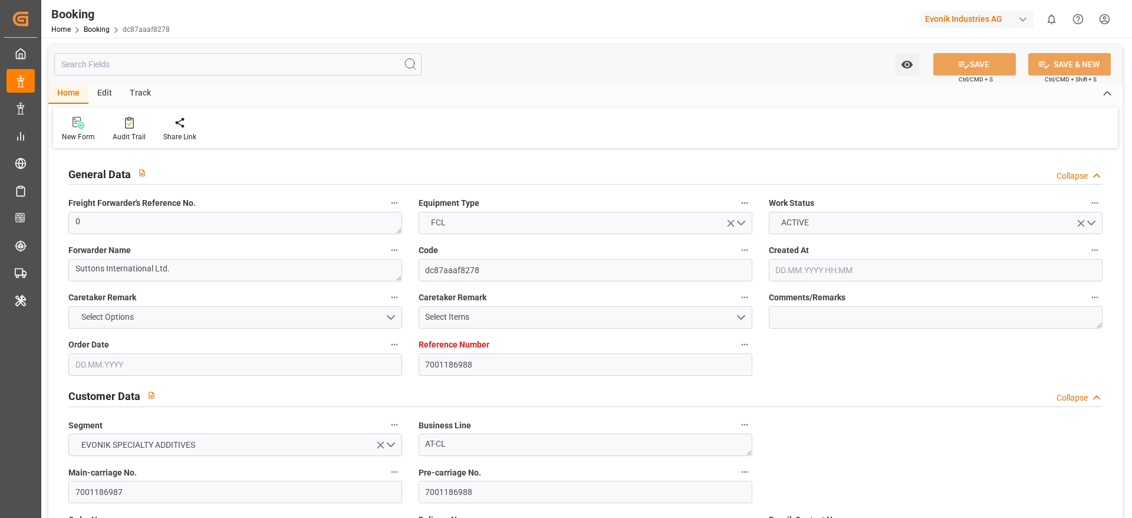
type input "02.07.2025 00:00"
type input "20.08.2025 00:00"
type input "08.08.2025 00:00"
type input "09.08.2025 00:00"
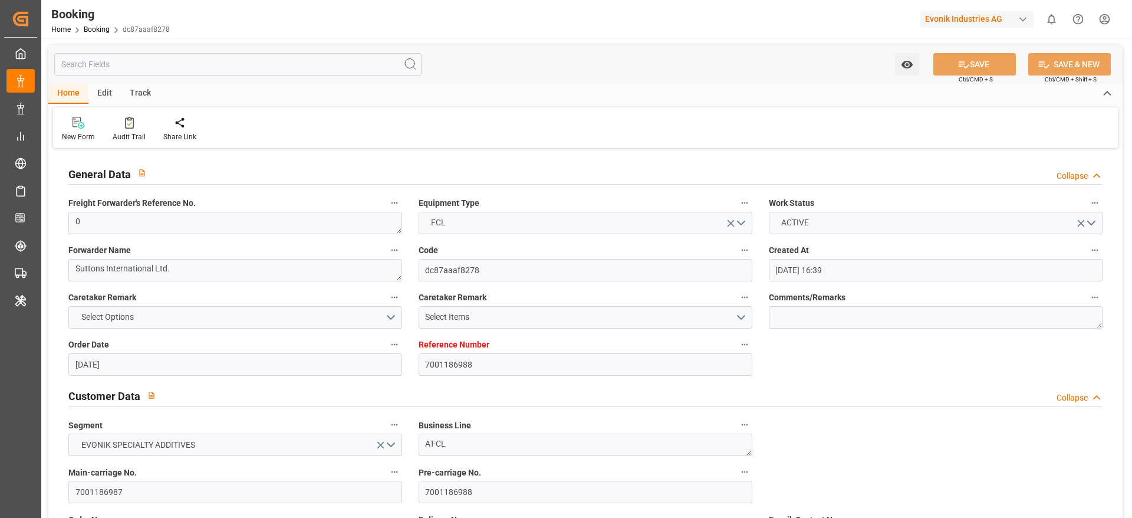
type input "16.08.2025 00:00"
type input "[DATE]"
type input "11.08.2025 09:10"
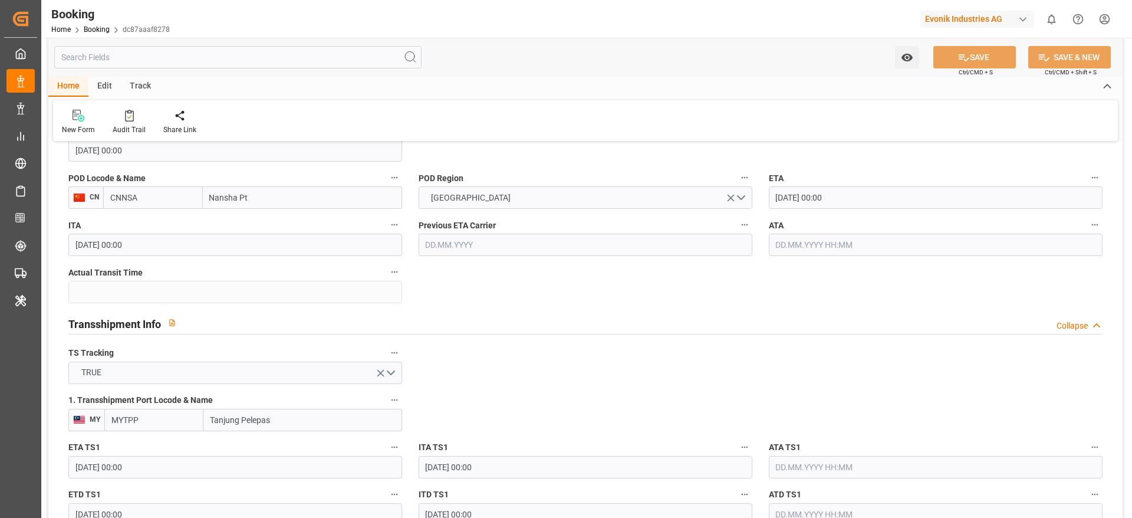
scroll to position [1070, 0]
click at [790, 471] on input "text" at bounding box center [936, 465] width 334 height 22
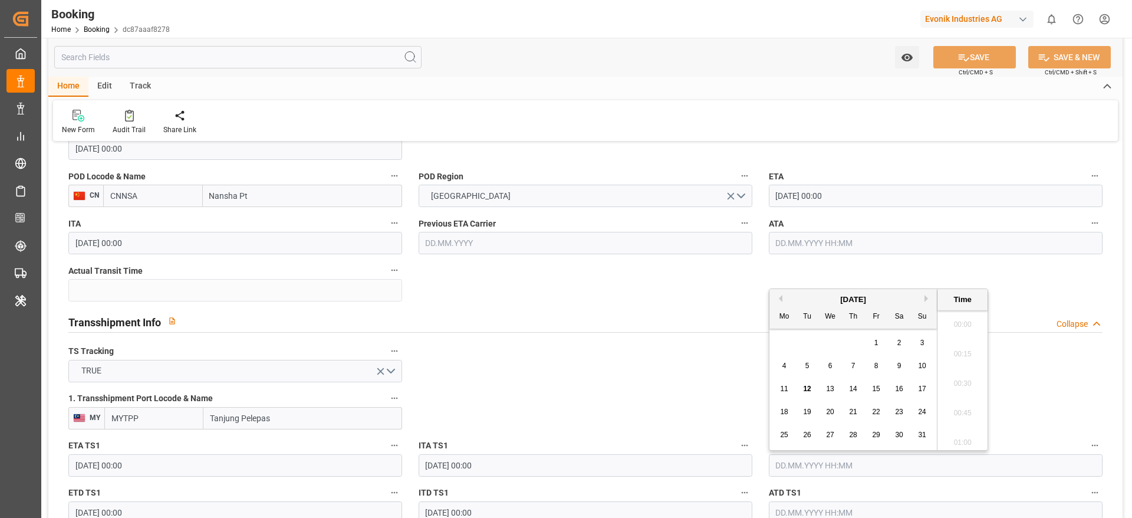
scroll to position [1449, 0]
click at [899, 361] on span "9" at bounding box center [900, 360] width 4 height 8
type input "09.08.2025 00:00"
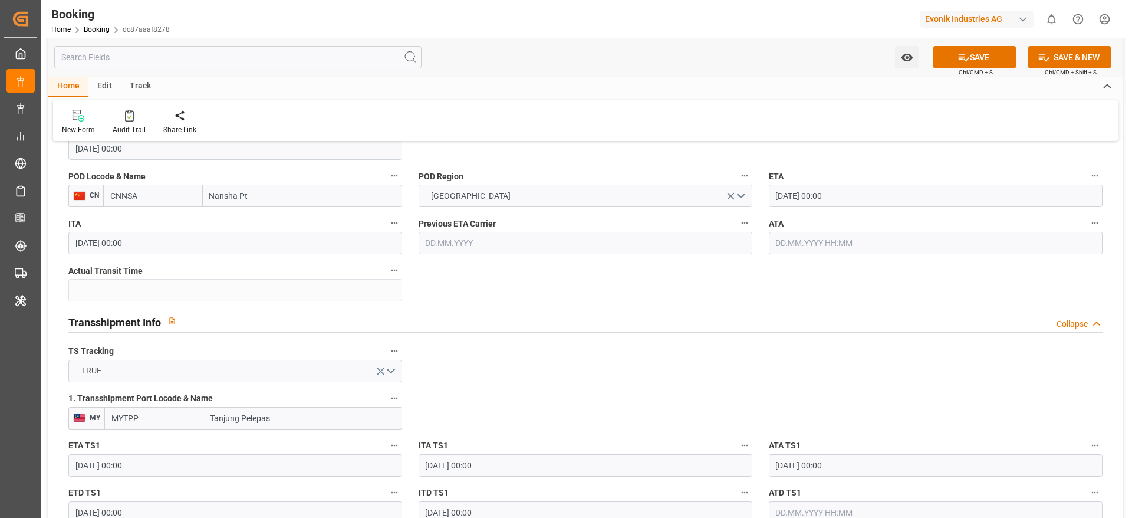
click at [955, 55] on button "SAVE" at bounding box center [975, 57] width 83 height 22
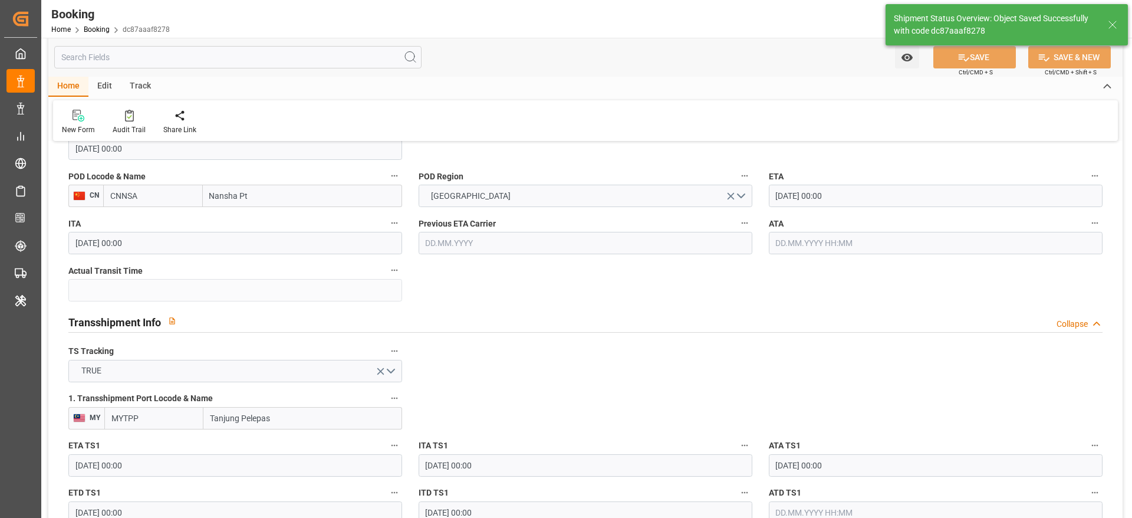
type textarea "[PERSON_NAME]"
type input "12.08.2025 07:18"
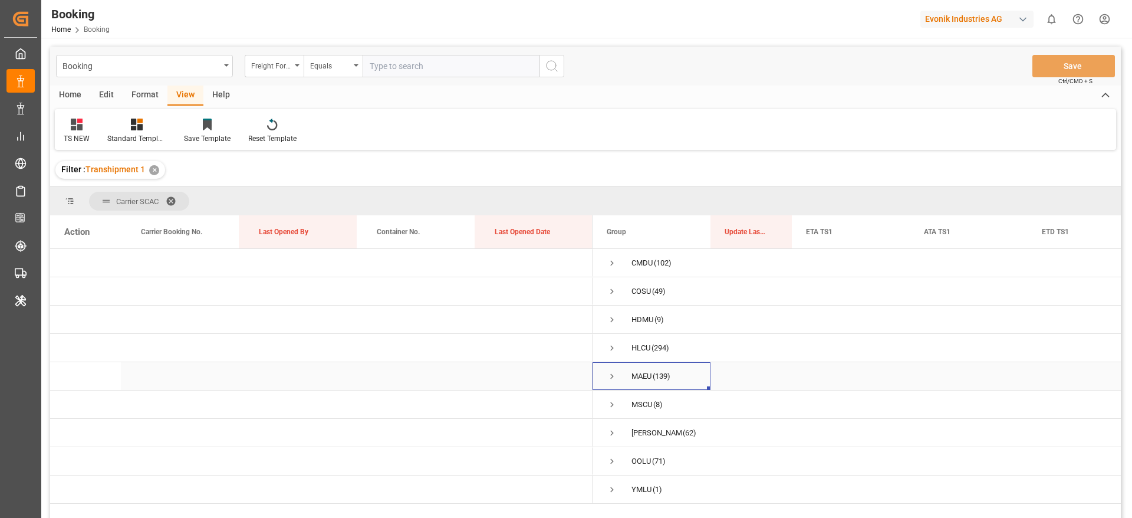
click at [612, 373] on span "Press SPACE to select this row." at bounding box center [612, 376] width 11 height 11
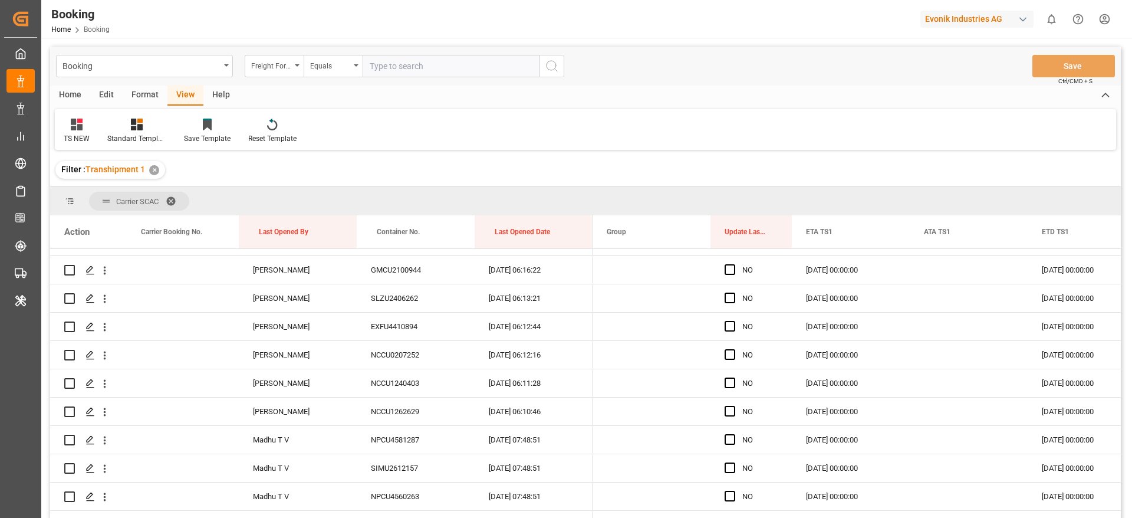
scroll to position [3708, 0]
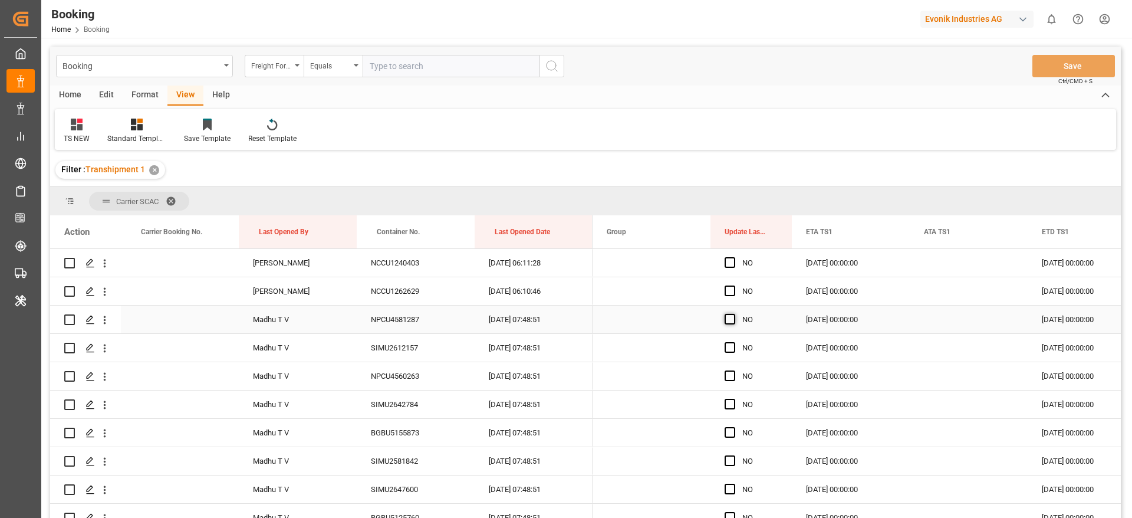
click at [731, 320] on span "Press SPACE to select this row." at bounding box center [730, 319] width 11 height 11
click at [734, 314] on input "Press SPACE to select this row." at bounding box center [734, 314] width 0 height 0
click at [747, 321] on div "YES" at bounding box center [759, 319] width 35 height 27
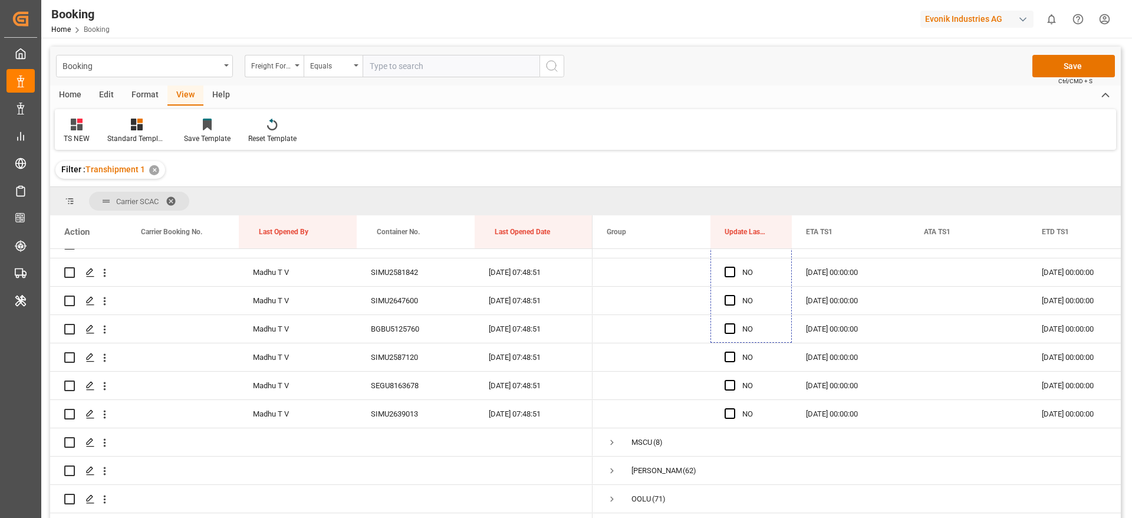
scroll to position [3921, 0]
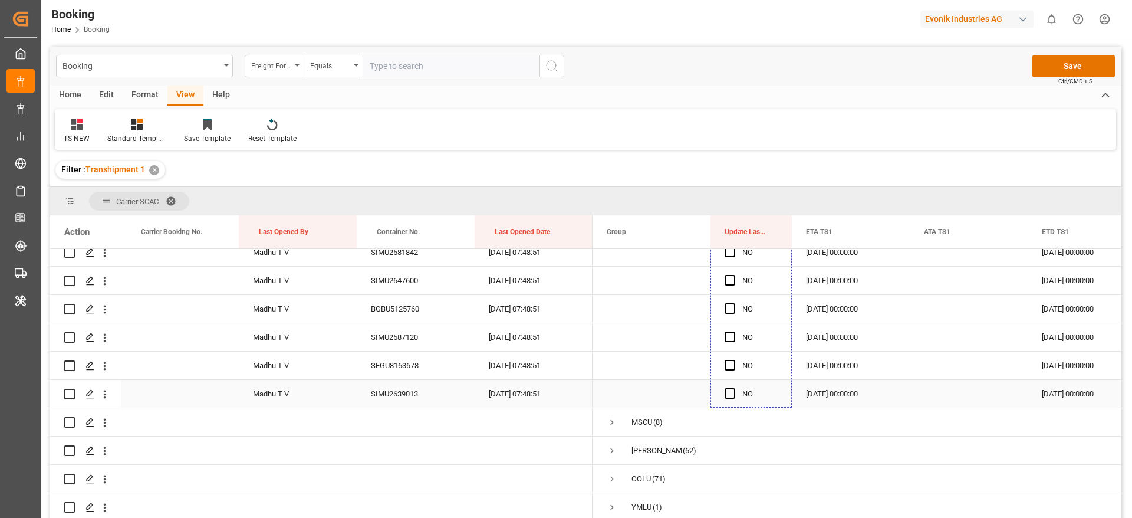
drag, startPoint x: 788, startPoint y: 385, endPoint x: 745, endPoint y: 380, distance: 43.3
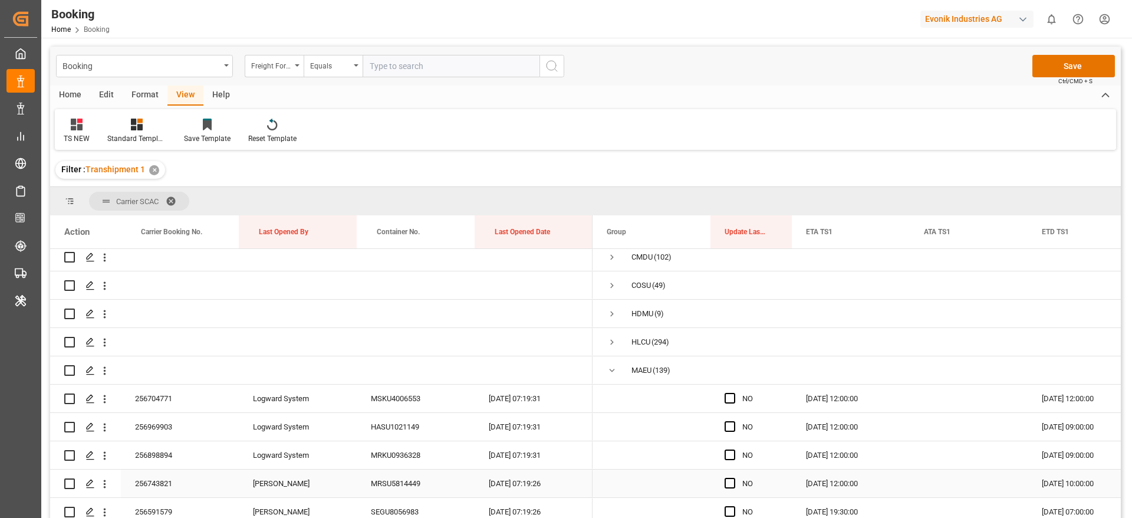
scroll to position [88, 0]
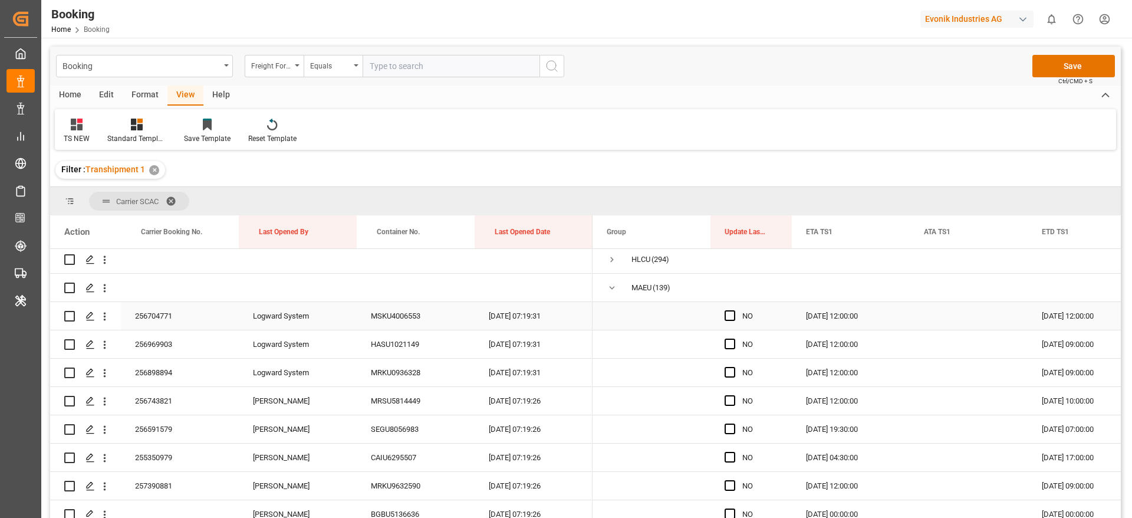
click at [736, 318] on div "Press SPACE to select this row." at bounding box center [734, 316] width 18 height 27
click at [734, 317] on span "Press SPACE to select this row." at bounding box center [730, 315] width 11 height 11
click at [734, 310] on input "Press SPACE to select this row." at bounding box center [734, 310] width 0 height 0
click at [731, 341] on span "Press SPACE to select this row." at bounding box center [730, 344] width 11 height 11
click at [734, 339] on input "Press SPACE to select this row." at bounding box center [734, 339] width 0 height 0
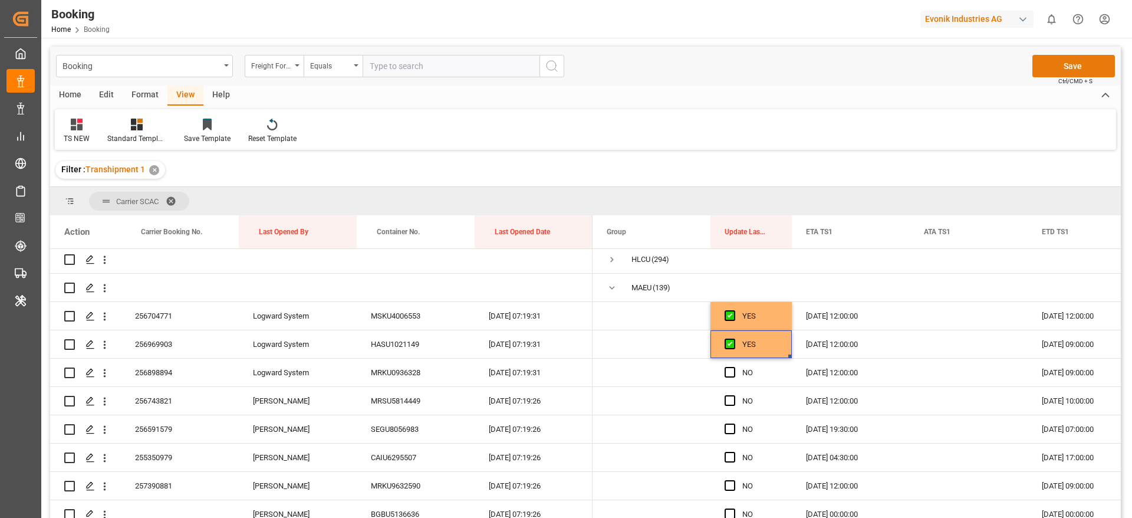
click at [1083, 71] on button "Save" at bounding box center [1074, 66] width 83 height 22
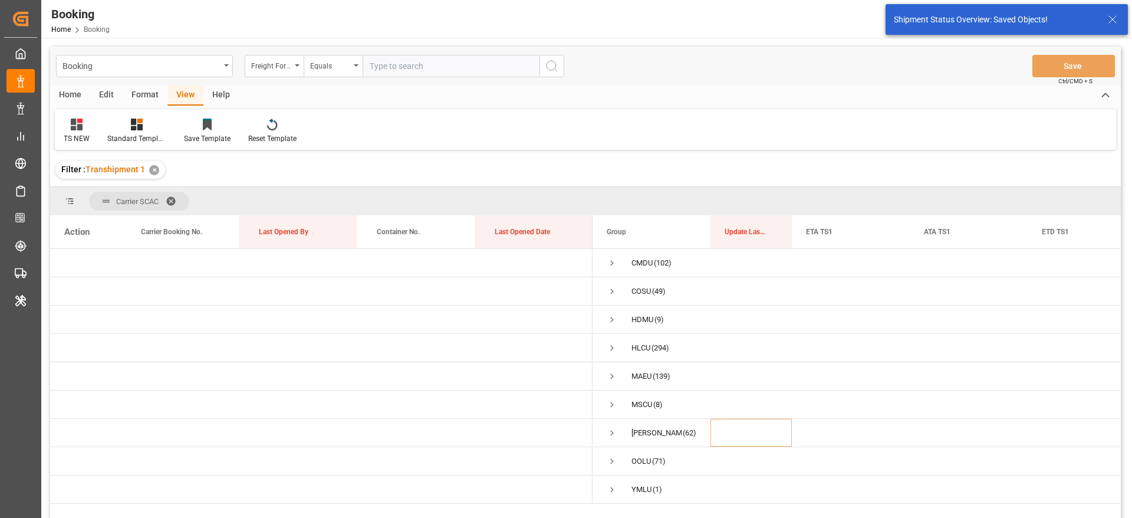
scroll to position [0, 0]
